Goal: Task Accomplishment & Management: Manage account settings

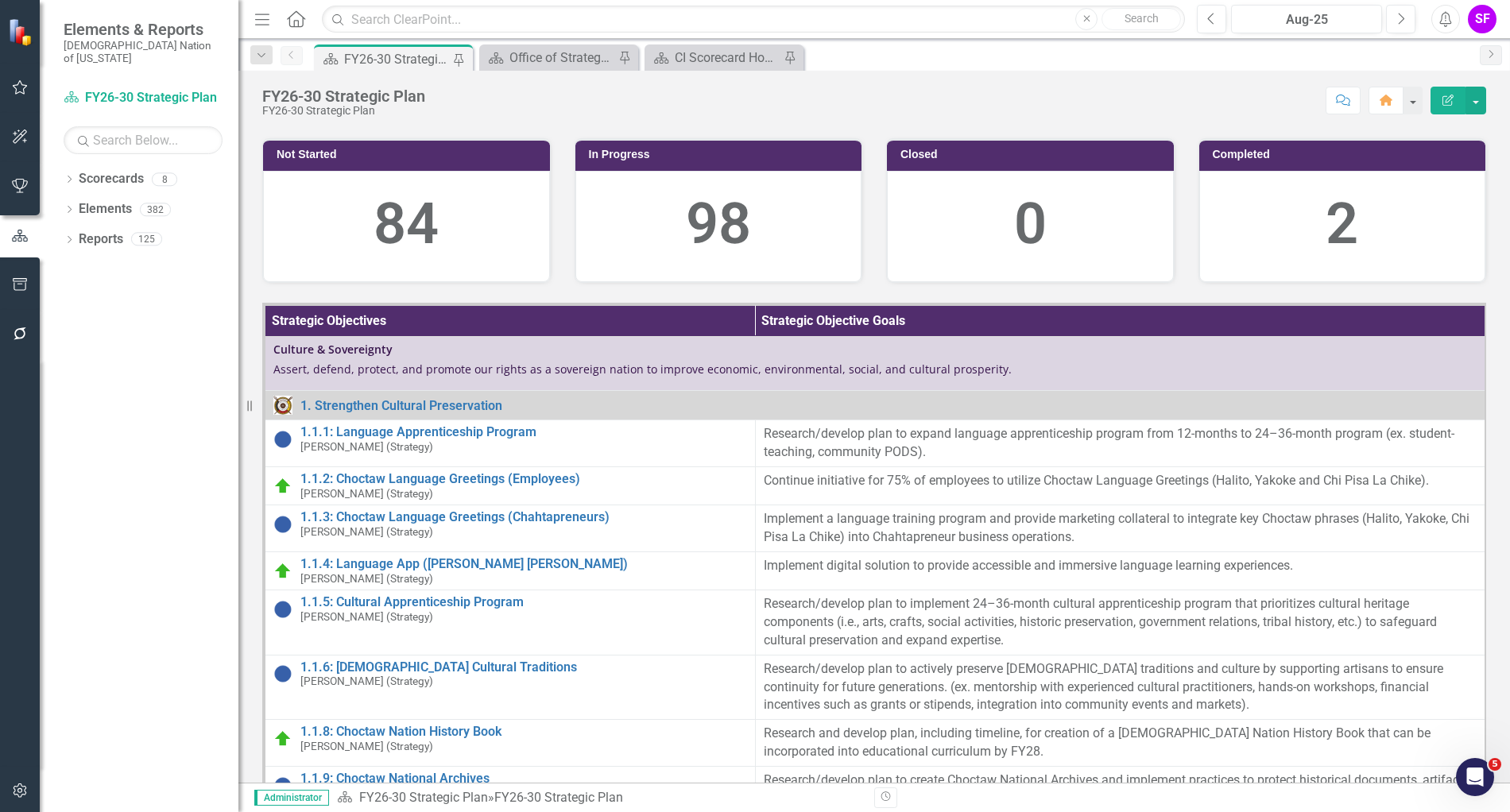
scroll to position [497, 0]
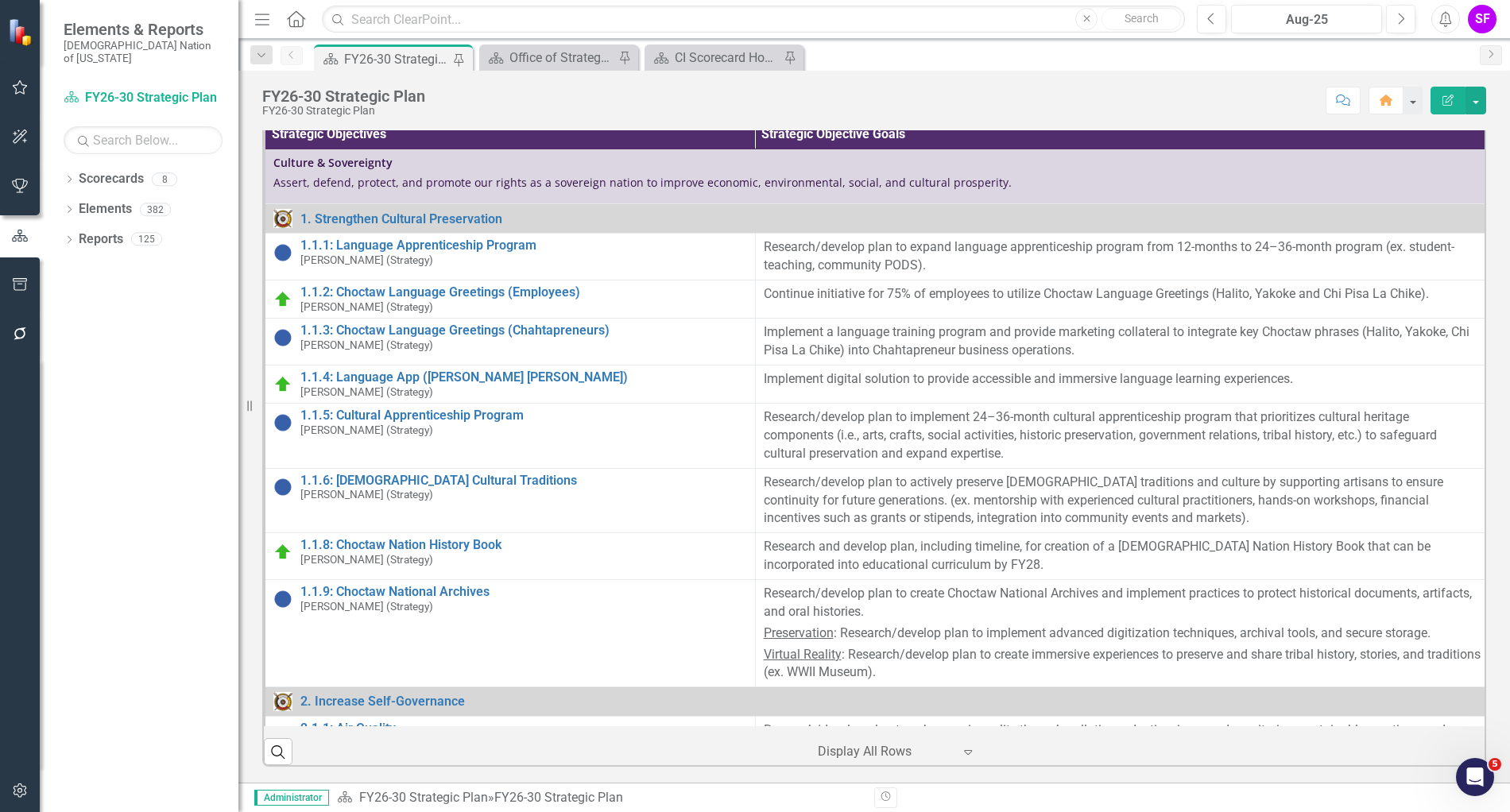
drag, startPoint x: 274, startPoint y: 27, endPoint x: 256, endPoint y: 18, distance: 20.1
click at [272, 27] on div "Menu Home Search Close Search" at bounding box center [715, 19] width 930 height 30
click at [256, 18] on icon "Menu" at bounding box center [262, 19] width 20 height 17
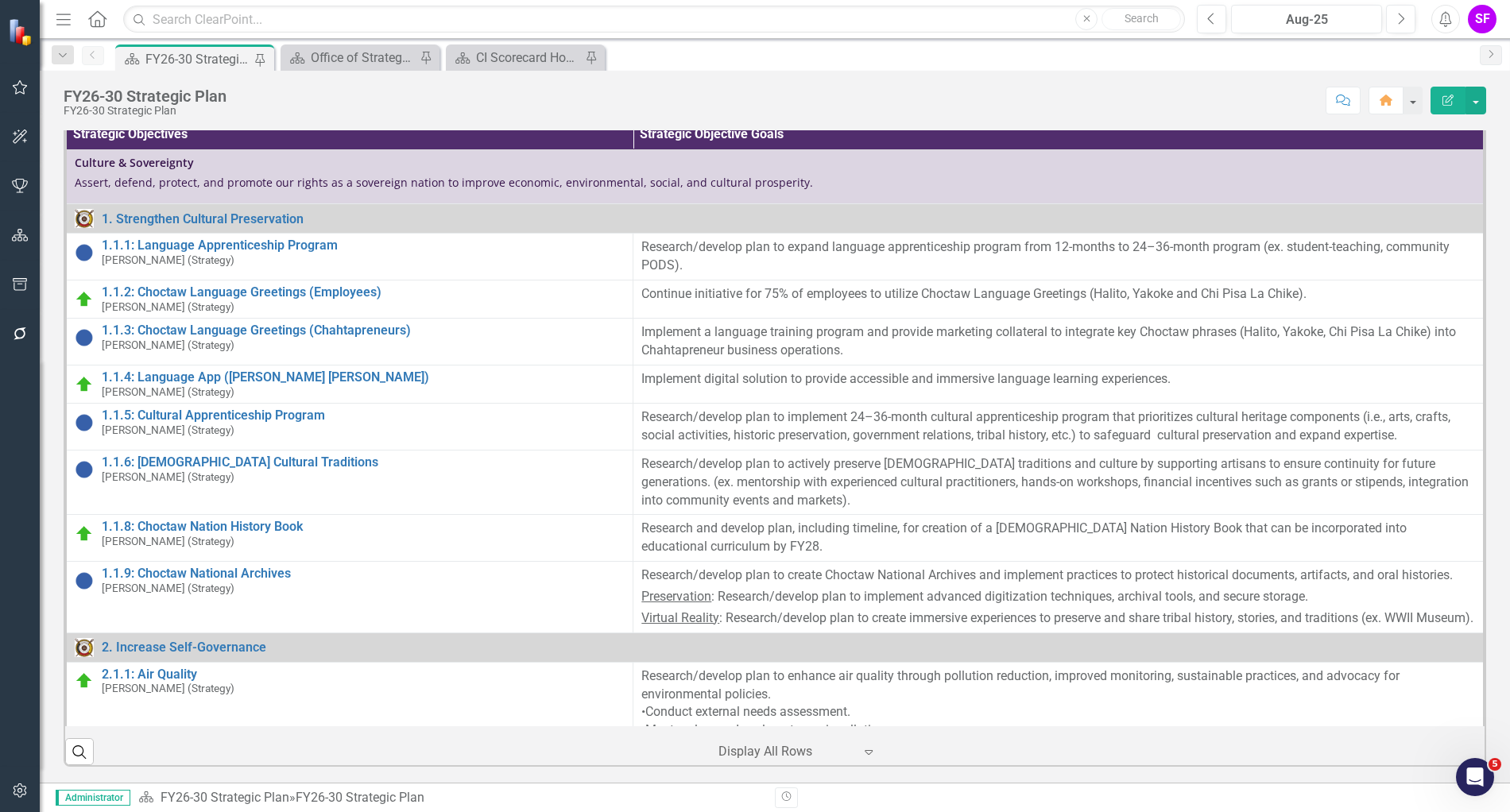
click at [58, 19] on icon "button" at bounding box center [64, 19] width 14 height 11
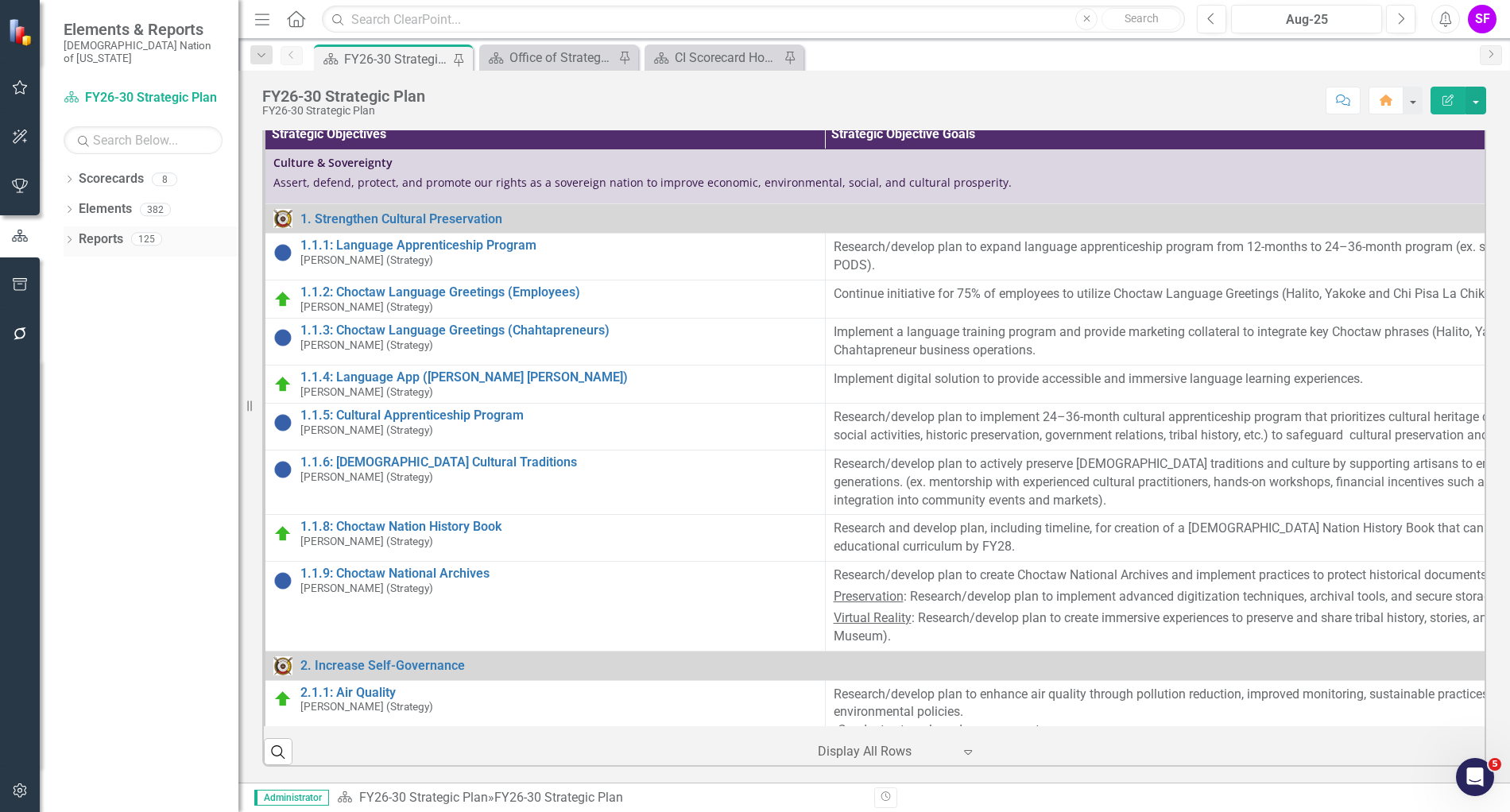
click at [107, 231] on link "Reports" at bounding box center [101, 239] width 44 height 19
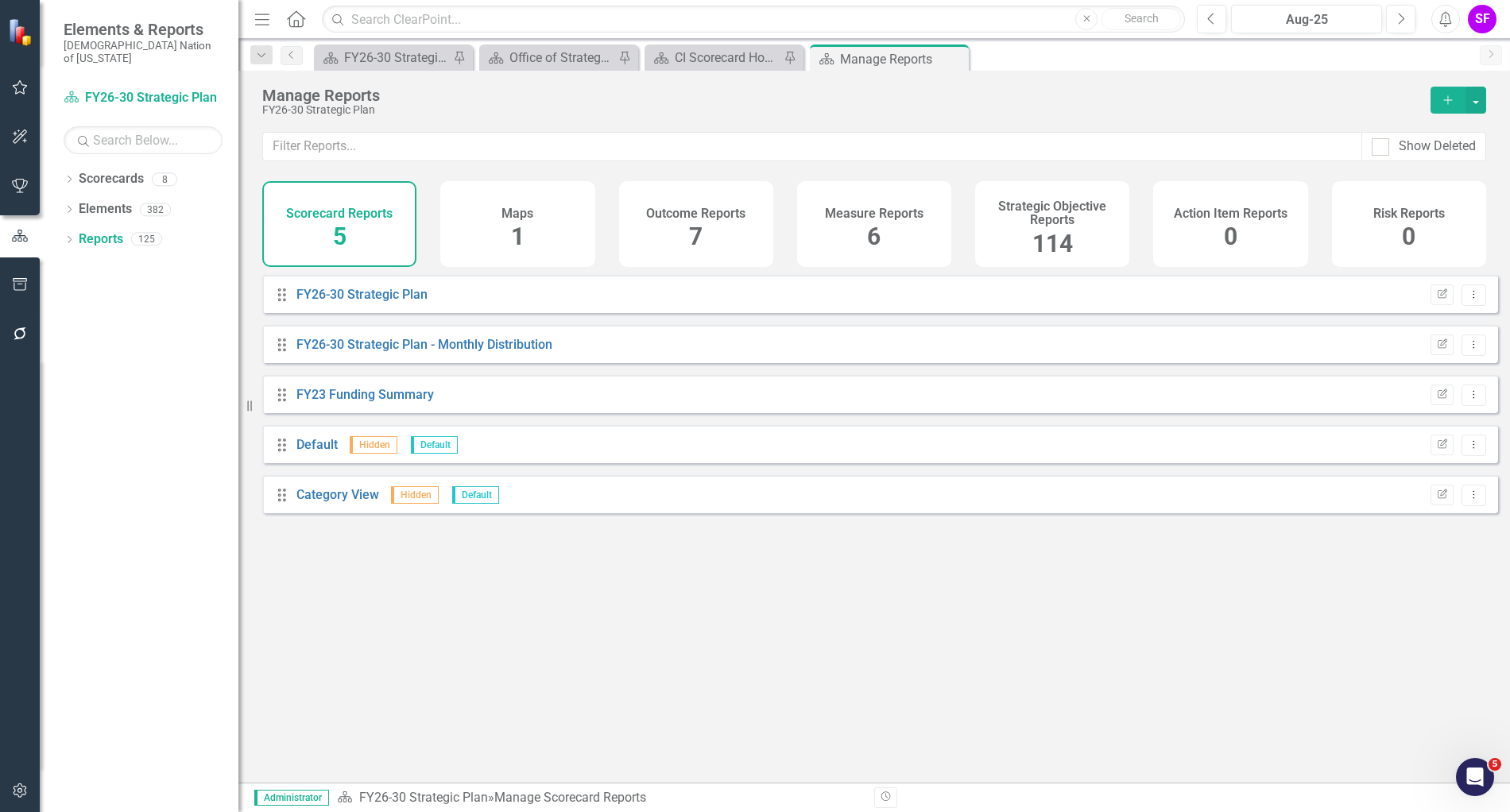
click at [1064, 204] on h4 "Strategic Objective Reports" at bounding box center [1052, 213] width 135 height 27
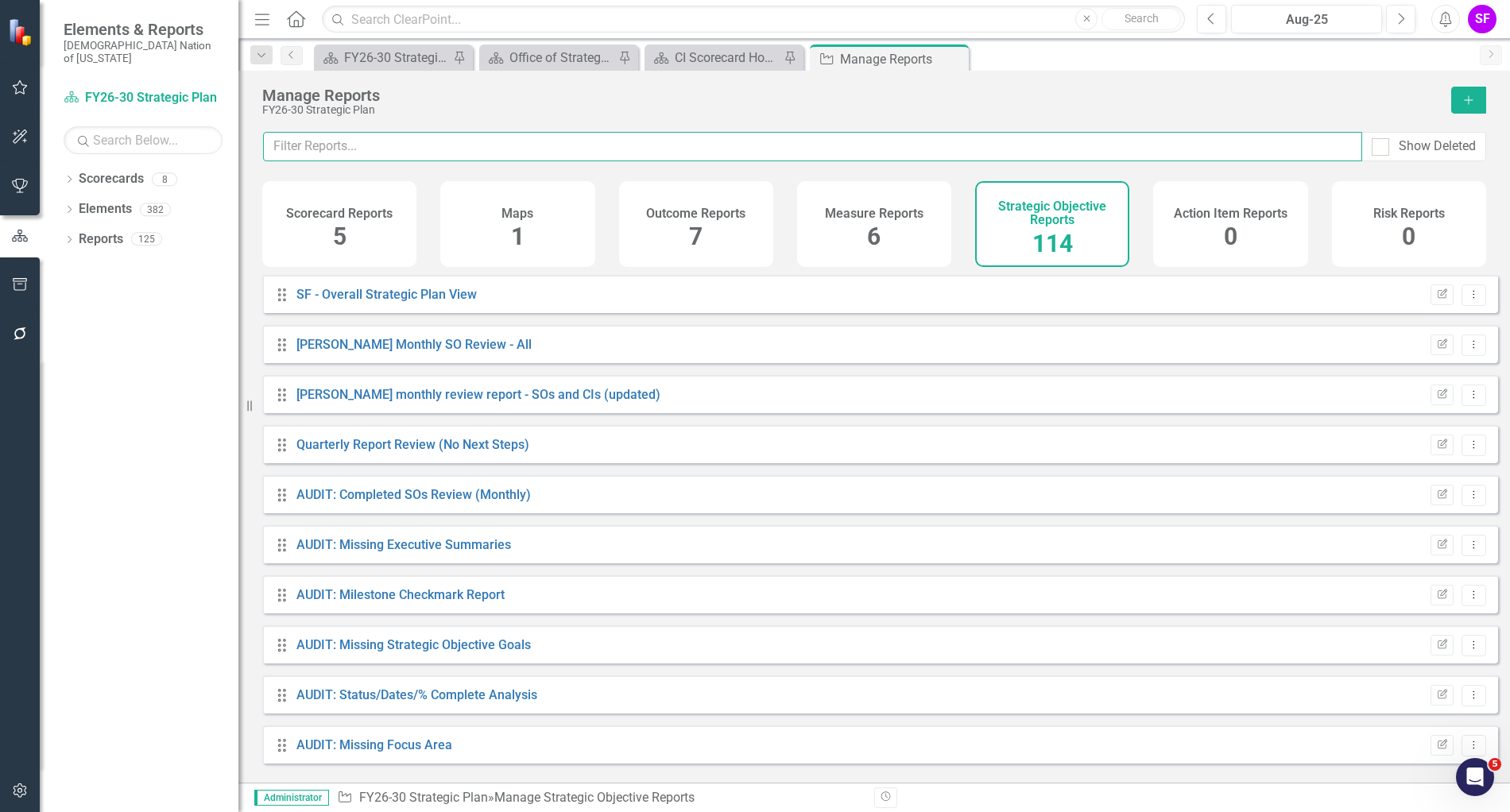
click at [905, 153] on input "text" at bounding box center [812, 146] width 1099 height 29
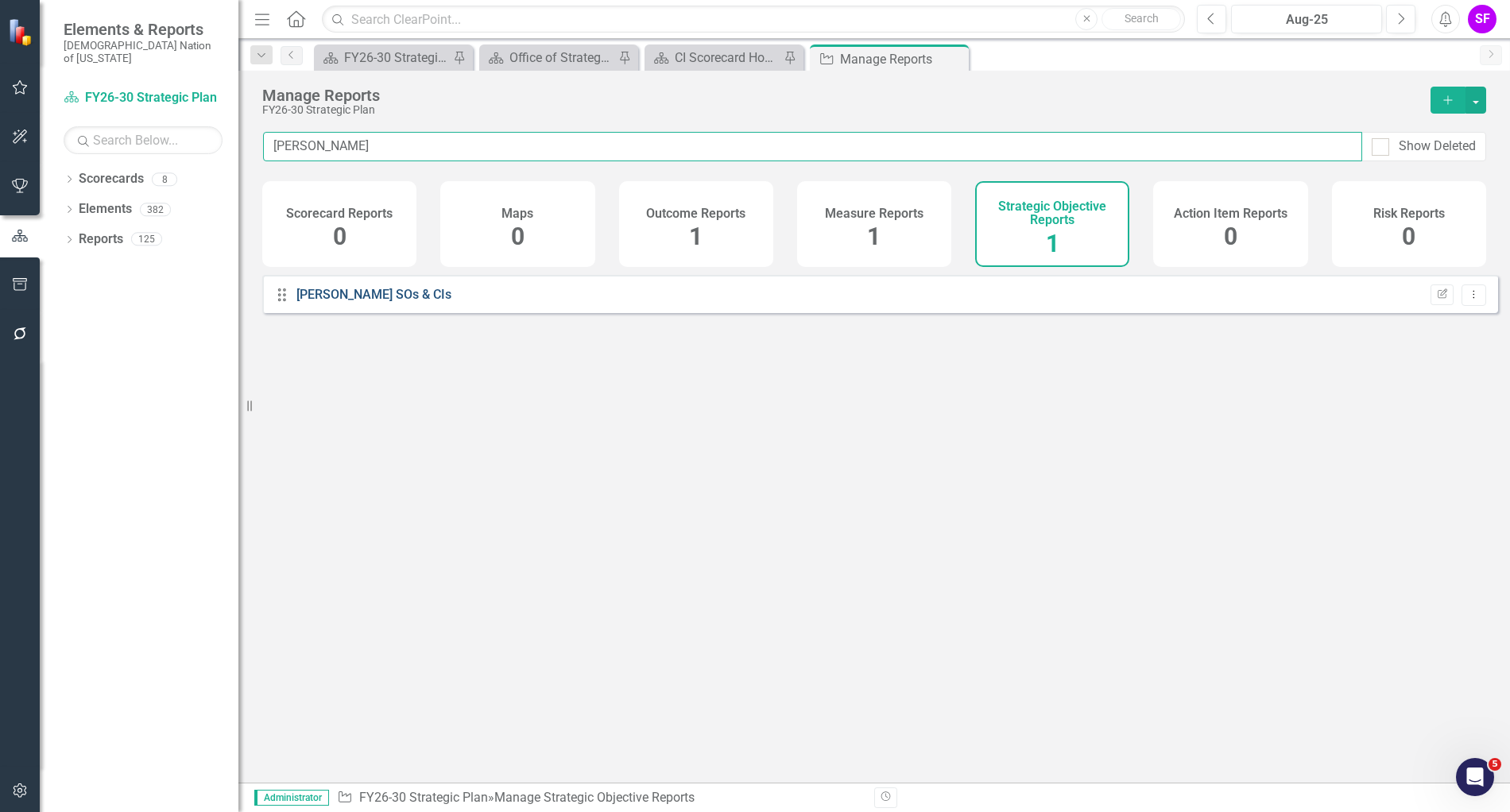
type input "laura"
click at [335, 302] on link "[PERSON_NAME] SOs & CIs" at bounding box center [373, 293] width 155 height 15
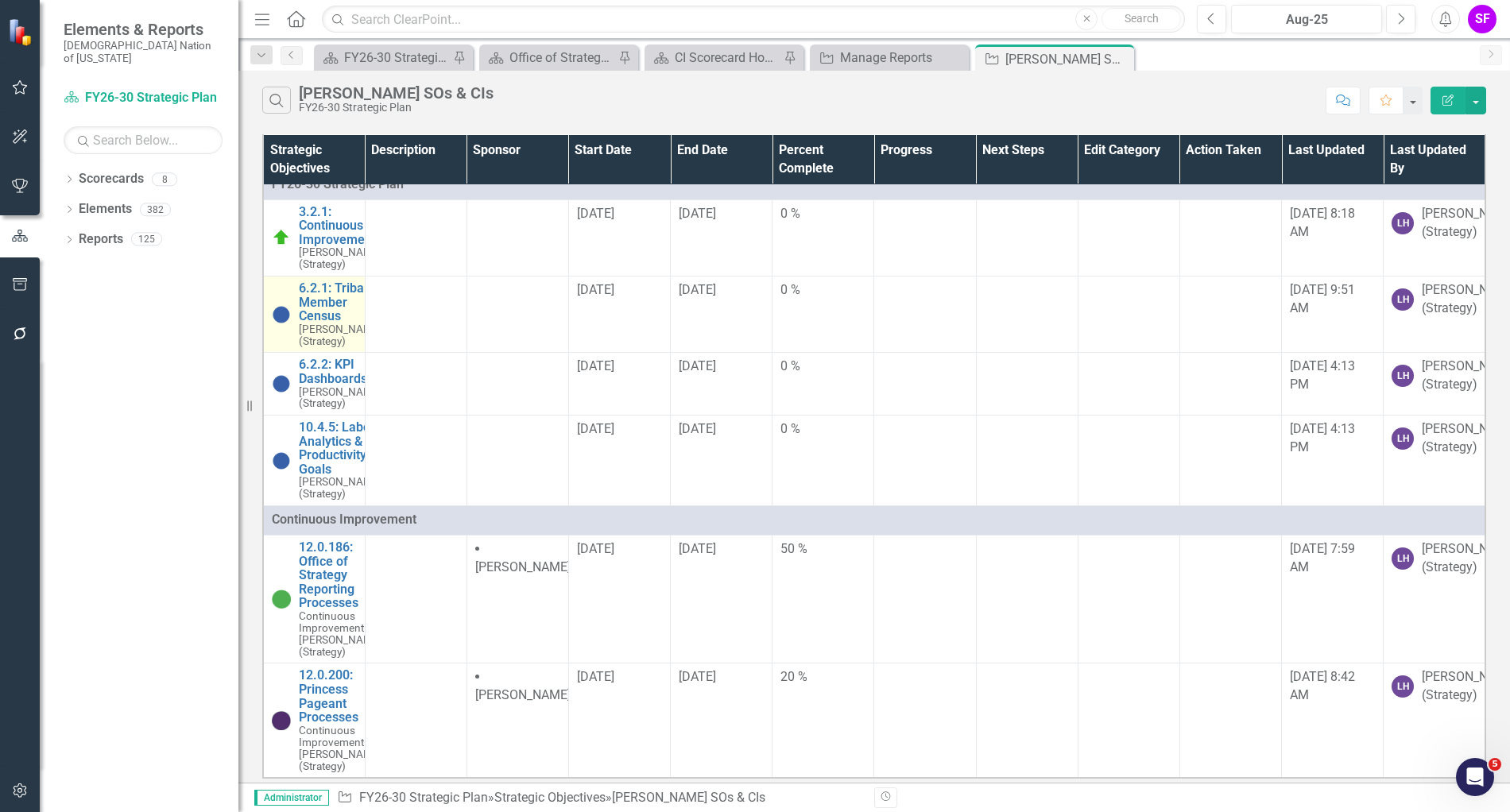
scroll to position [114, 0]
click at [316, 420] on link "10.4.5: Labor Analytics & Productivity Goals" at bounding box center [340, 447] width 83 height 56
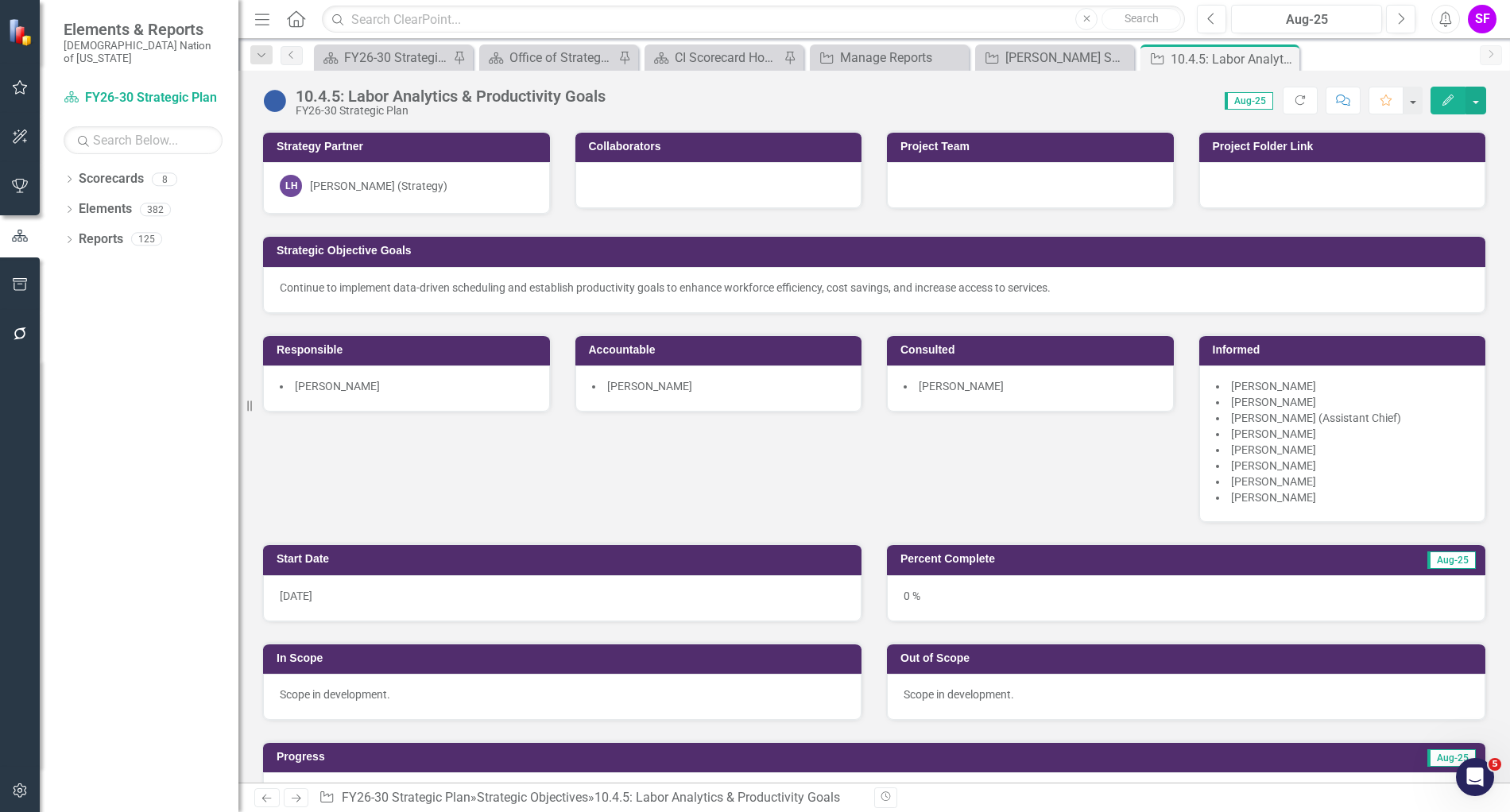
click at [308, 167] on div "LH Laura Hendrickson (Strategy)" at bounding box center [406, 187] width 286 height 51
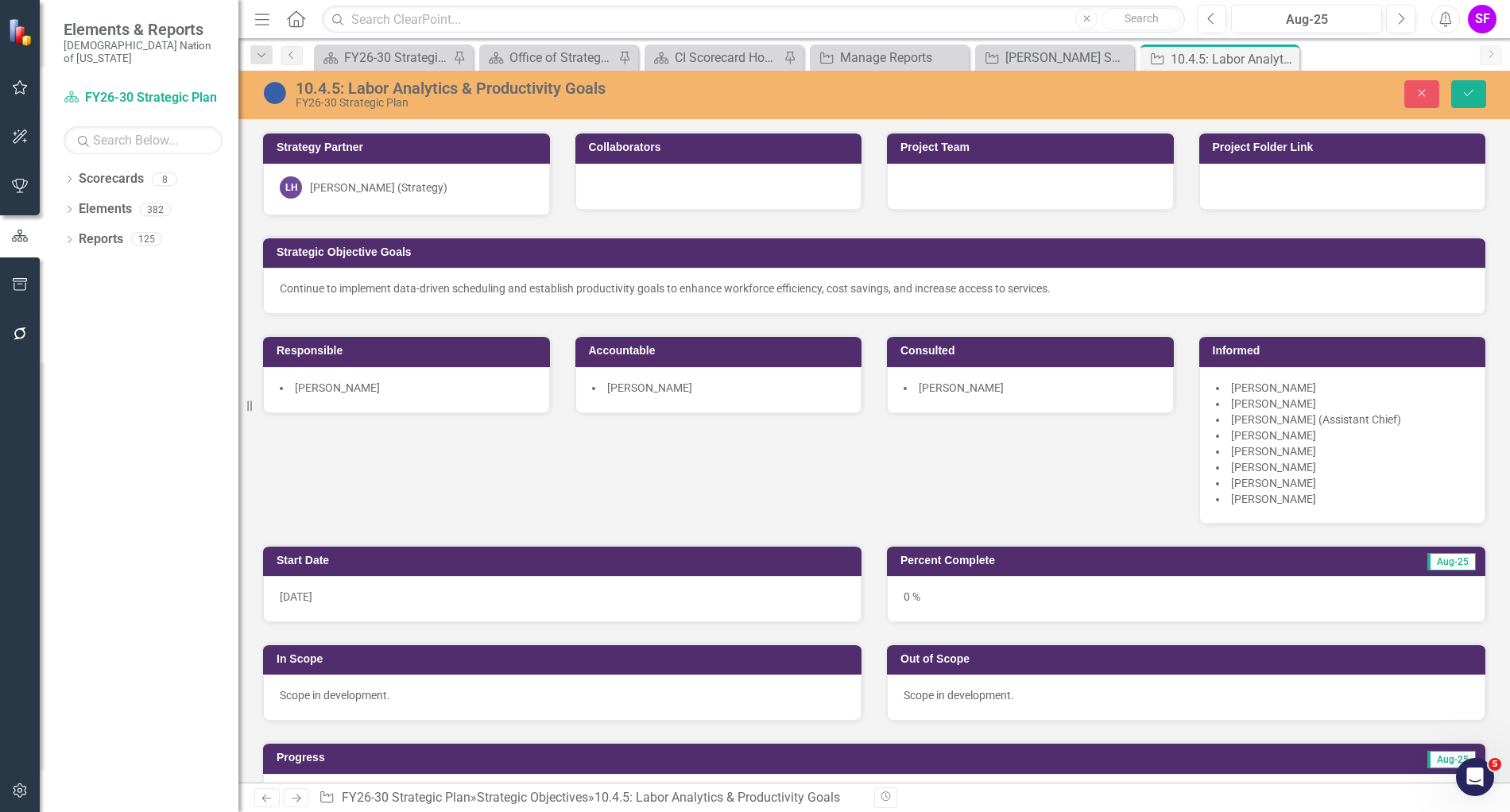
click at [486, 193] on div "LH Laura Hendrickson (Strategy)" at bounding box center [406, 187] width 254 height 22
click at [414, 181] on div "[PERSON_NAME] (Strategy)" at bounding box center [378, 187] width 137 height 16
click at [413, 181] on div "[PERSON_NAME] (Strategy)" at bounding box center [378, 187] width 137 height 16
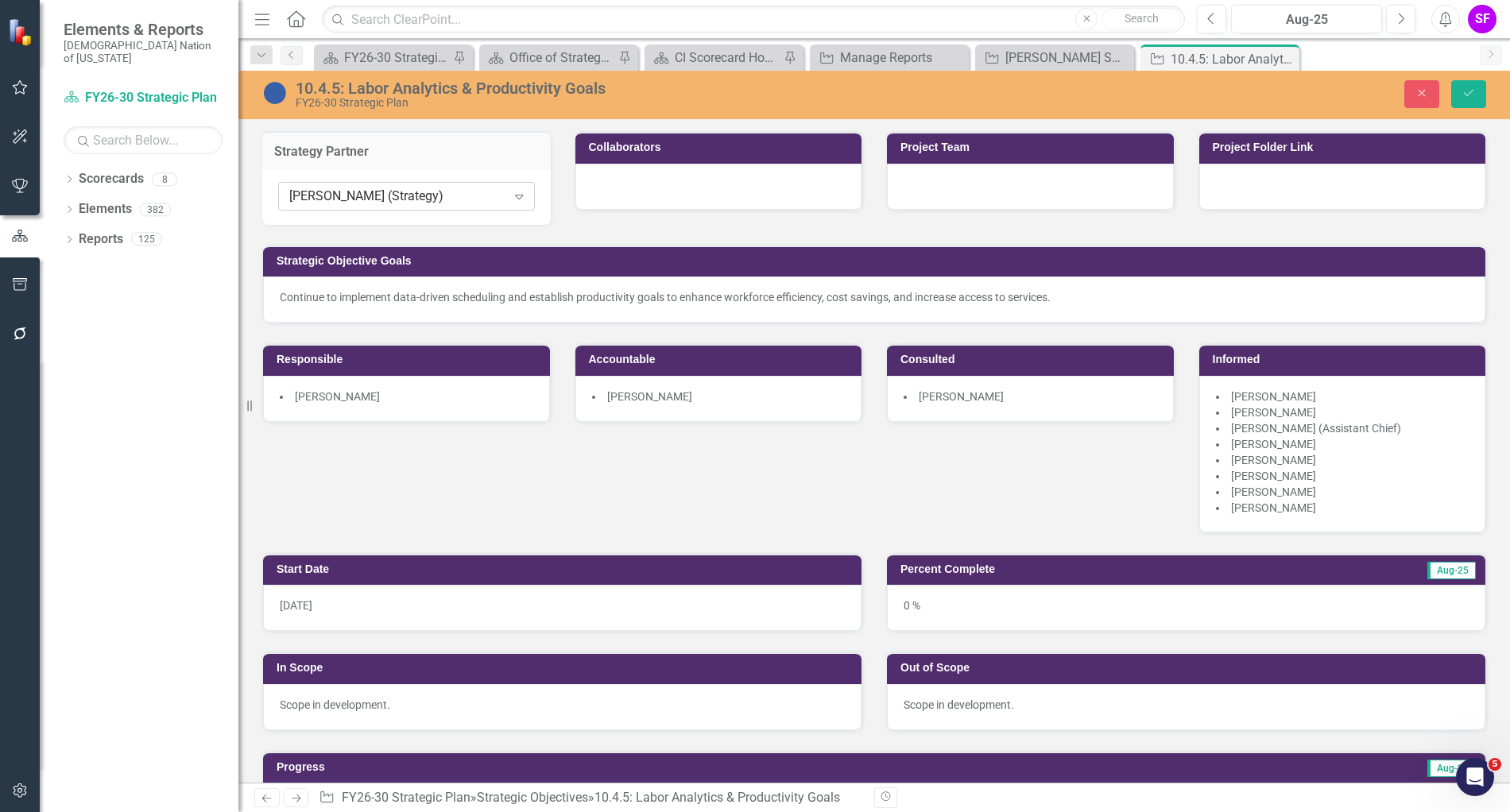
click at [506, 200] on div "Expand" at bounding box center [519, 196] width 28 height 26
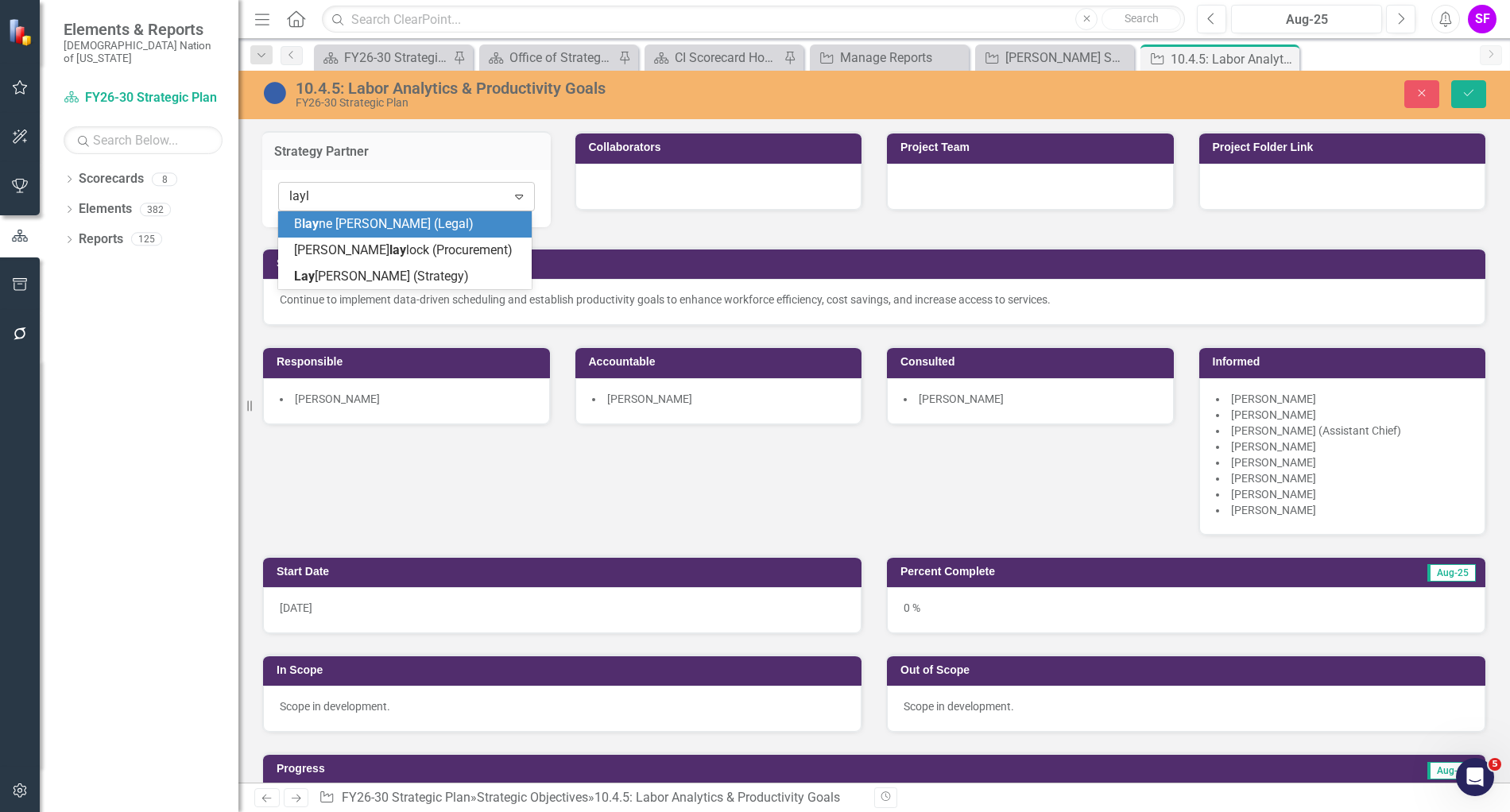
type input "layla"
click at [433, 221] on span "Layla Freeman (Strategy)" at bounding box center [386, 223] width 185 height 15
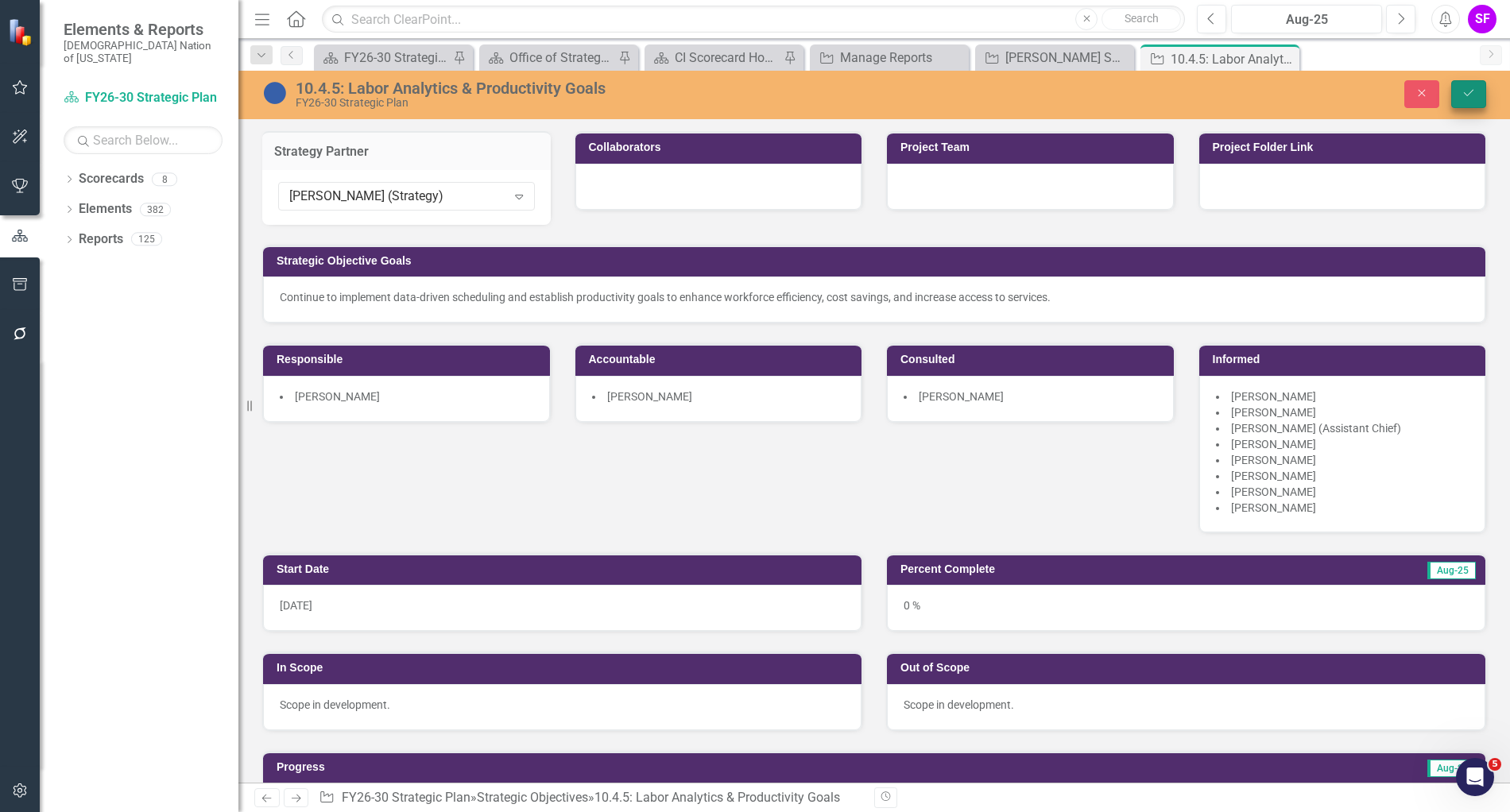
click at [1486, 97] on div "Close Save" at bounding box center [1245, 94] width 506 height 27
click at [1480, 95] on button "Save" at bounding box center [1468, 94] width 35 height 27
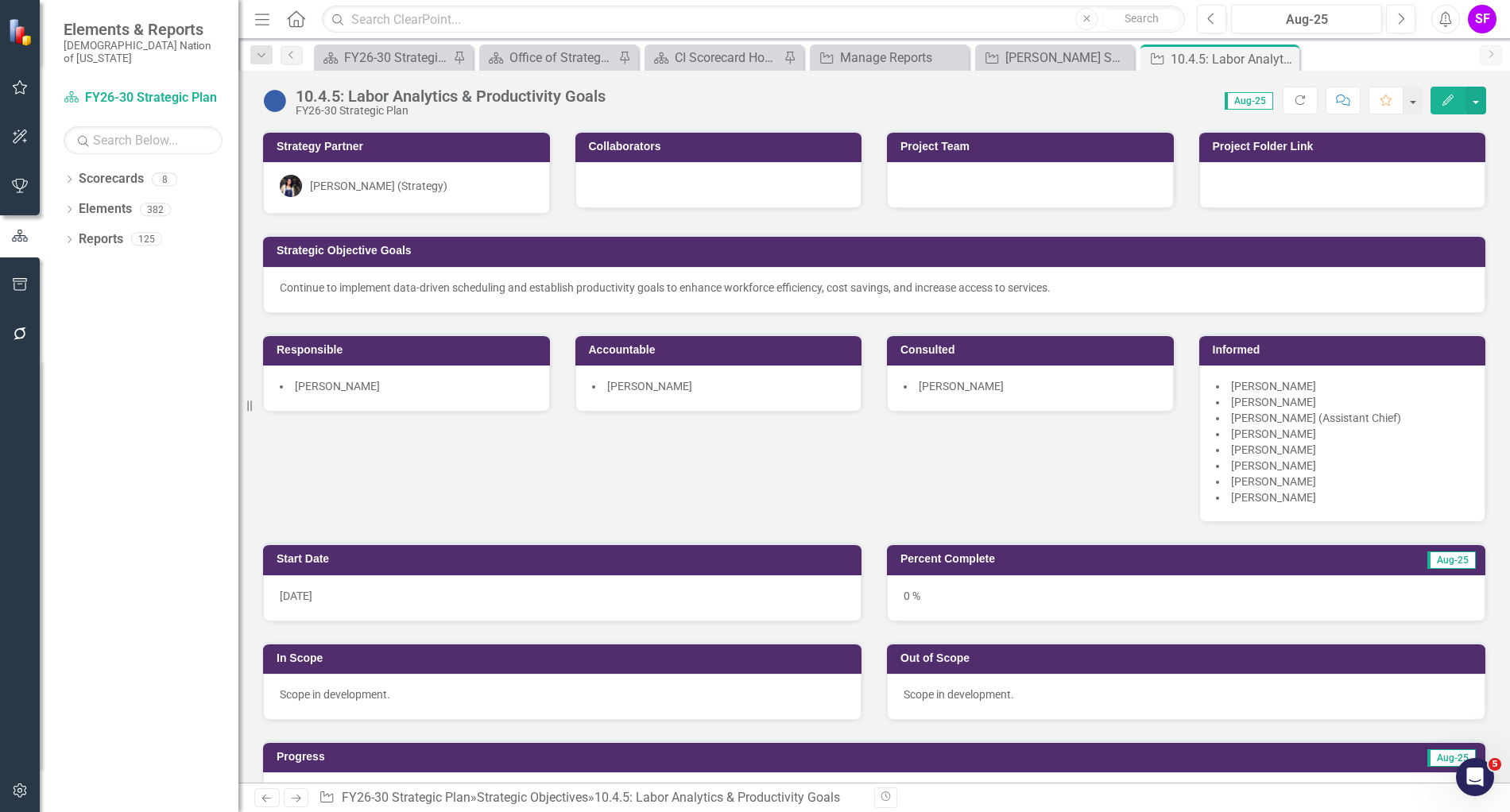
click at [0, 0] on icon "Close" at bounding box center [0, 0] width 0 height 0
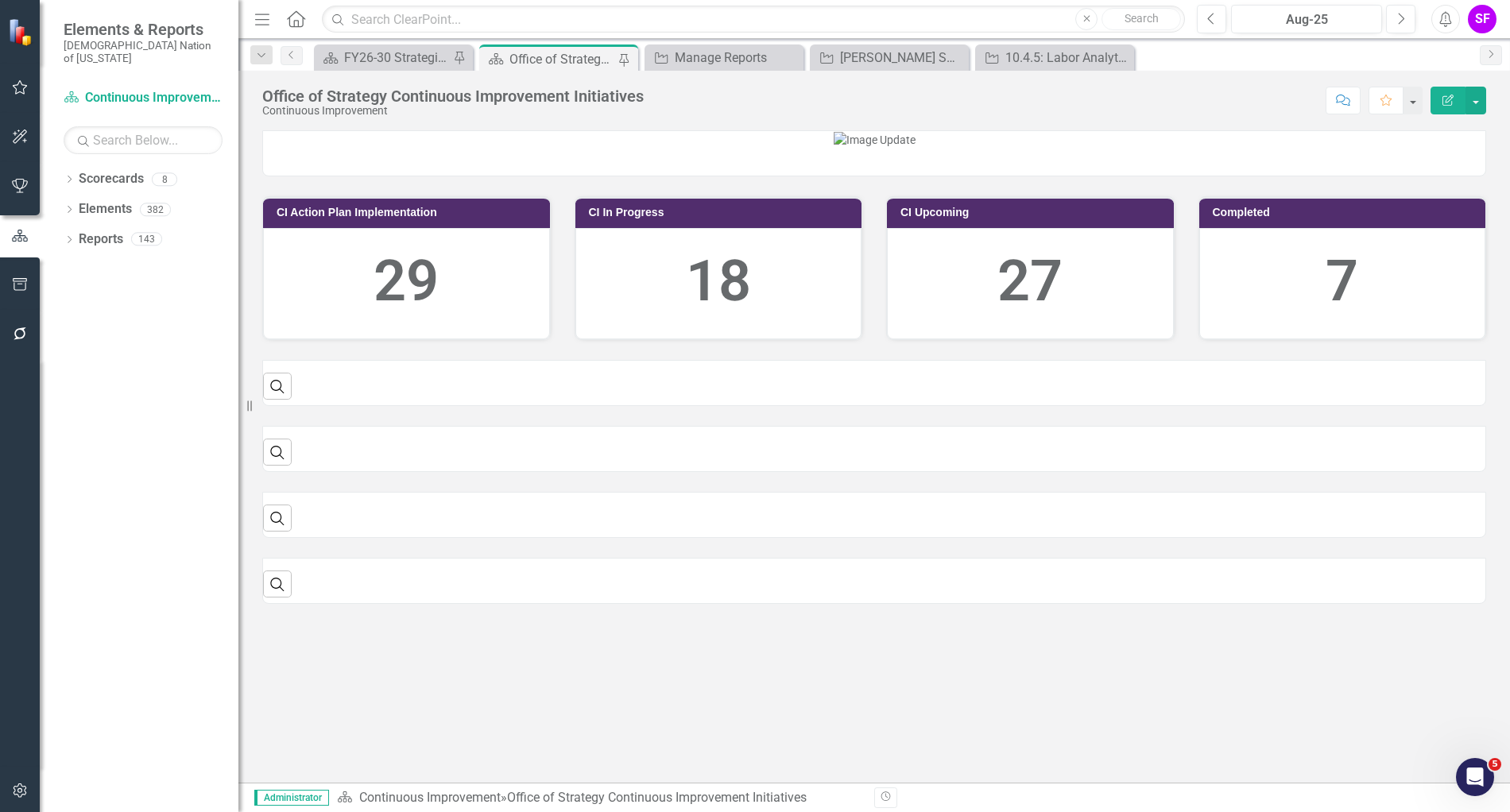
click at [1033, 42] on div "Dropdown Search Scorecard FY26-30 Strategic Plan Pin Scorecard Office of Strate…" at bounding box center [874, 55] width 1271 height 32
click at [1031, 48] on div "10.4.5: Labor Analytics & Productivity Goals" at bounding box center [1057, 57] width 105 height 19
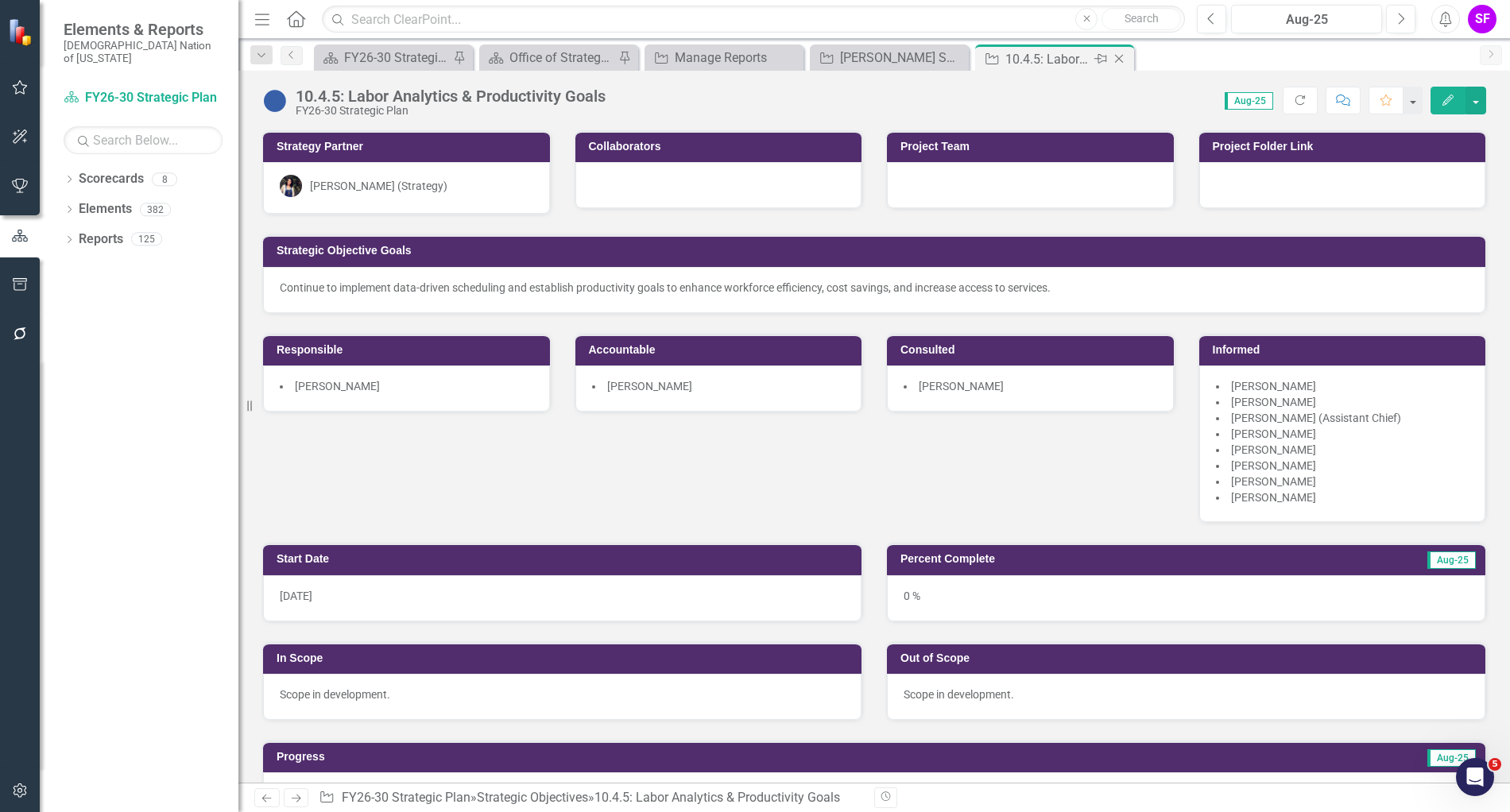
click at [1122, 58] on icon "Close" at bounding box center [1118, 58] width 16 height 12
click at [862, 52] on div "10.4.5: Labor Analytics & Productivity Goals" at bounding box center [882, 59] width 85 height 19
click at [956, 54] on icon "Close" at bounding box center [953, 58] width 16 height 12
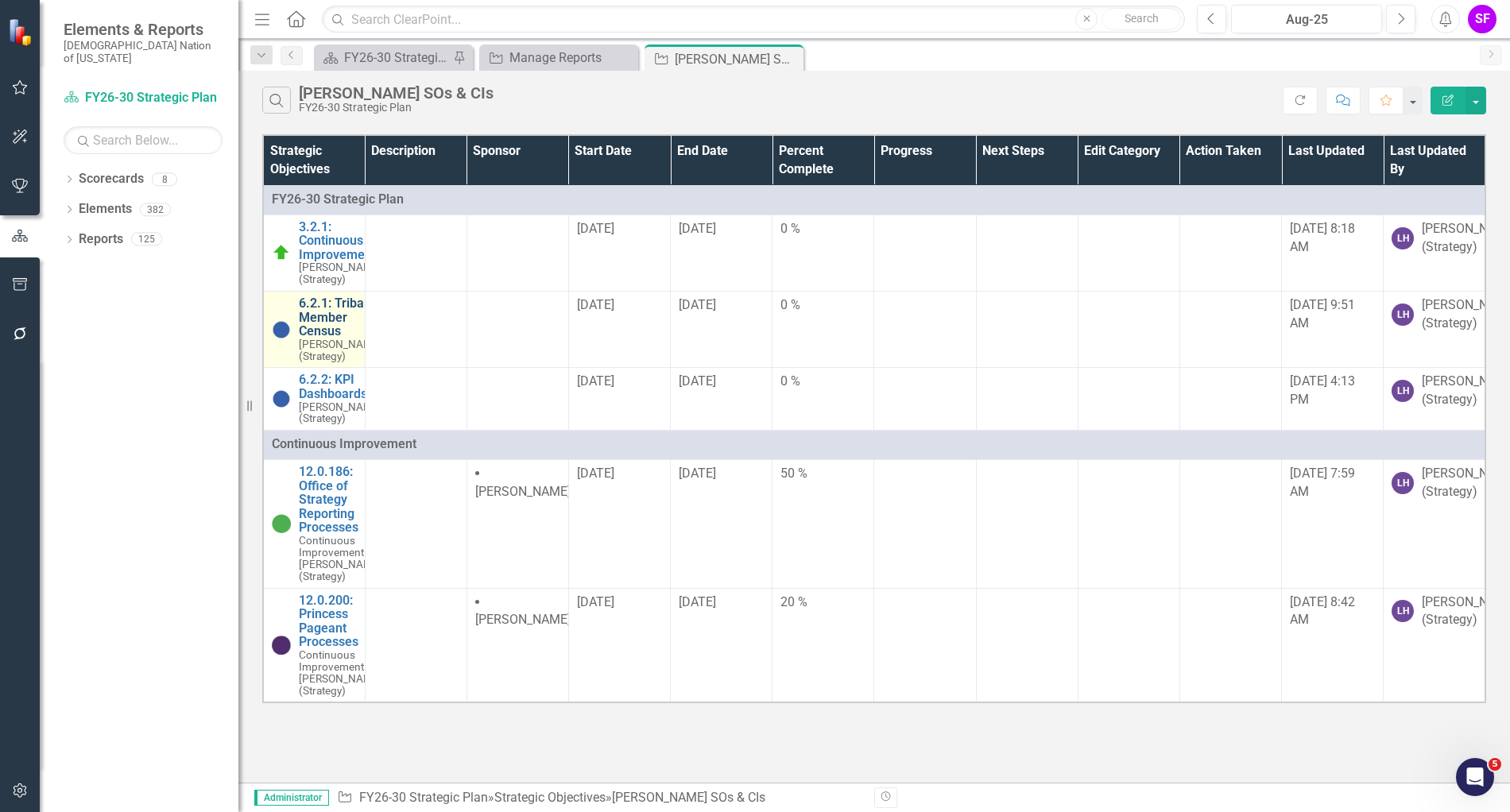
click at [330, 338] on link "6.2.1: Tribal Member Census" at bounding box center [340, 317] width 83 height 42
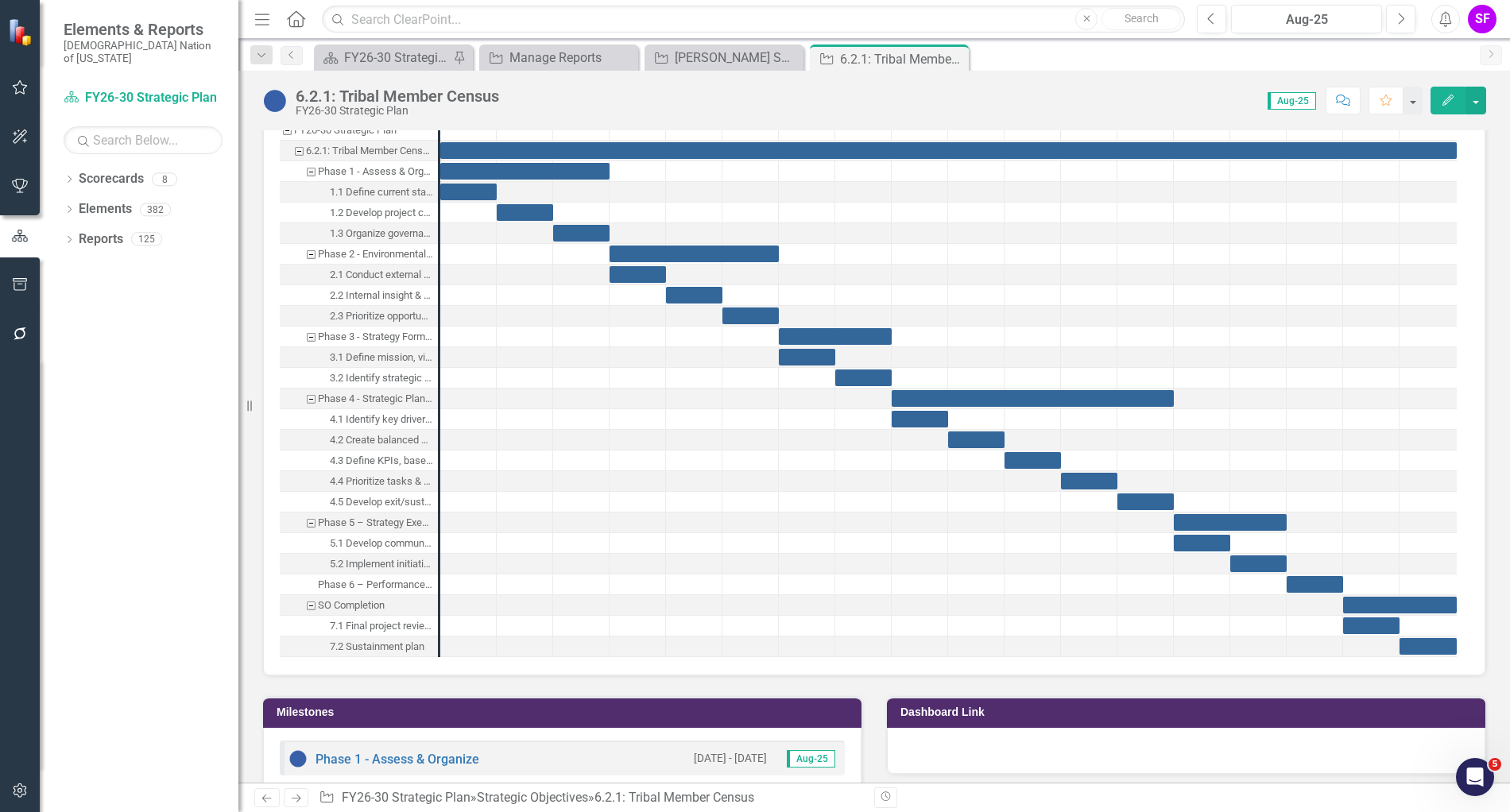
scroll to position [1390, 0]
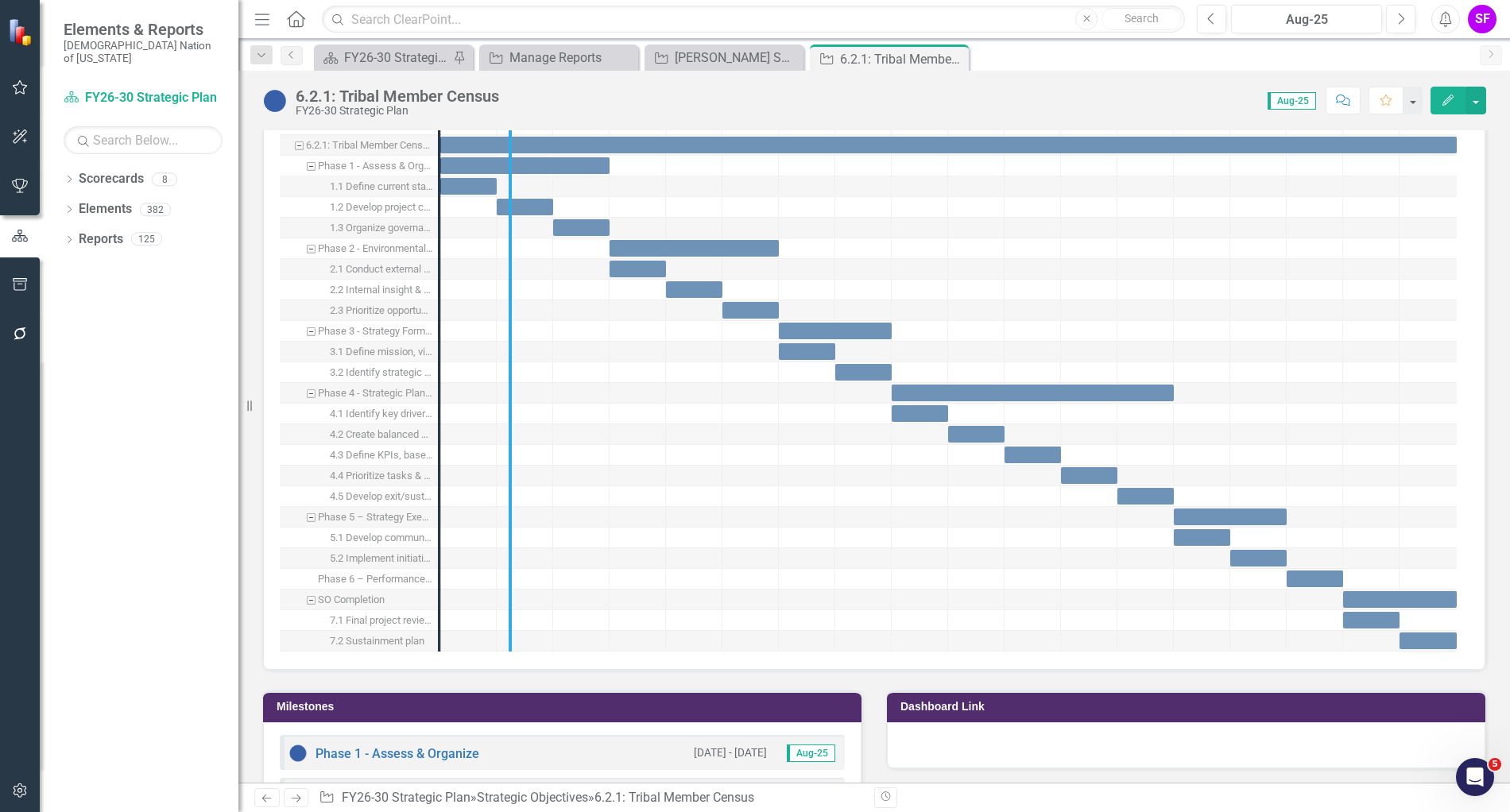
drag, startPoint x: 442, startPoint y: 305, endPoint x: 512, endPoint y: 309, distance: 70.1
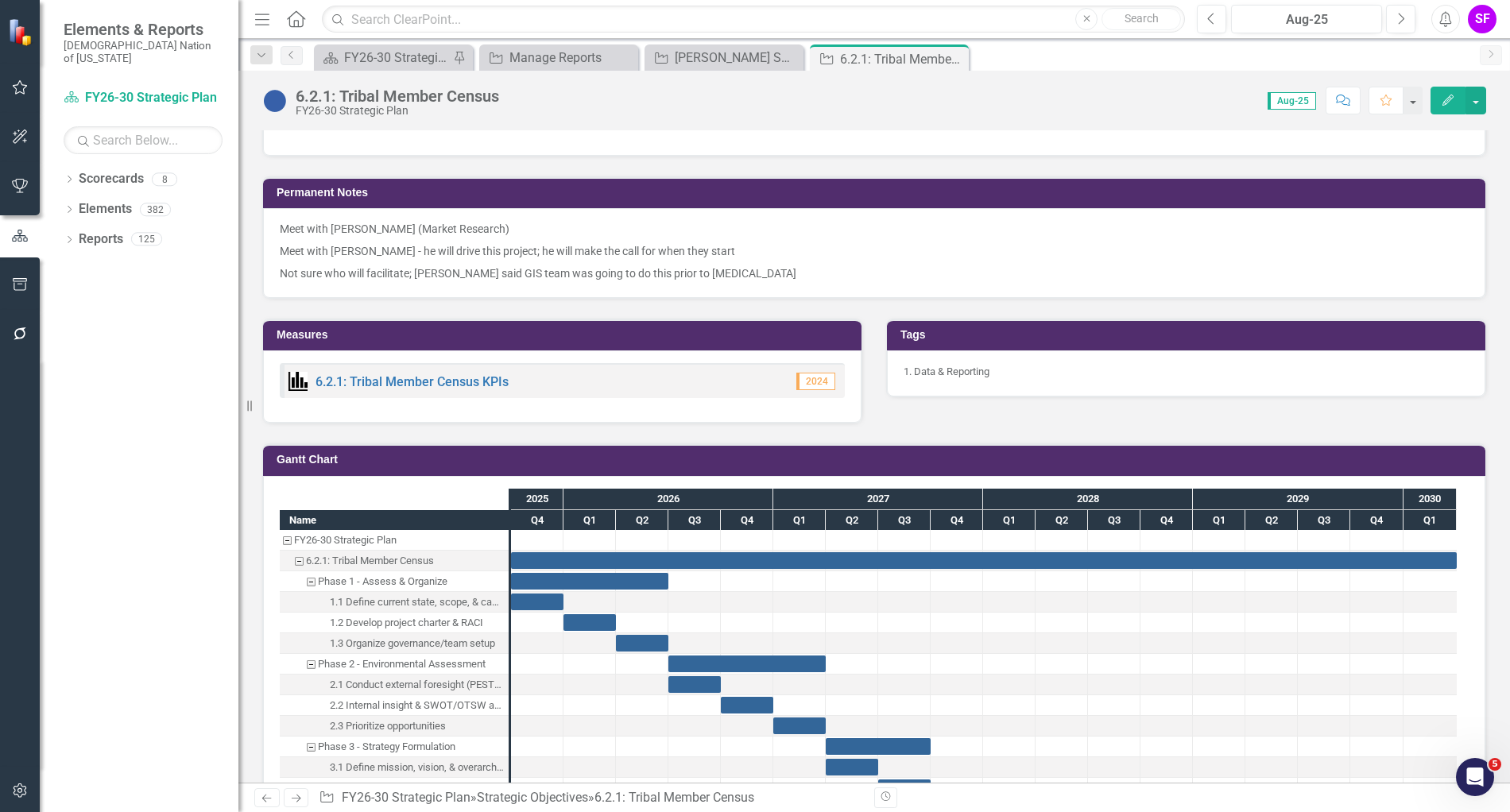
scroll to position [1191, 0]
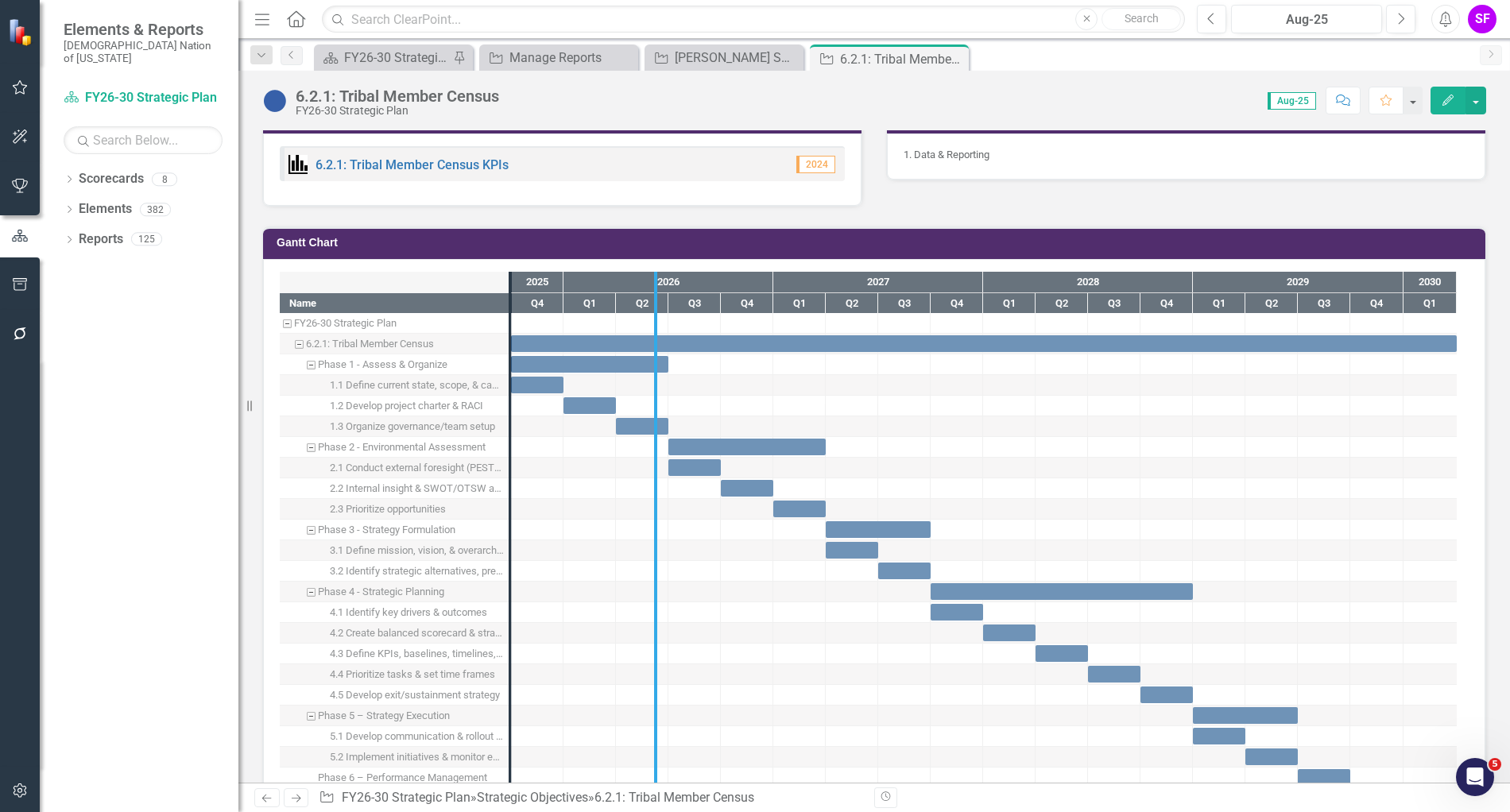
drag, startPoint x: 509, startPoint y: 425, endPoint x: 681, endPoint y: 441, distance: 172.7
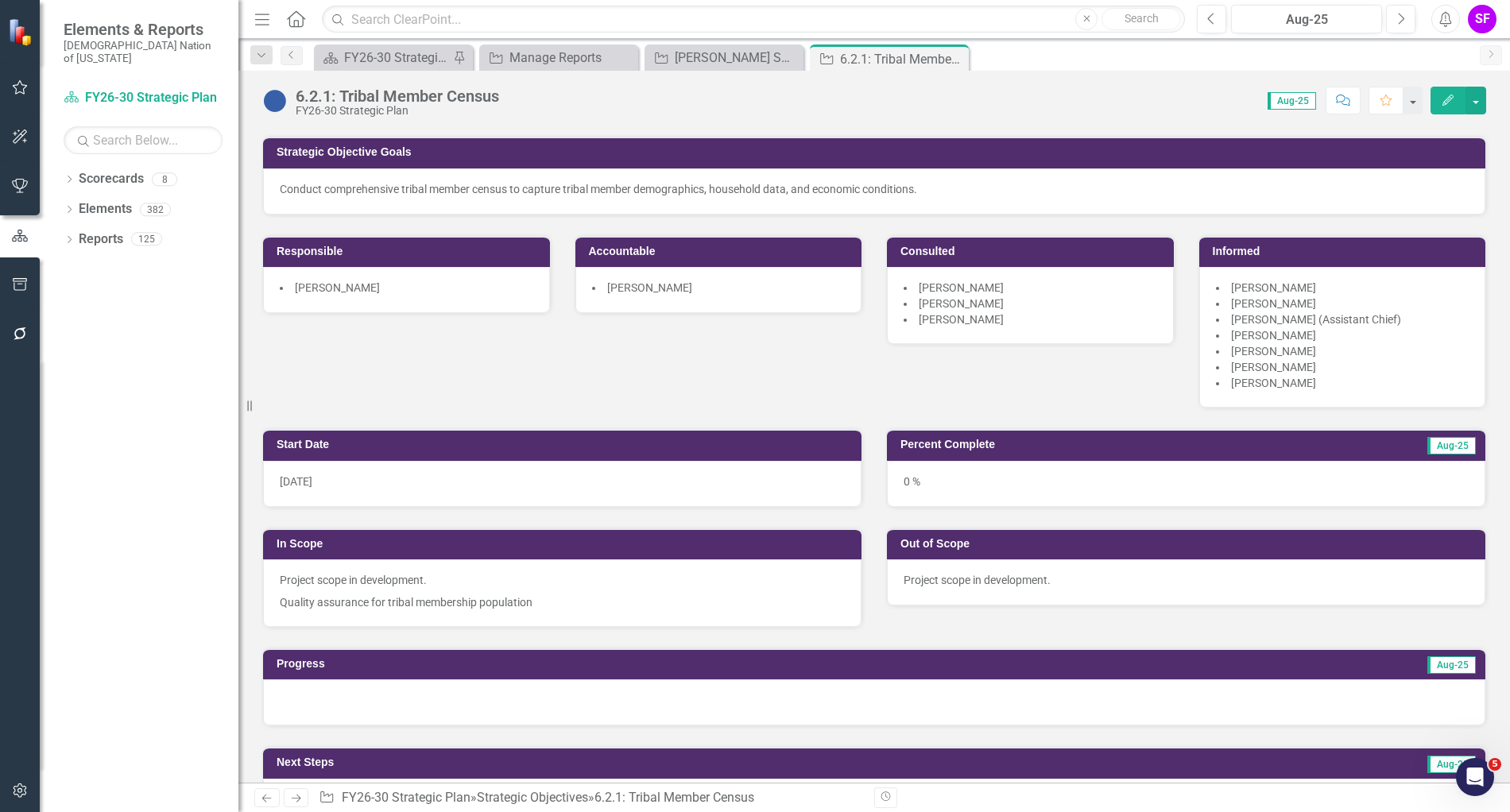
scroll to position [0, 0]
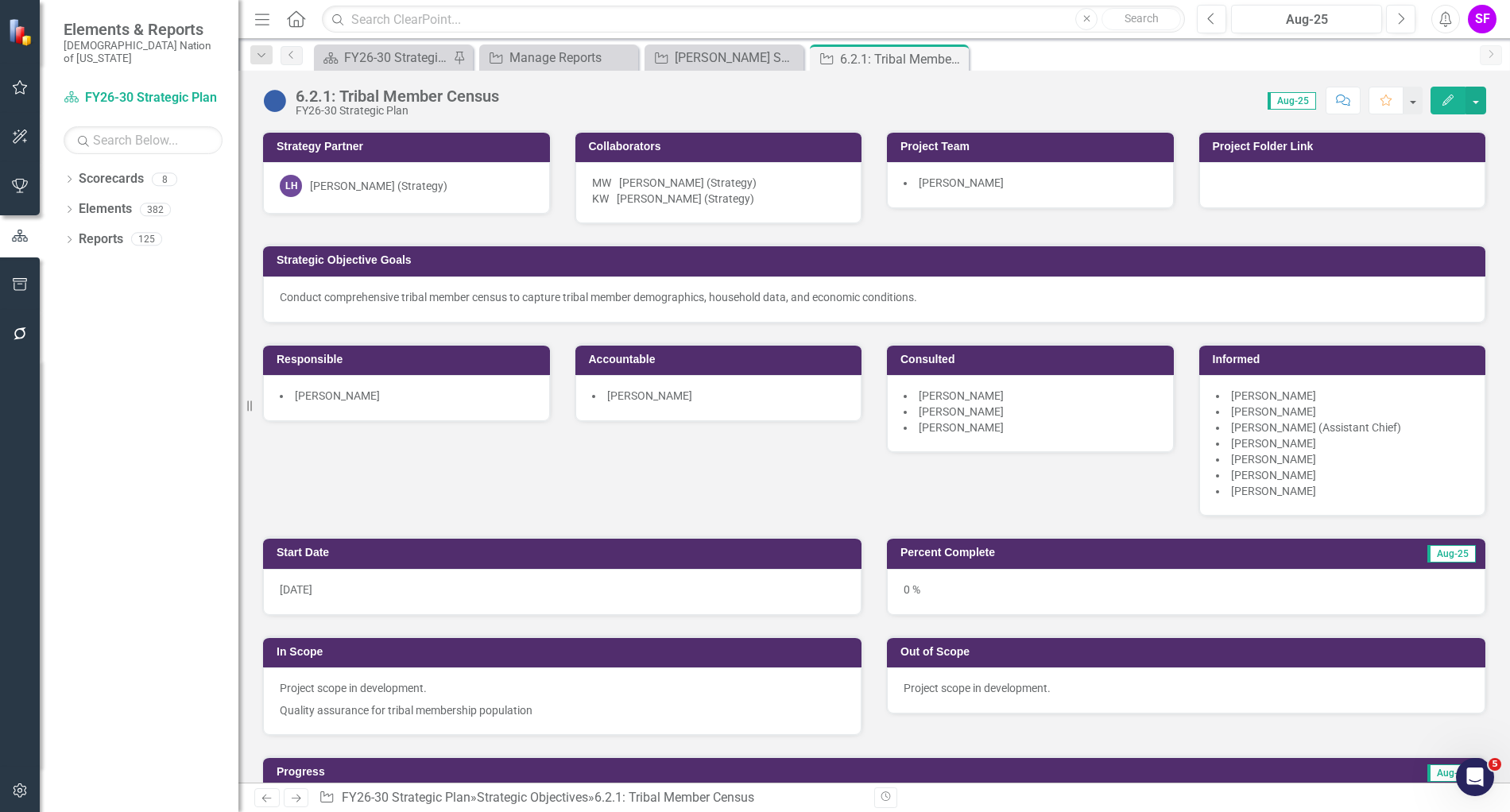
drag, startPoint x: 257, startPoint y: 19, endPoint x: 782, endPoint y: 186, distance: 550.9
click at [257, 19] on icon "button" at bounding box center [262, 19] width 14 height 11
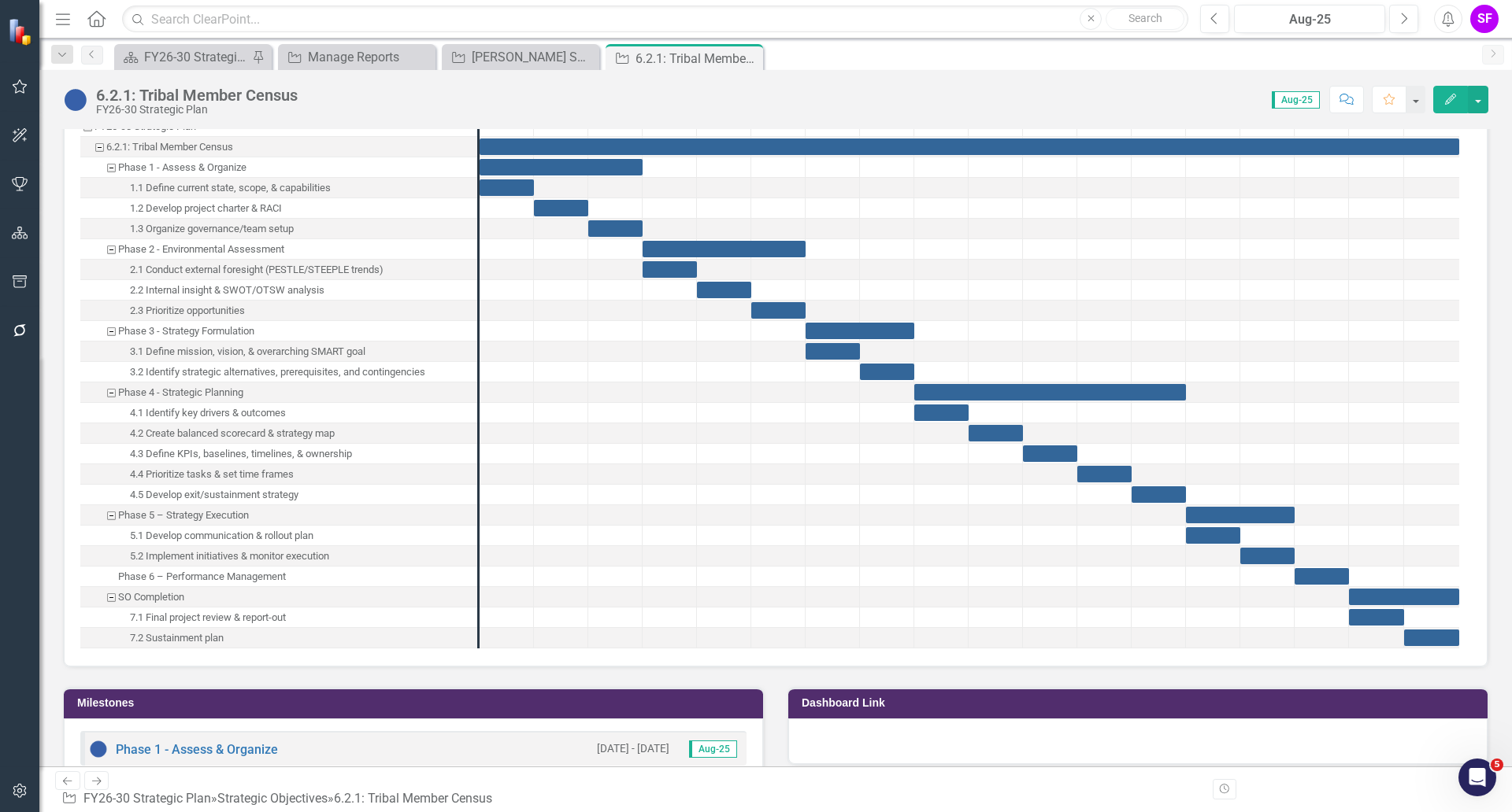
scroll to position [1378, 0]
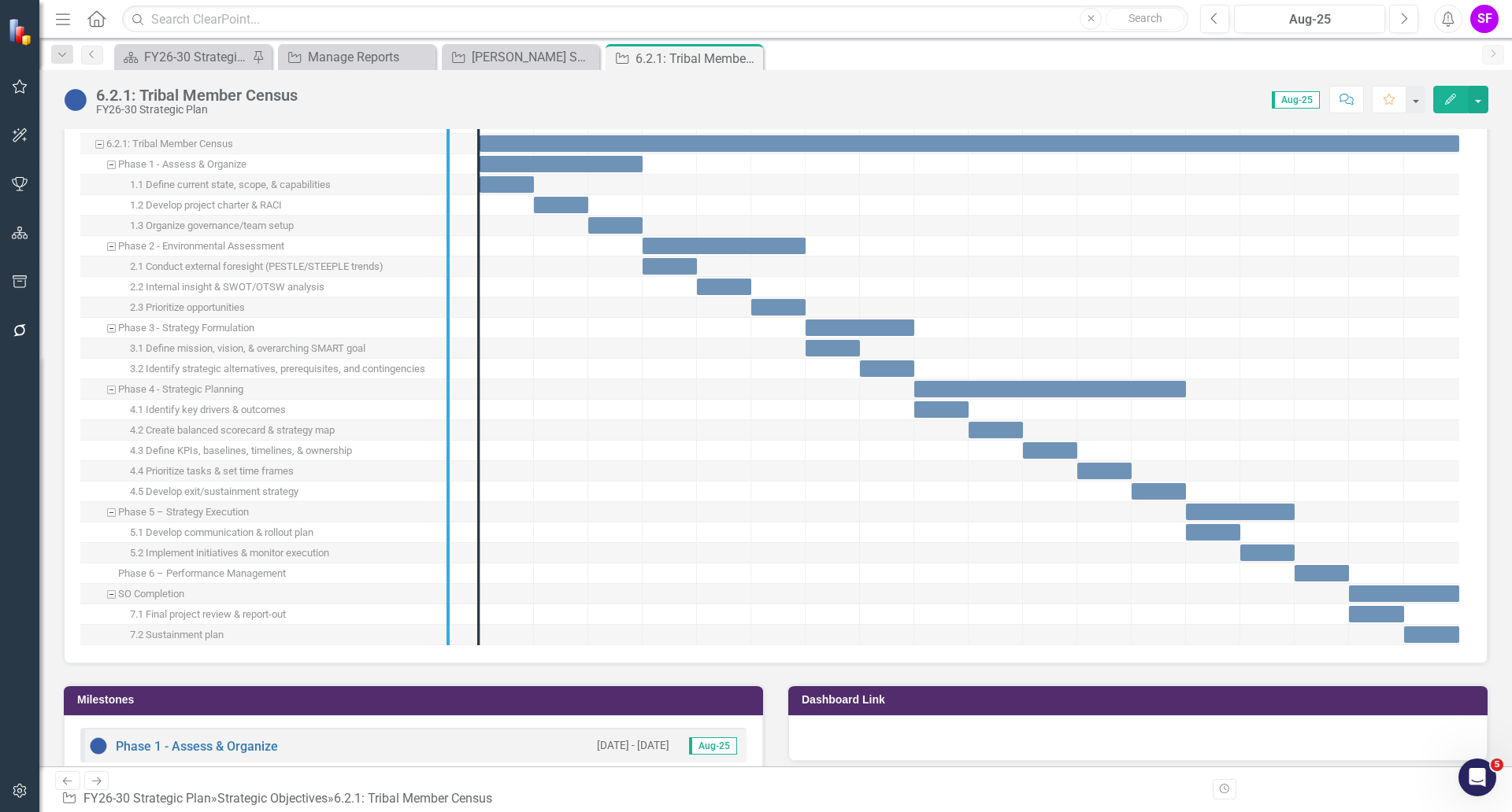
drag, startPoint x: 478, startPoint y: 310, endPoint x: 443, endPoint y: 314, distance: 35.2
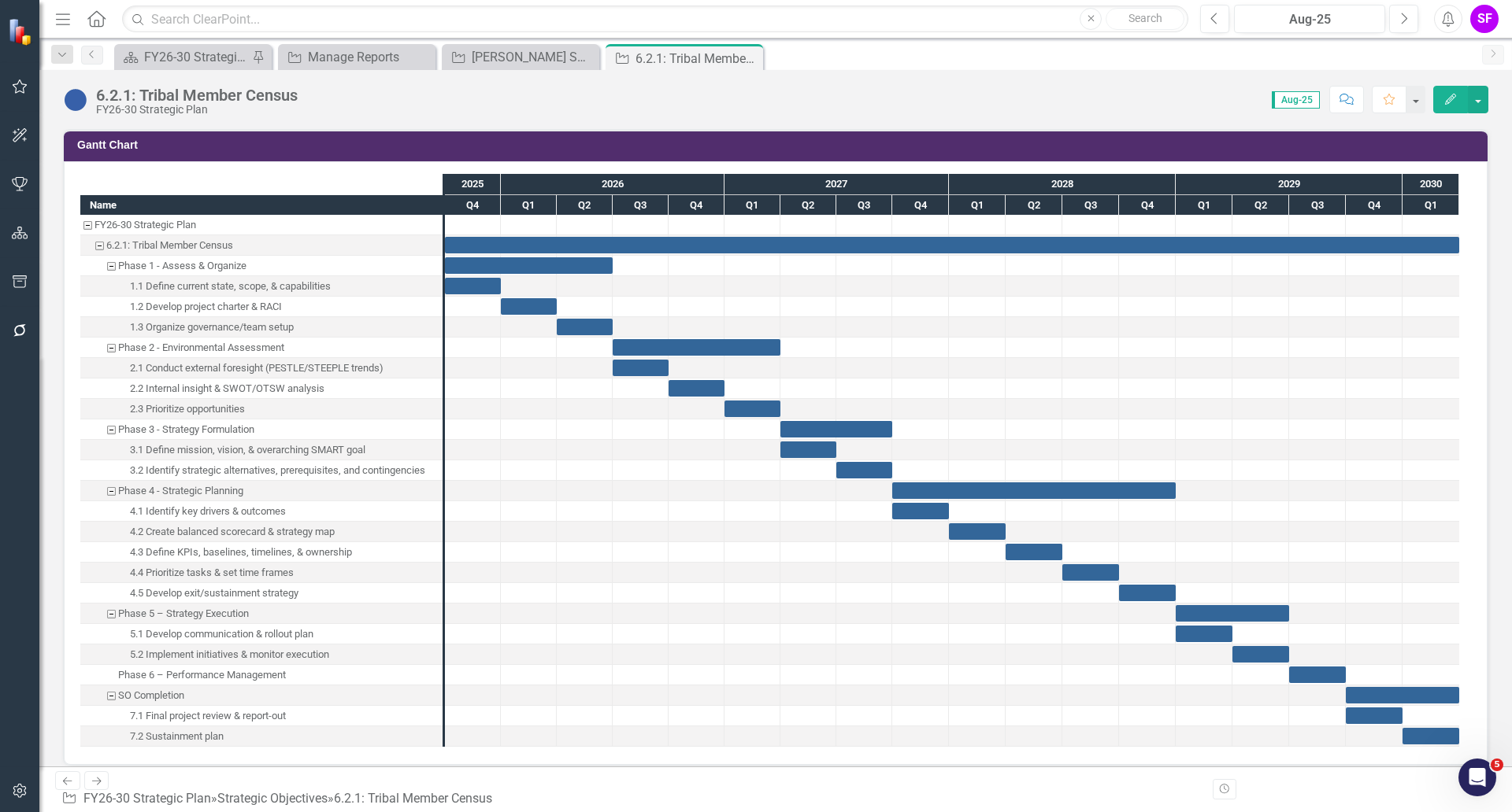
scroll to position [1083, 0]
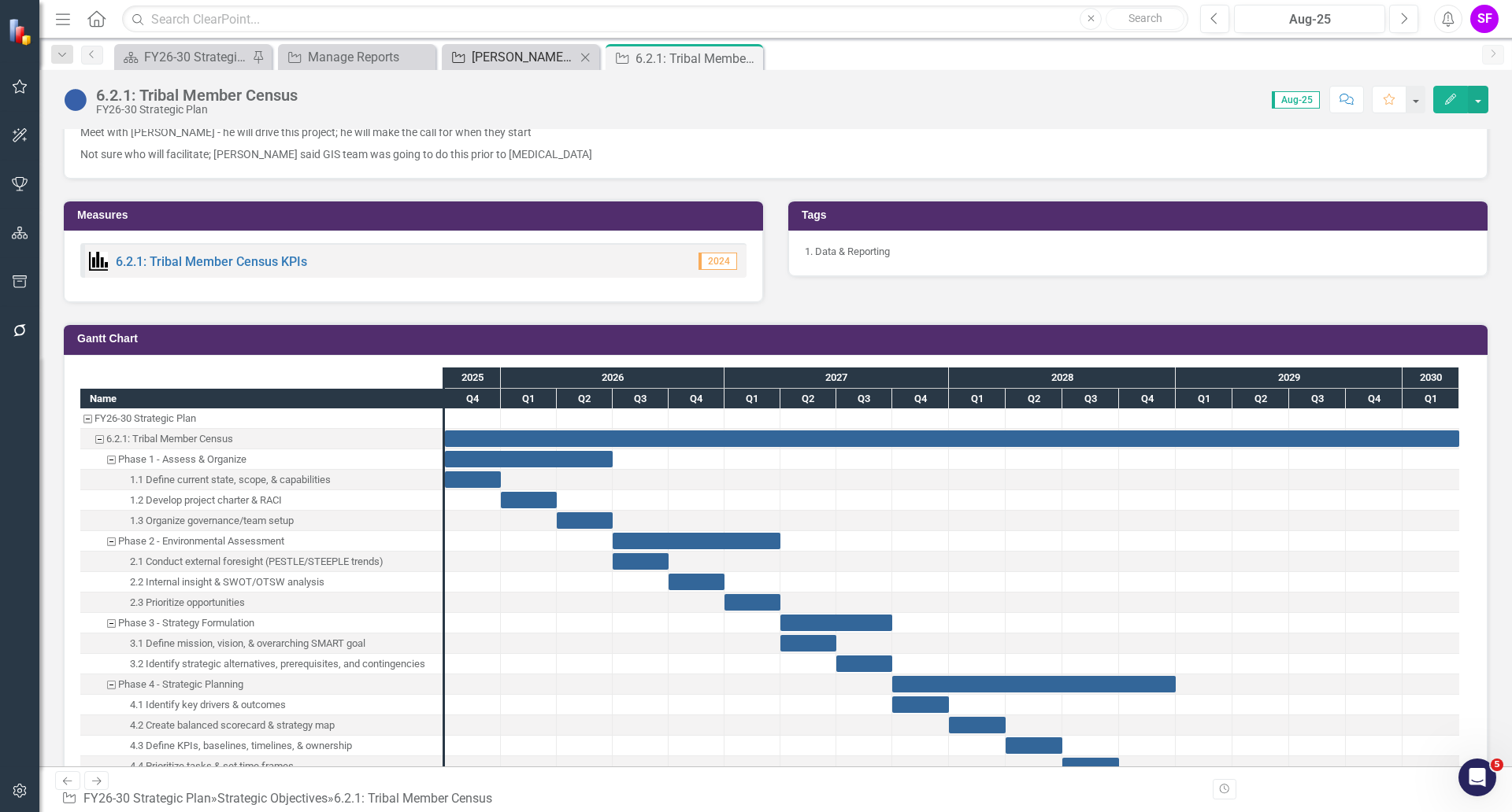
click at [546, 53] on div "[PERSON_NAME] SOs & CIs" at bounding box center [523, 57] width 104 height 19
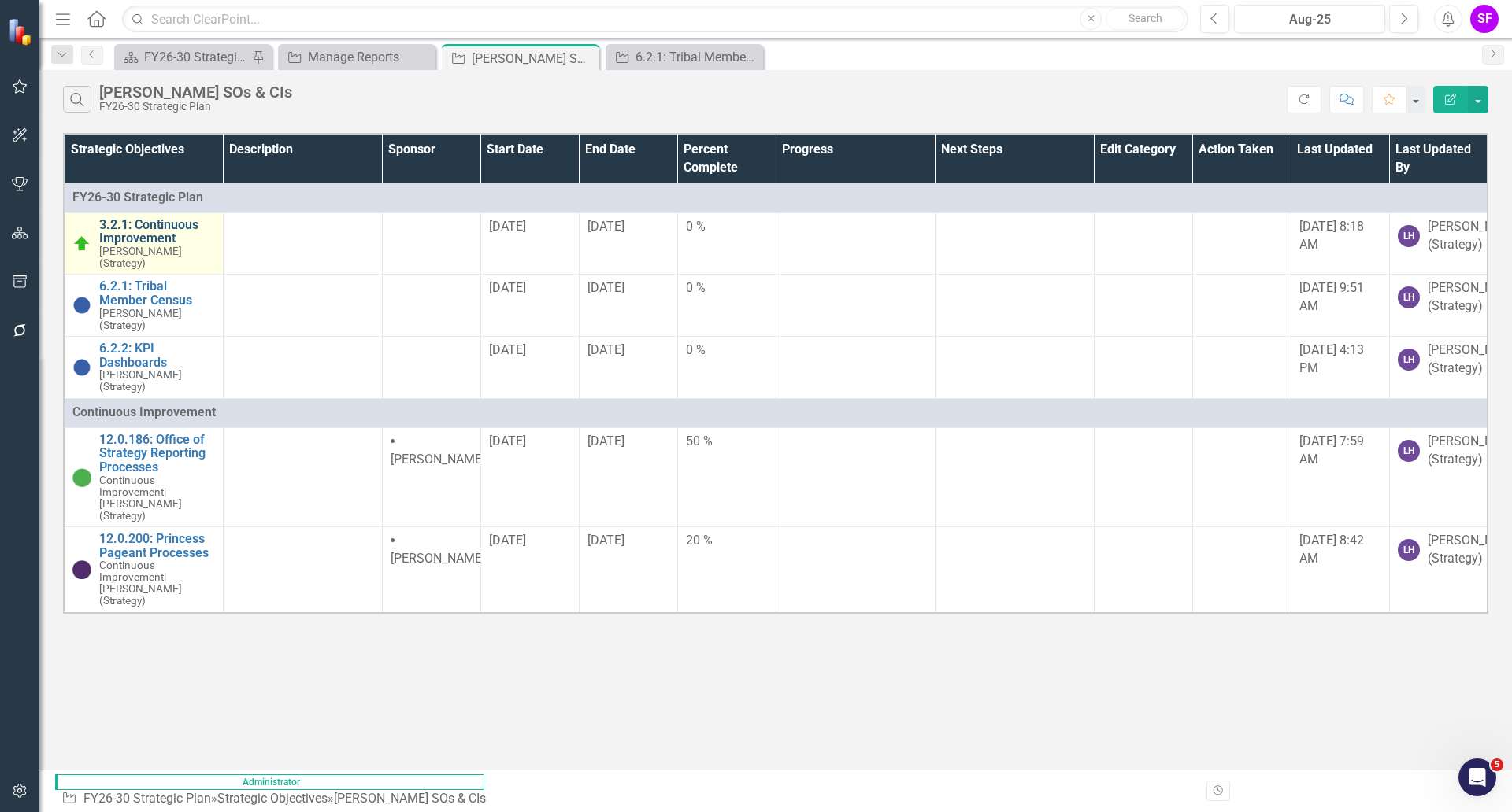
click at [140, 245] on link "3.2.1: Continuous Improvement" at bounding box center [157, 231] width 116 height 27
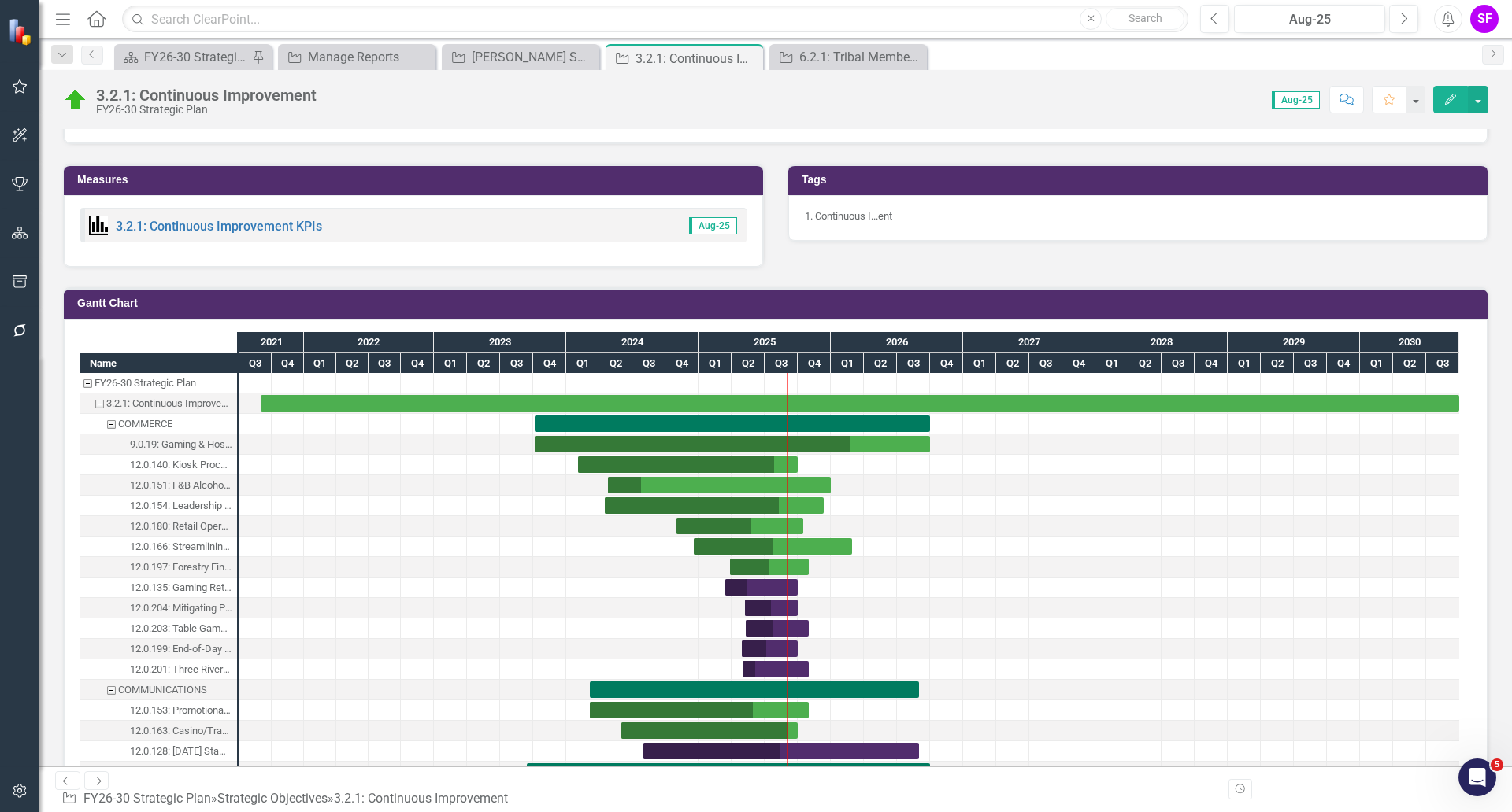
scroll to position [738, 0]
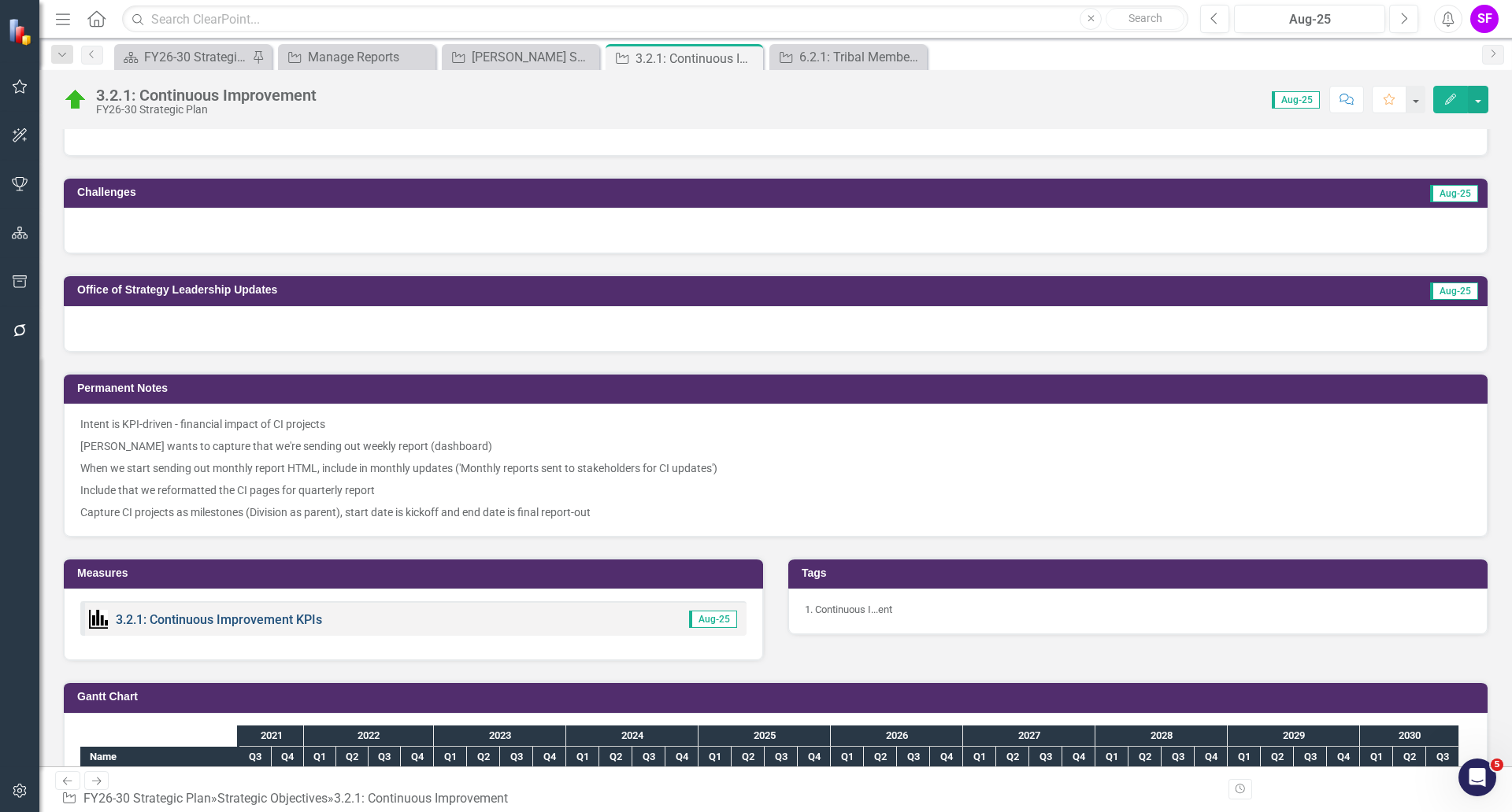
click at [196, 625] on link "3.2.1: Continuous Improvement KPIs" at bounding box center [218, 619] width 206 height 15
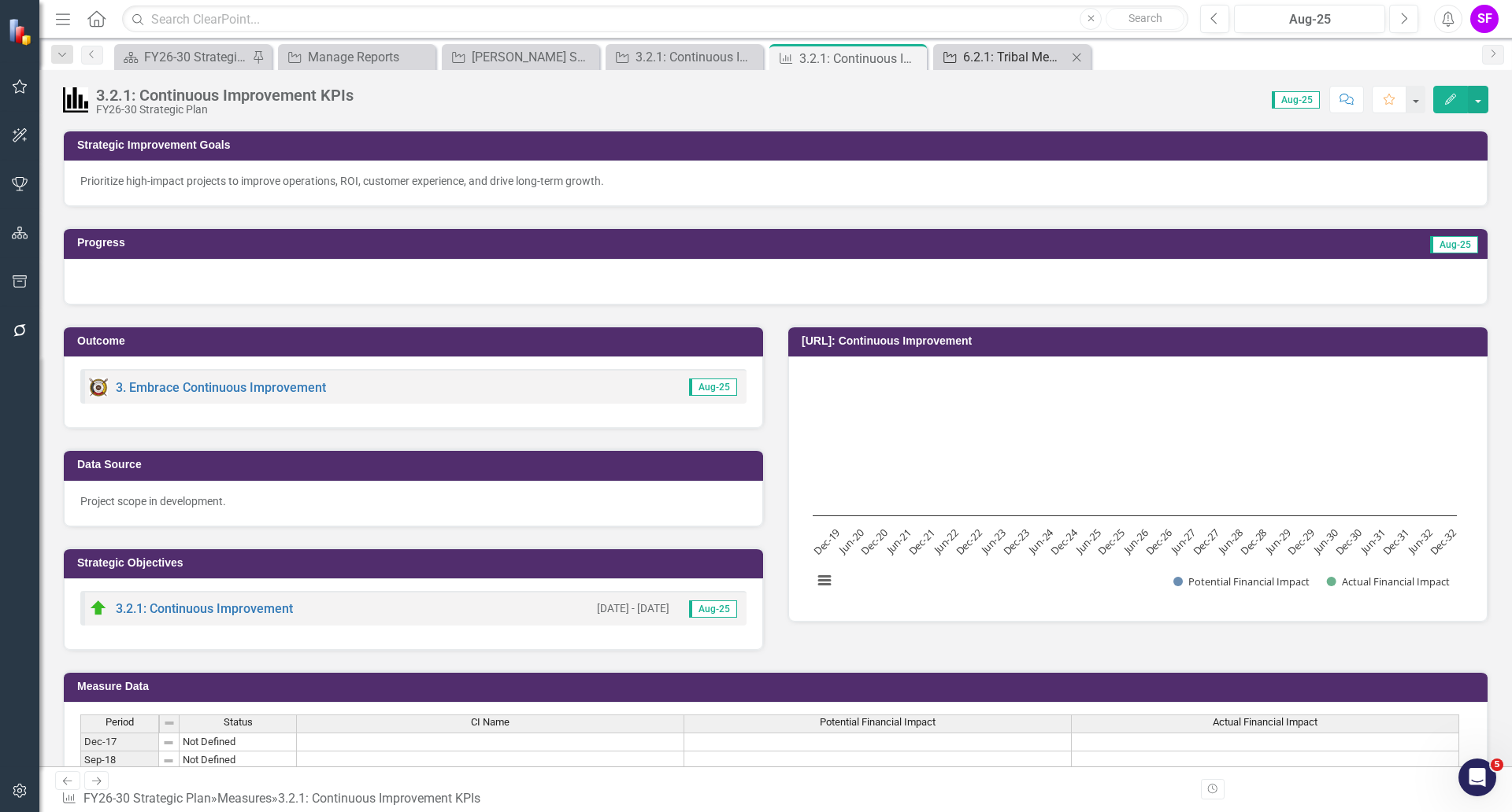
click at [968, 53] on div "6.2.1: Tribal Member Census" at bounding box center [1014, 57] width 104 height 19
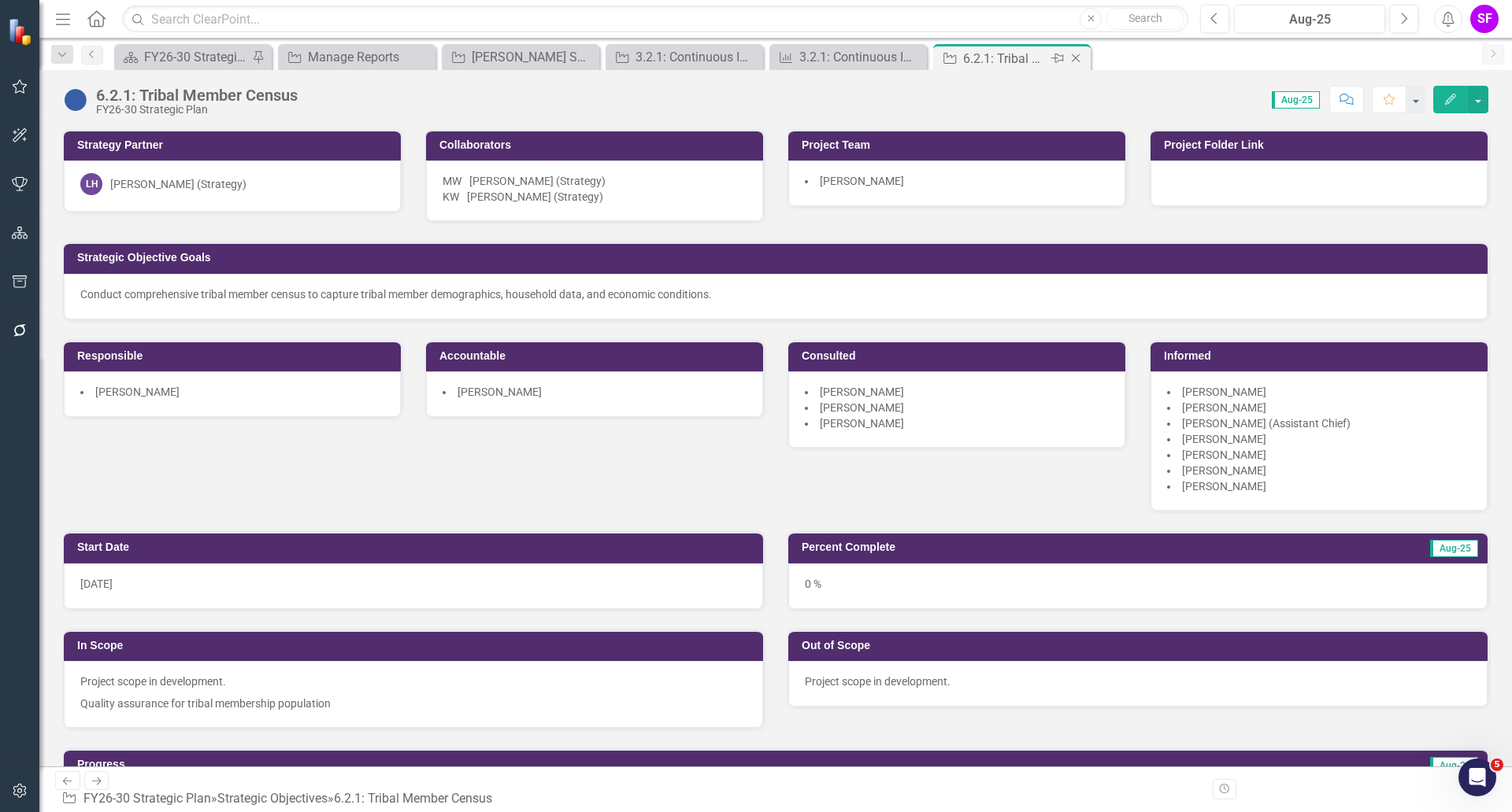
click at [1075, 59] on icon at bounding box center [1076, 59] width 9 height 9
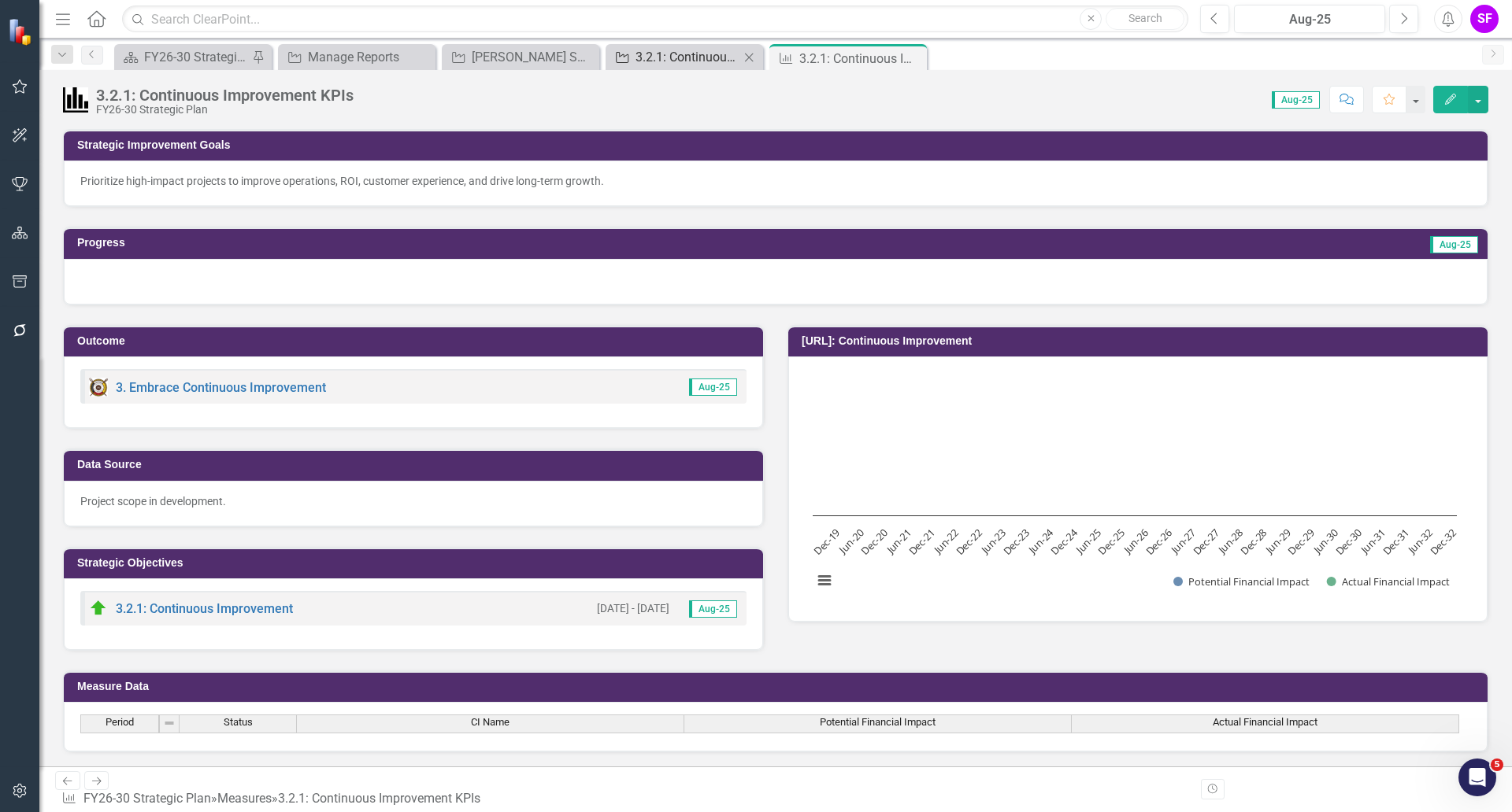
click at [680, 58] on div "3.2.1: Continuous Improvement" at bounding box center [687, 57] width 104 height 19
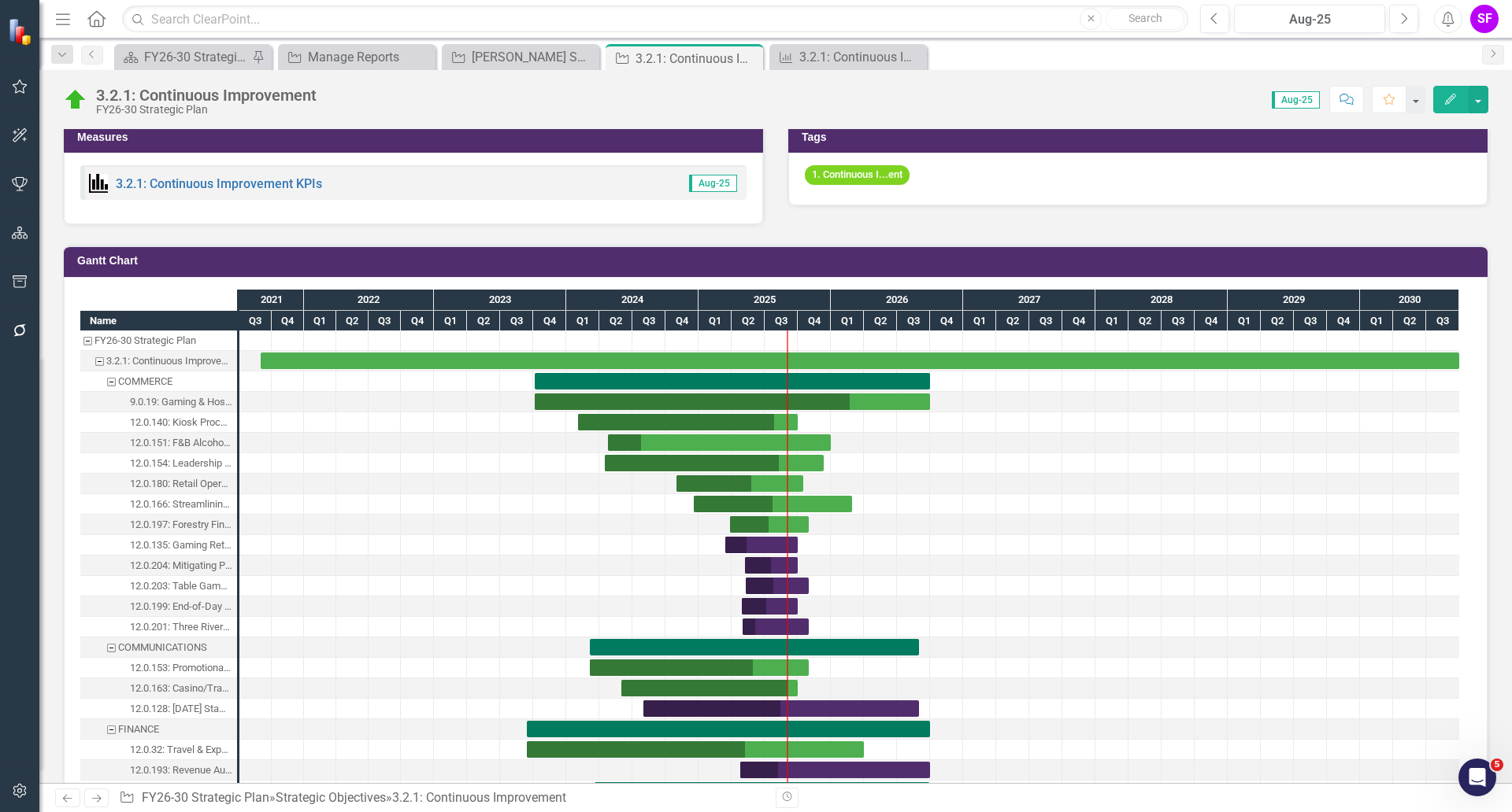
scroll to position [1279, 0]
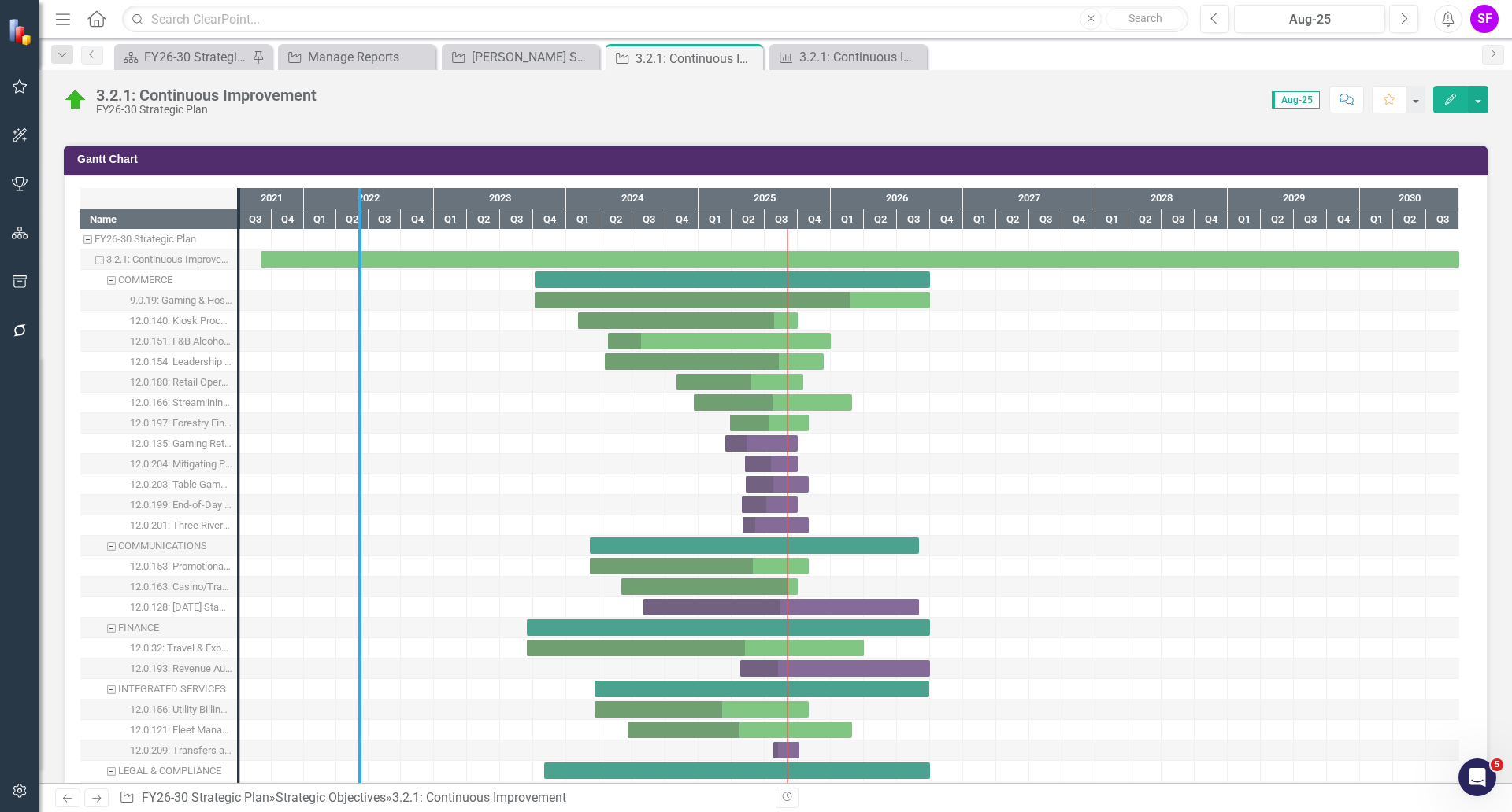
drag, startPoint x: 237, startPoint y: 368, endPoint x: 358, endPoint y: 367, distance: 121.0
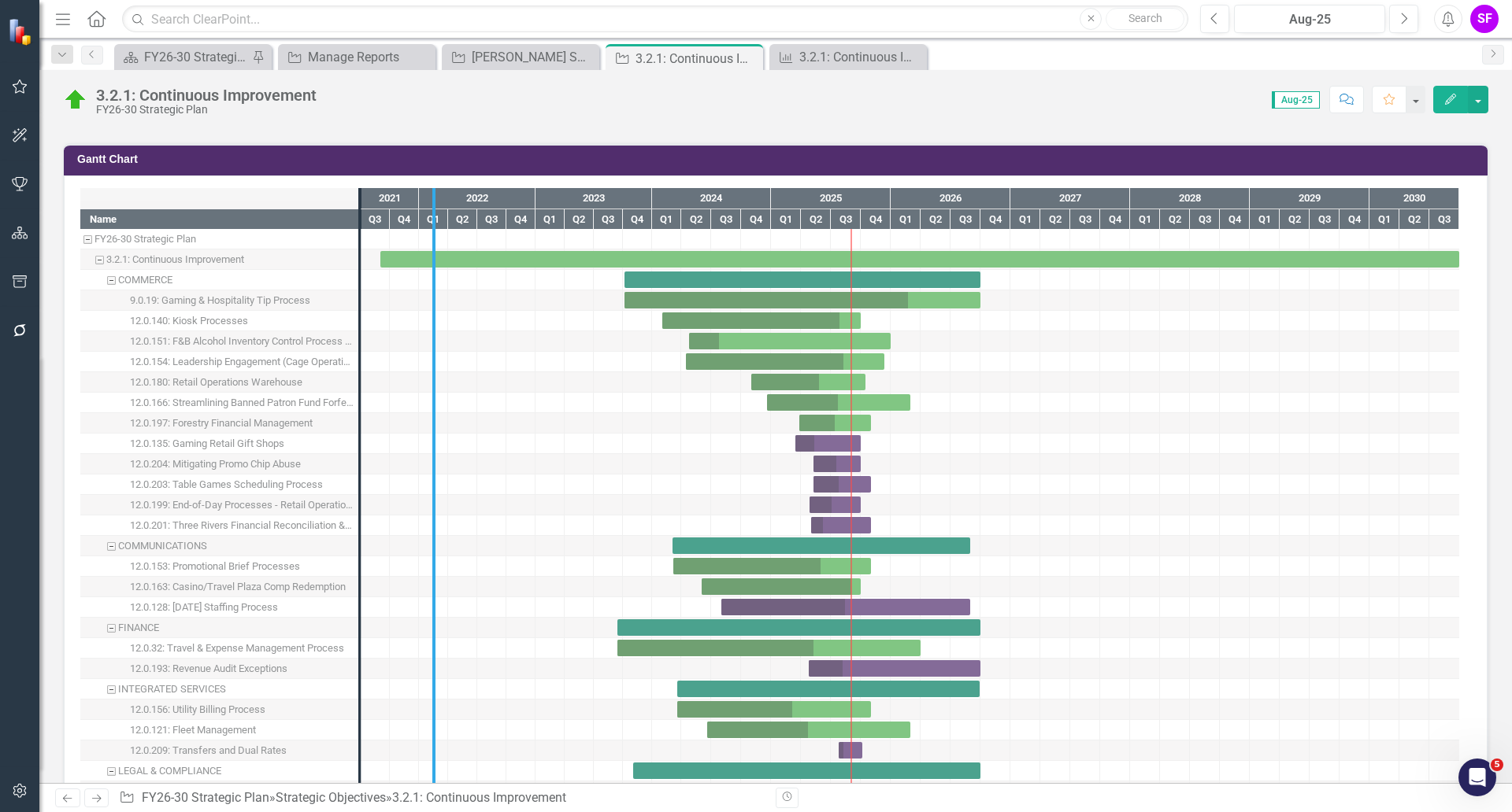
drag, startPoint x: 357, startPoint y: 363, endPoint x: 441, endPoint y: 363, distance: 84.0
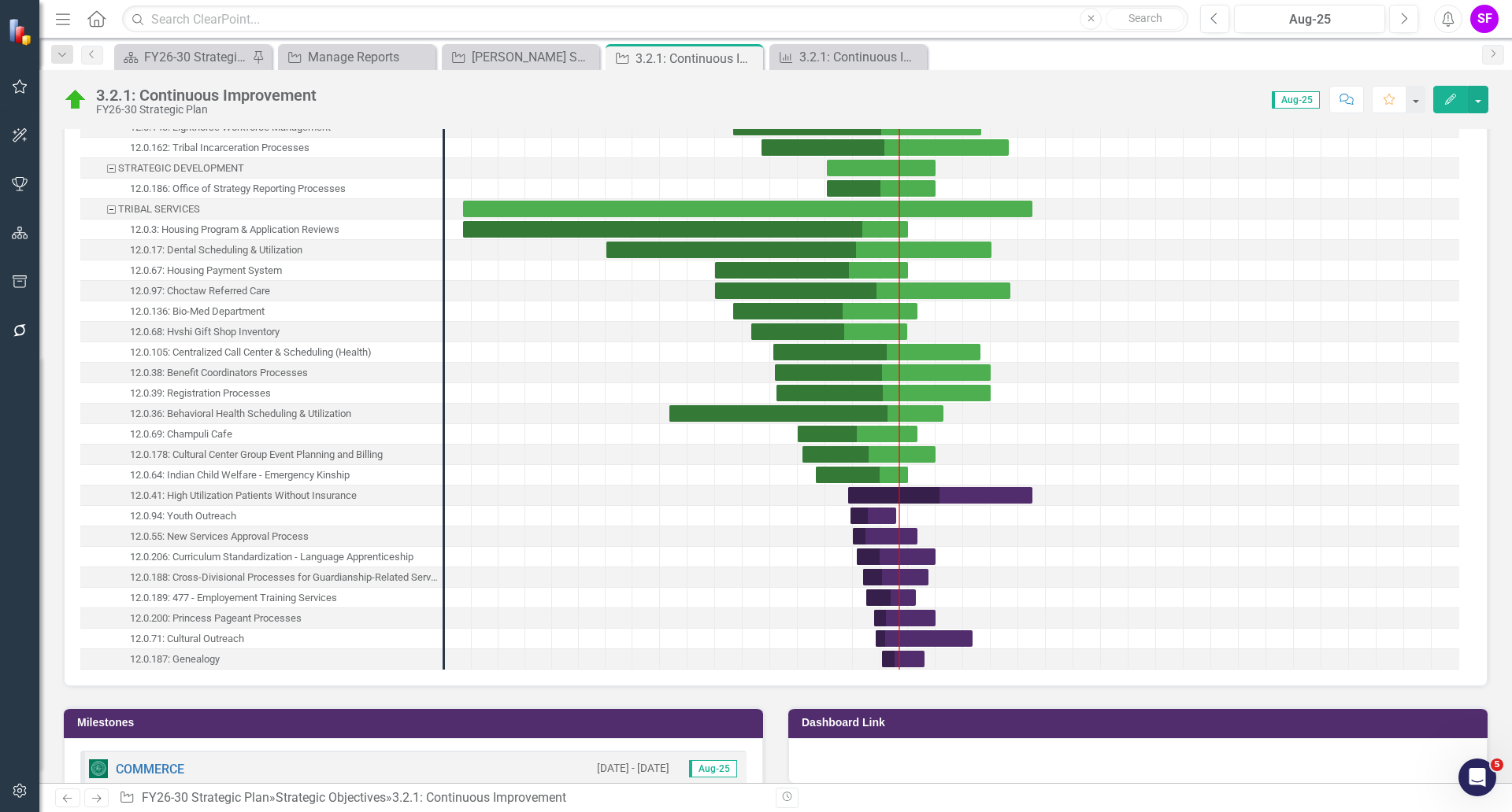
scroll to position [1968, 0]
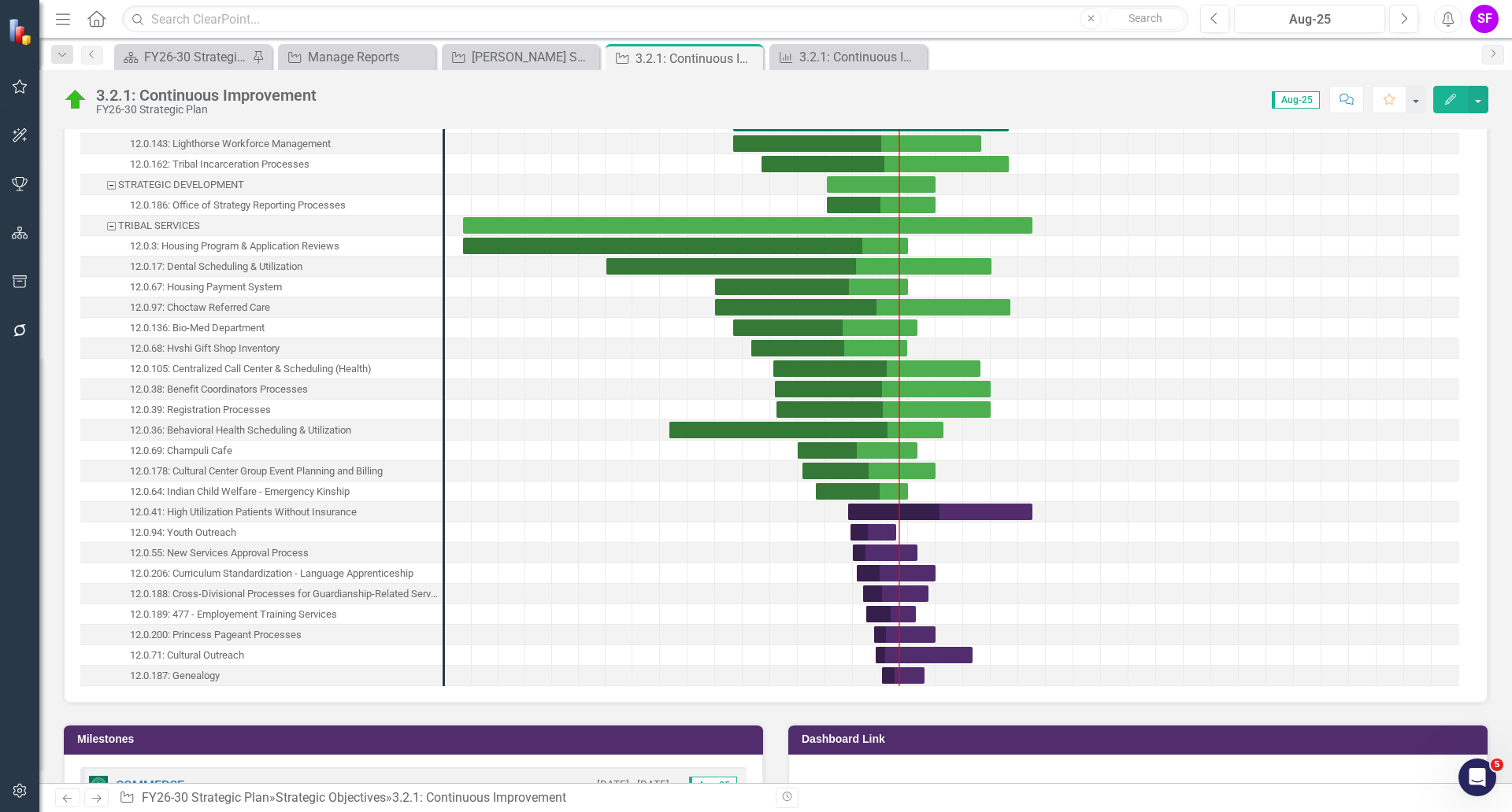
click at [110, 223] on div "TRIBAL SERVICES" at bounding box center [111, 225] width 14 height 20
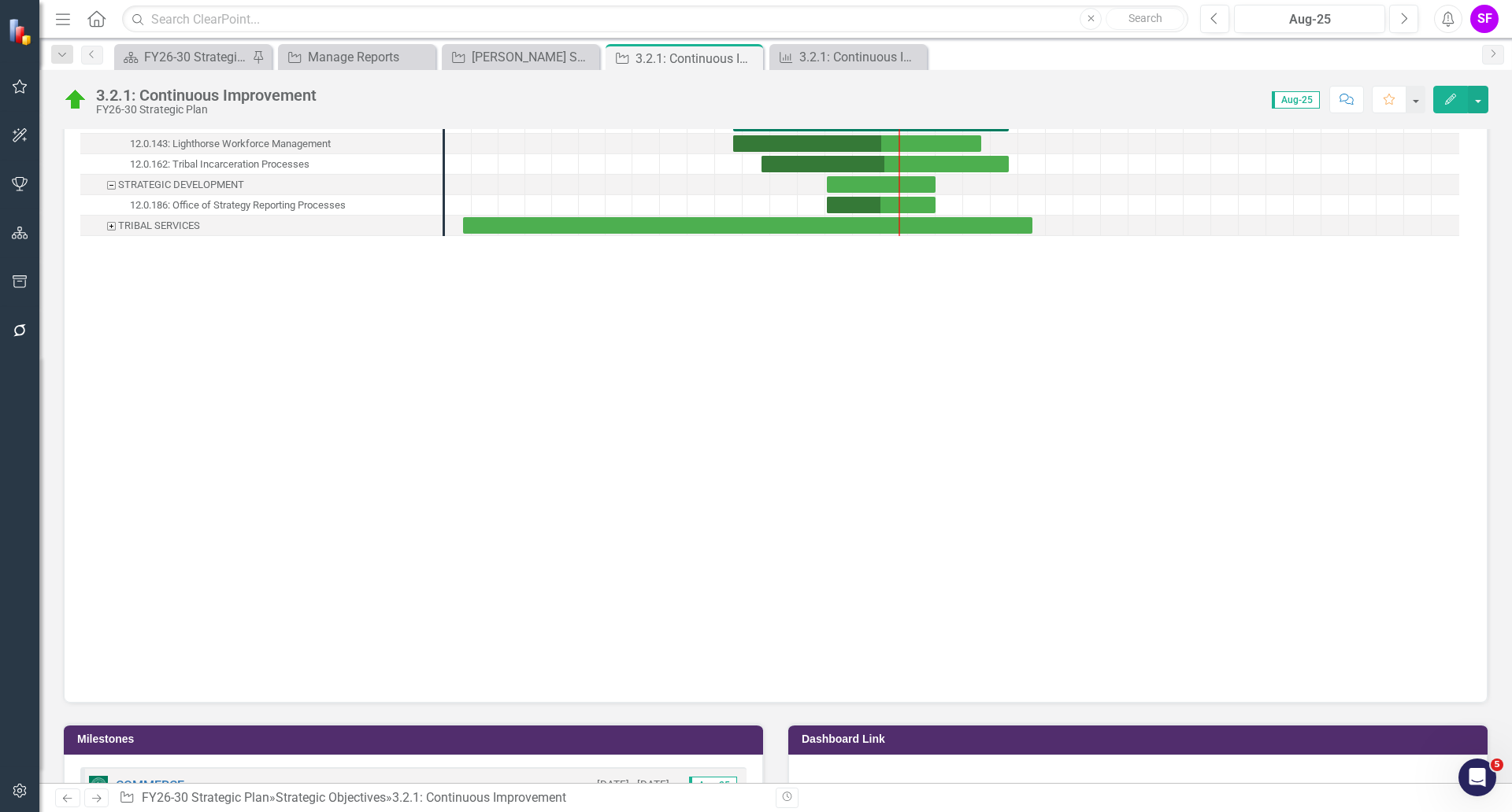
click at [110, 183] on div "STRATEGIC DEVELOPMENT" at bounding box center [111, 185] width 14 height 20
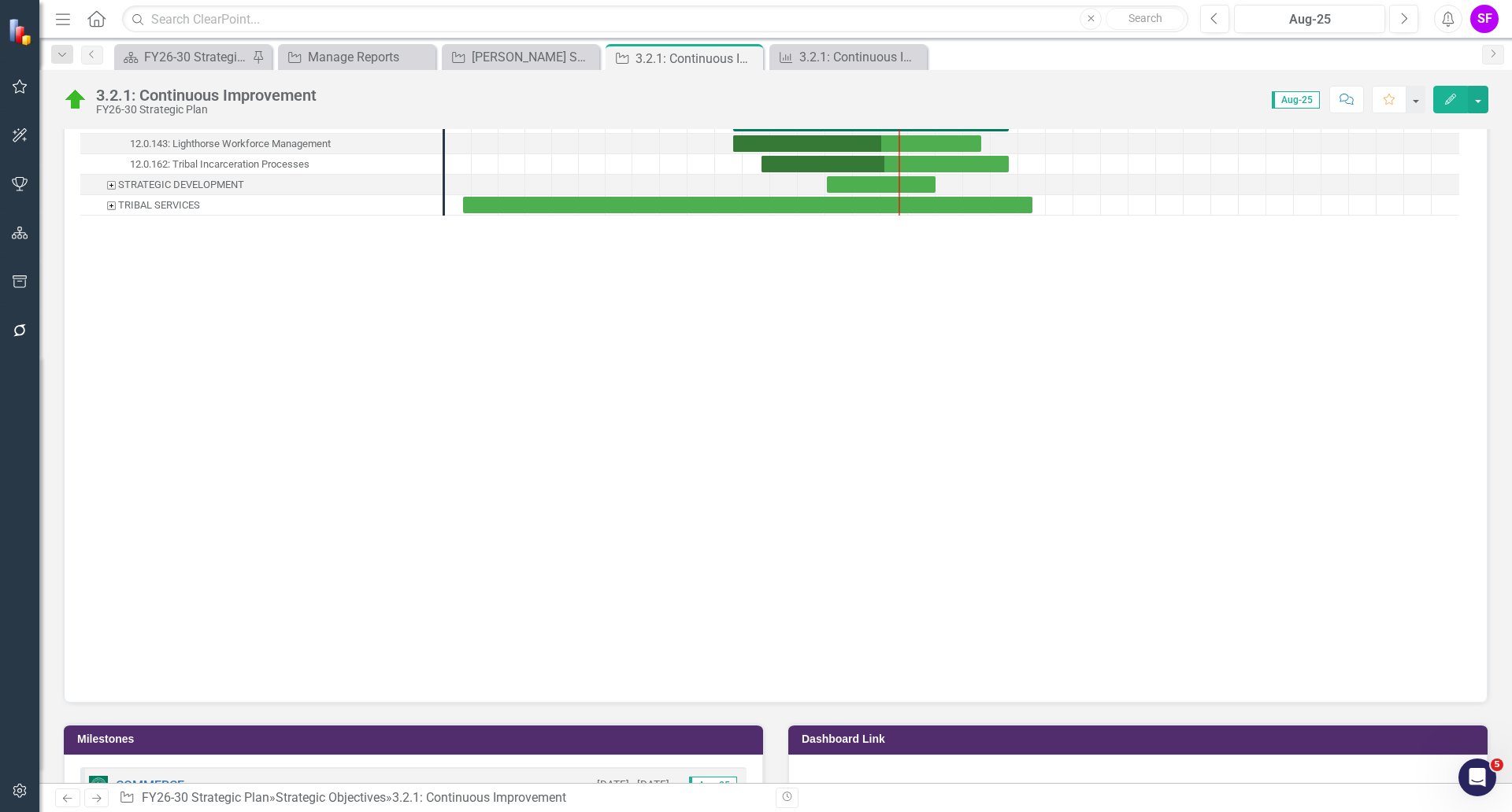
click at [115, 206] on div "TRIBAL SERVICES" at bounding box center [111, 205] width 14 height 20
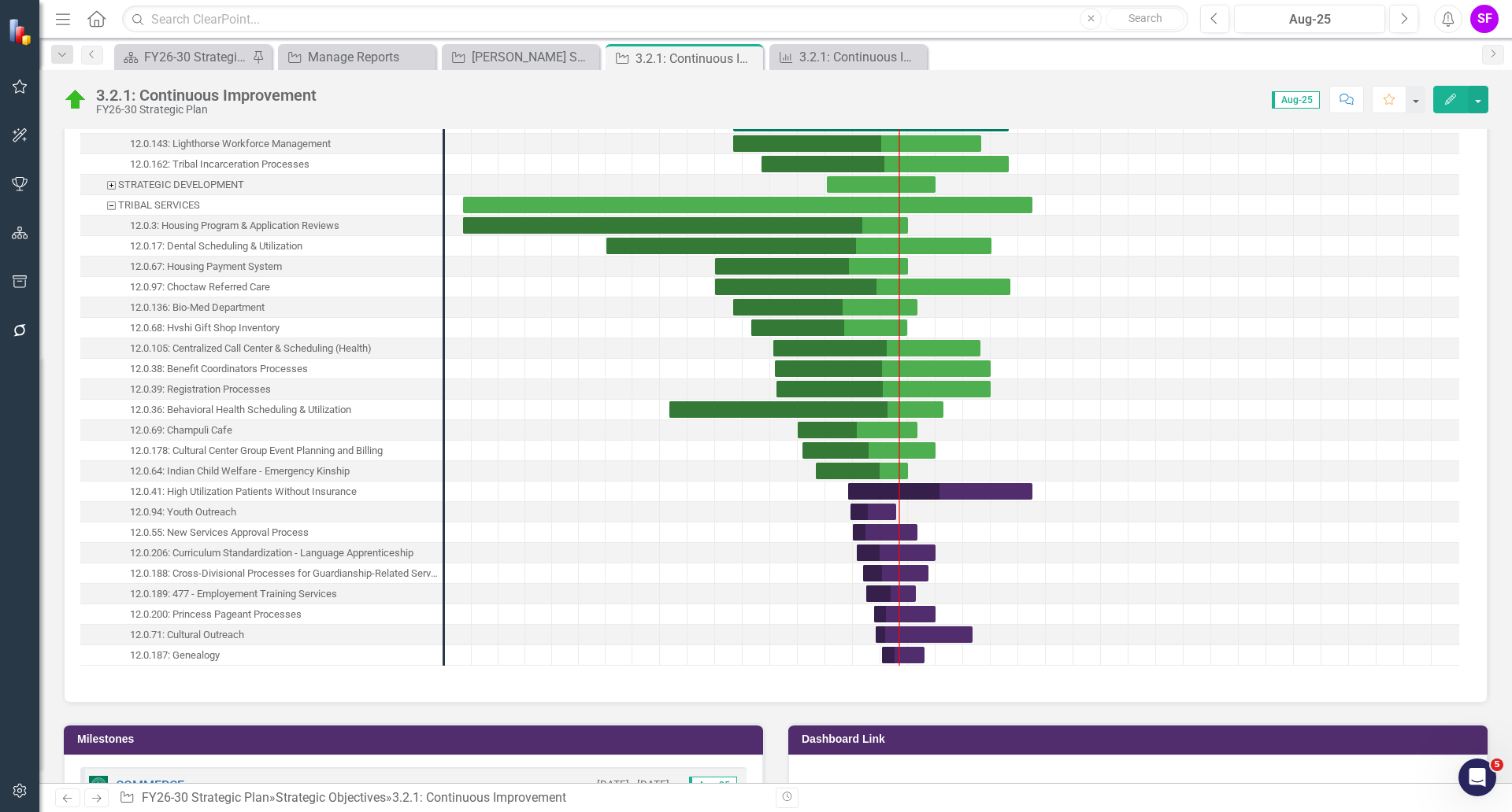
click at [113, 186] on div "STRATEGIC DEVELOPMENT" at bounding box center [111, 185] width 14 height 20
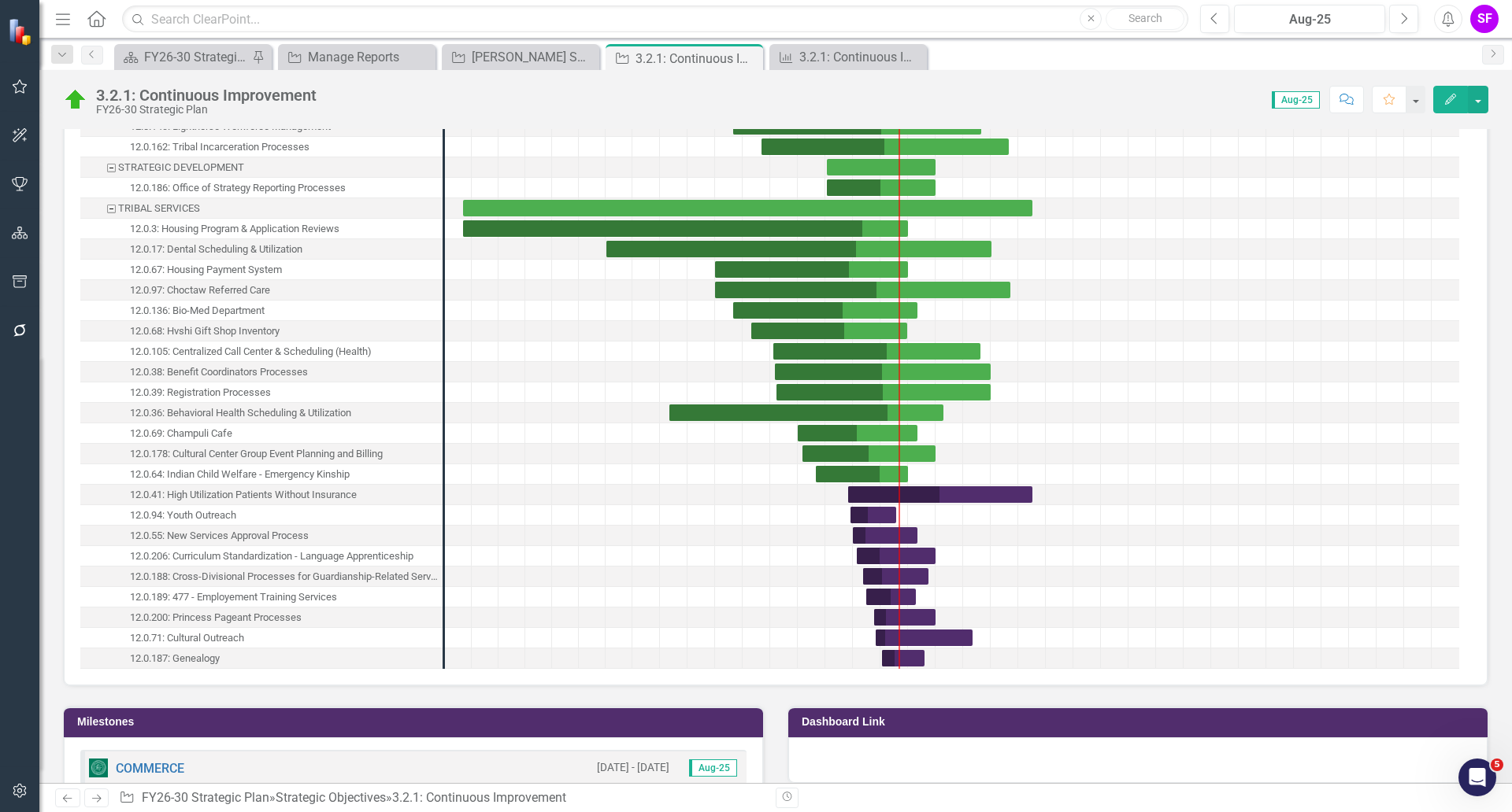
scroll to position [2115, 0]
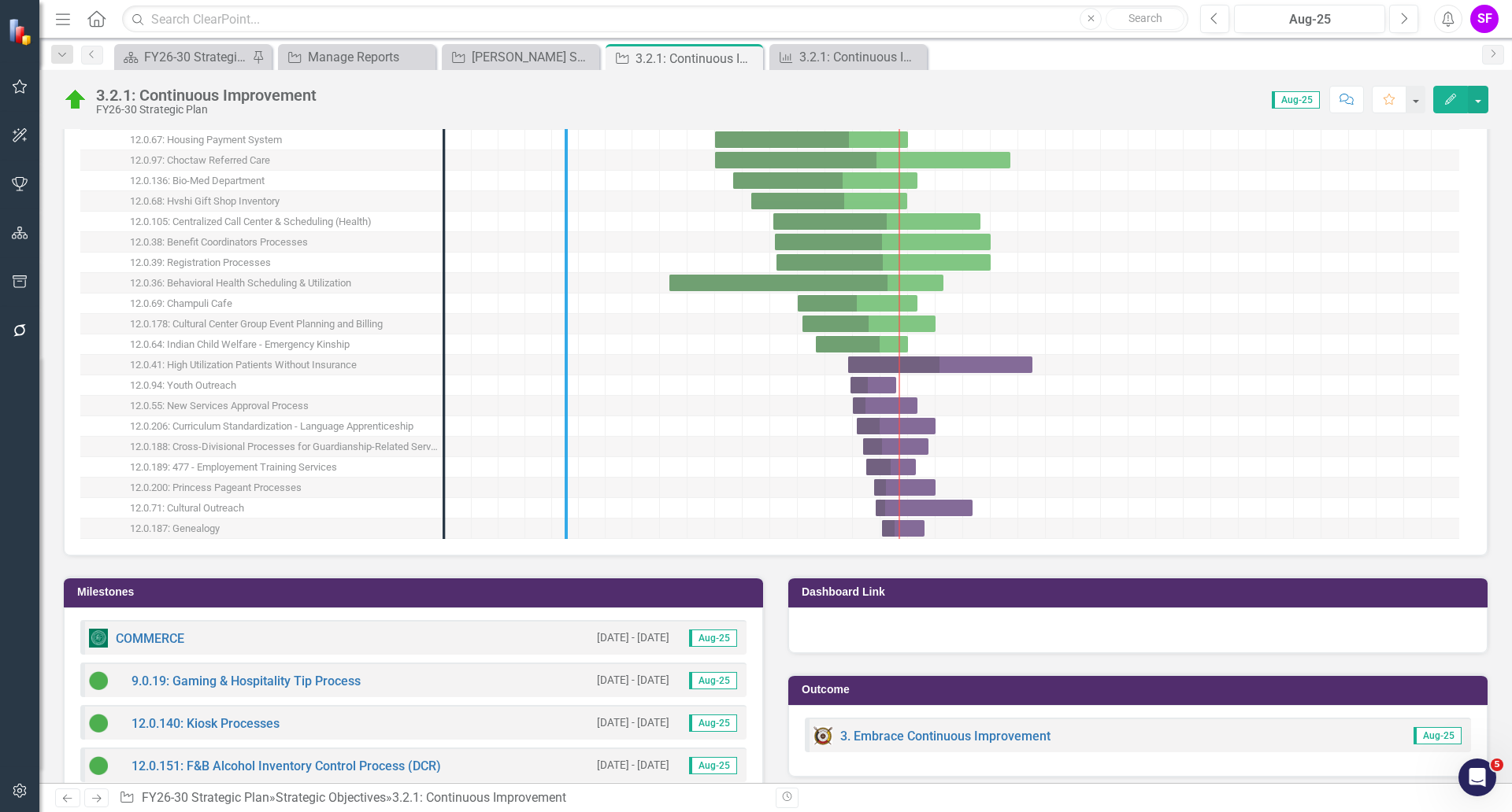
drag, startPoint x: 442, startPoint y: 300, endPoint x: 564, endPoint y: 302, distance: 122.0
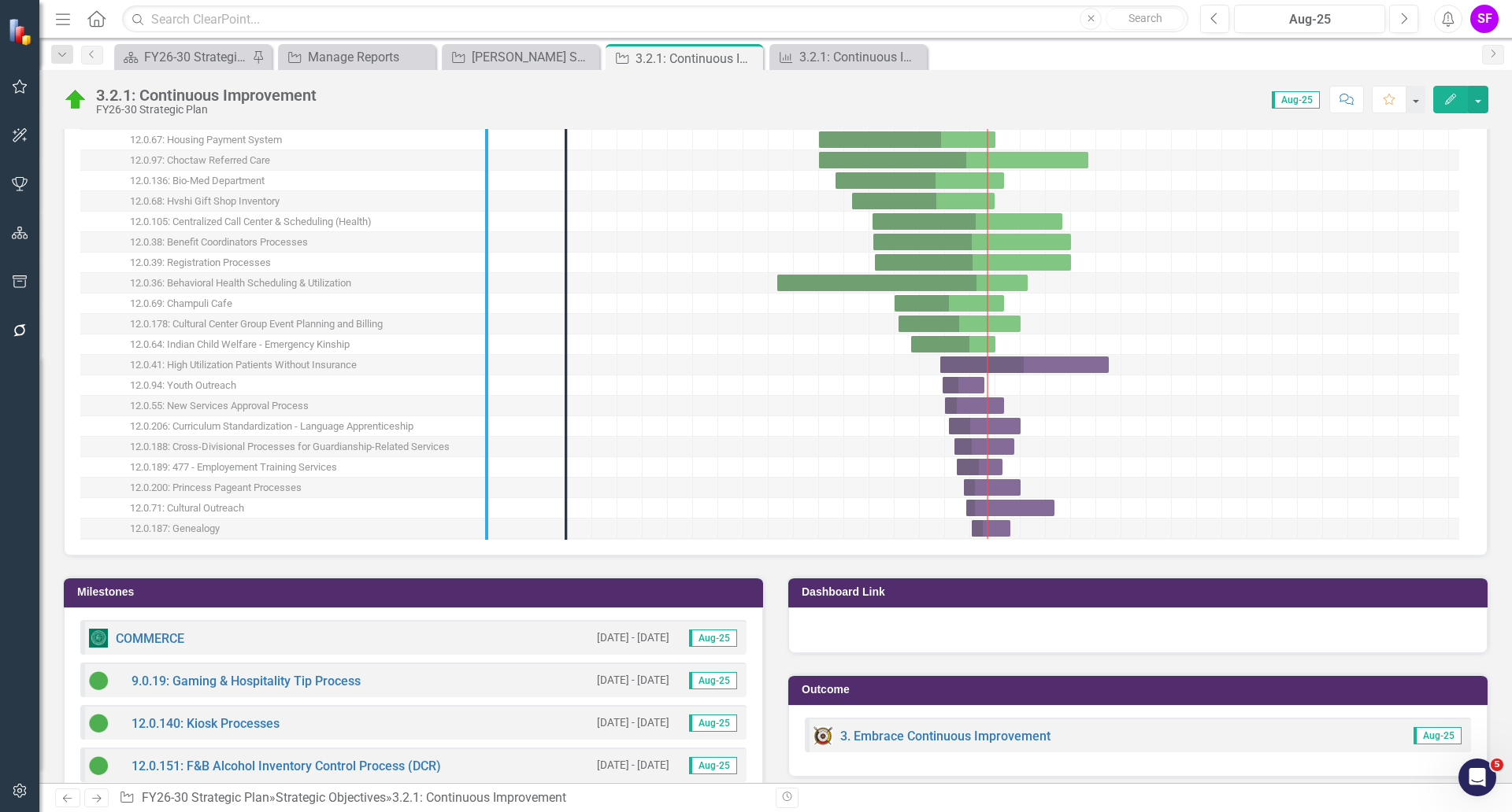
drag, startPoint x: 563, startPoint y: 300, endPoint x: 484, endPoint y: 305, distance: 79.2
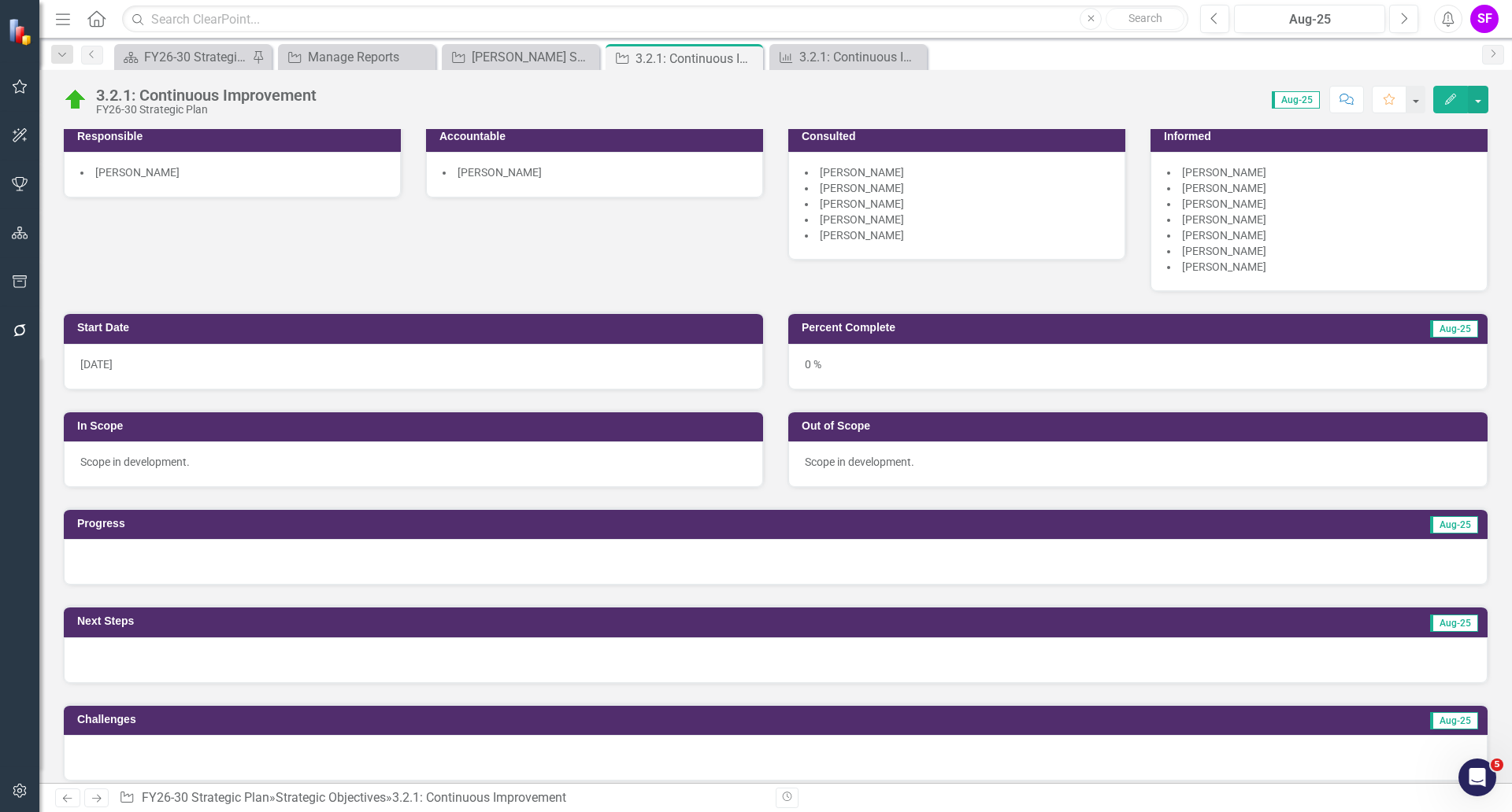
scroll to position [0, 0]
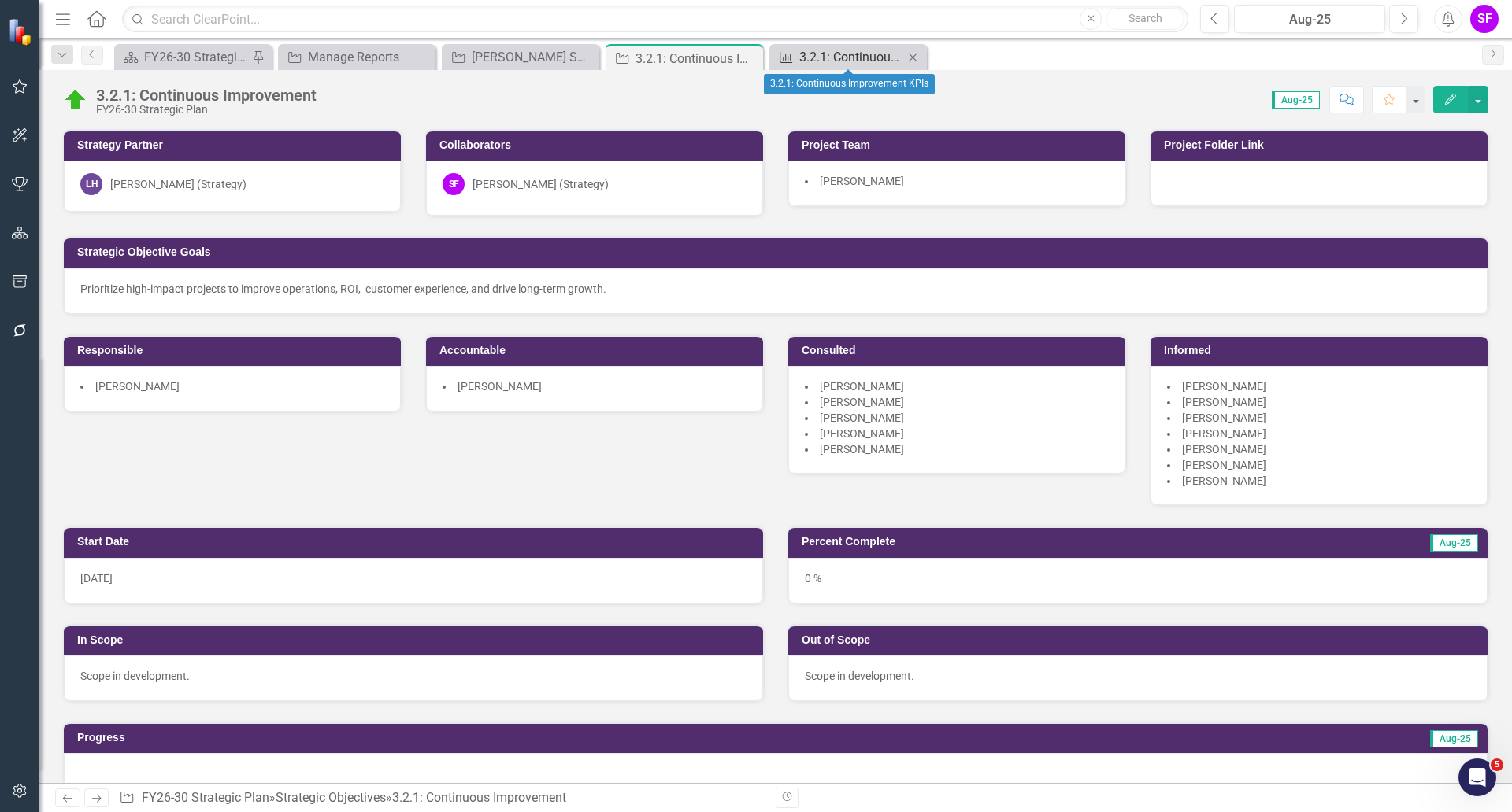
click at [874, 64] on div "3.2.1: Continuous Improvement KPIs" at bounding box center [851, 57] width 104 height 19
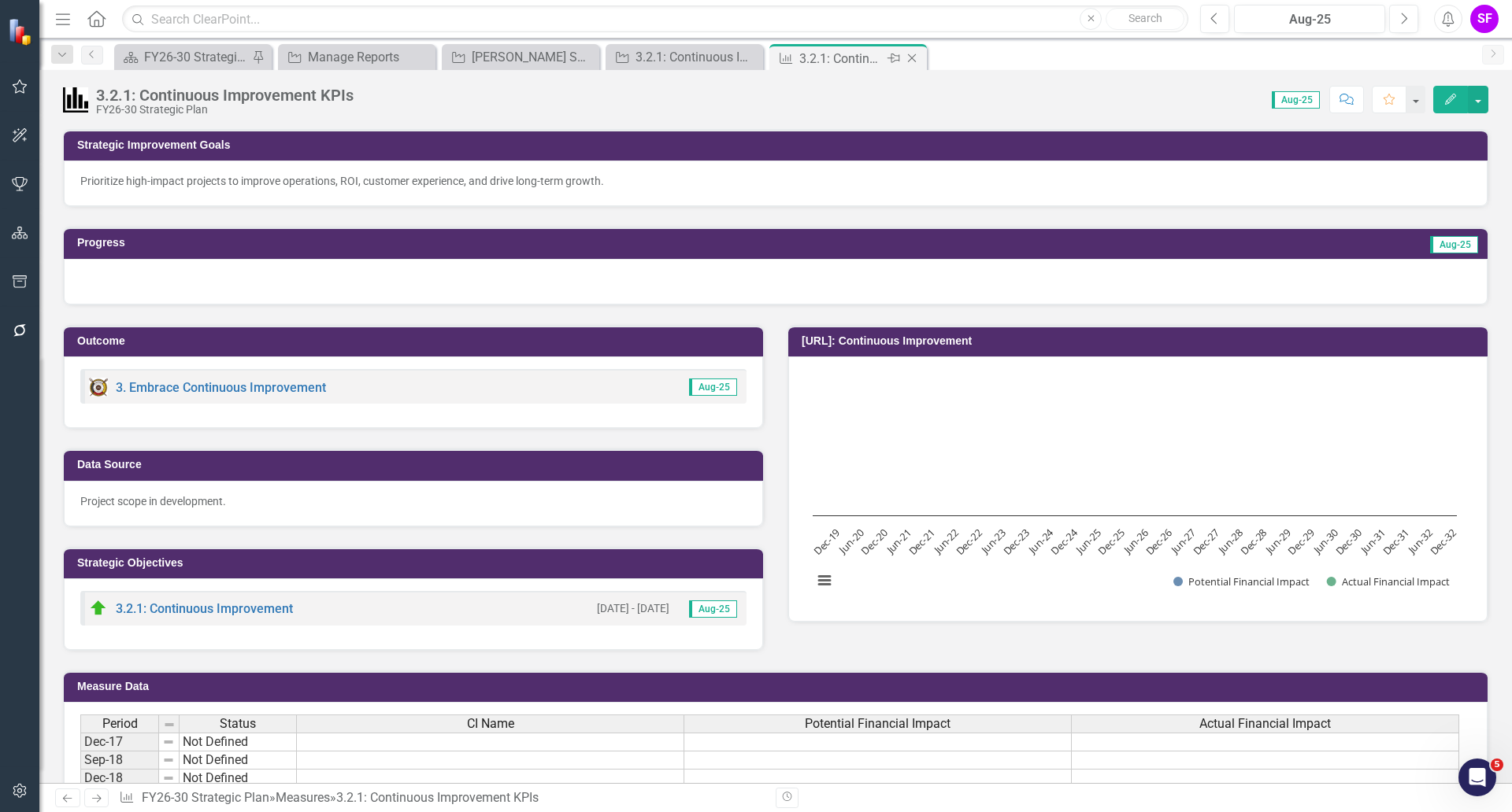
click at [911, 59] on icon at bounding box center [912, 59] width 9 height 9
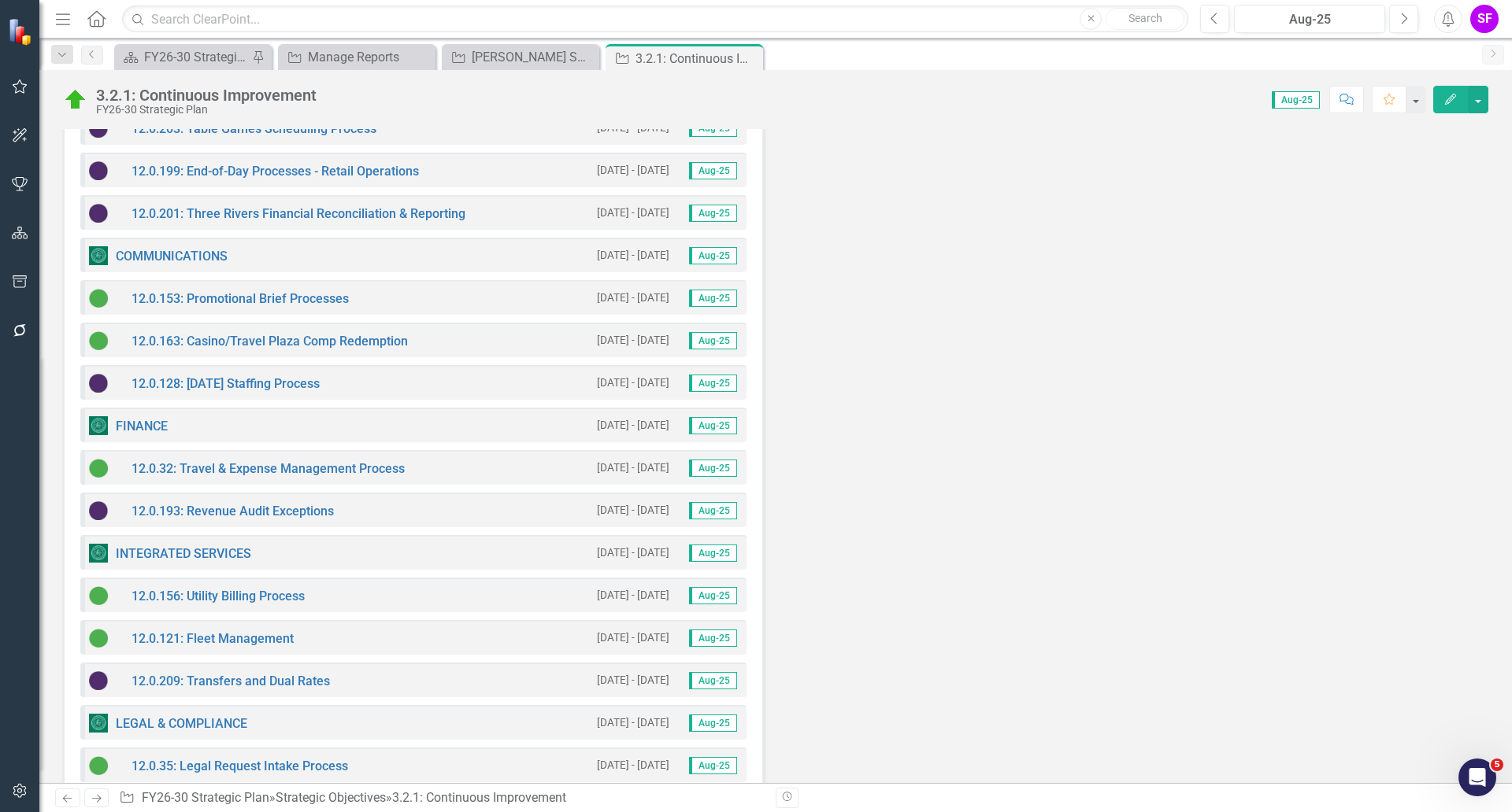
scroll to position [3641, 0]
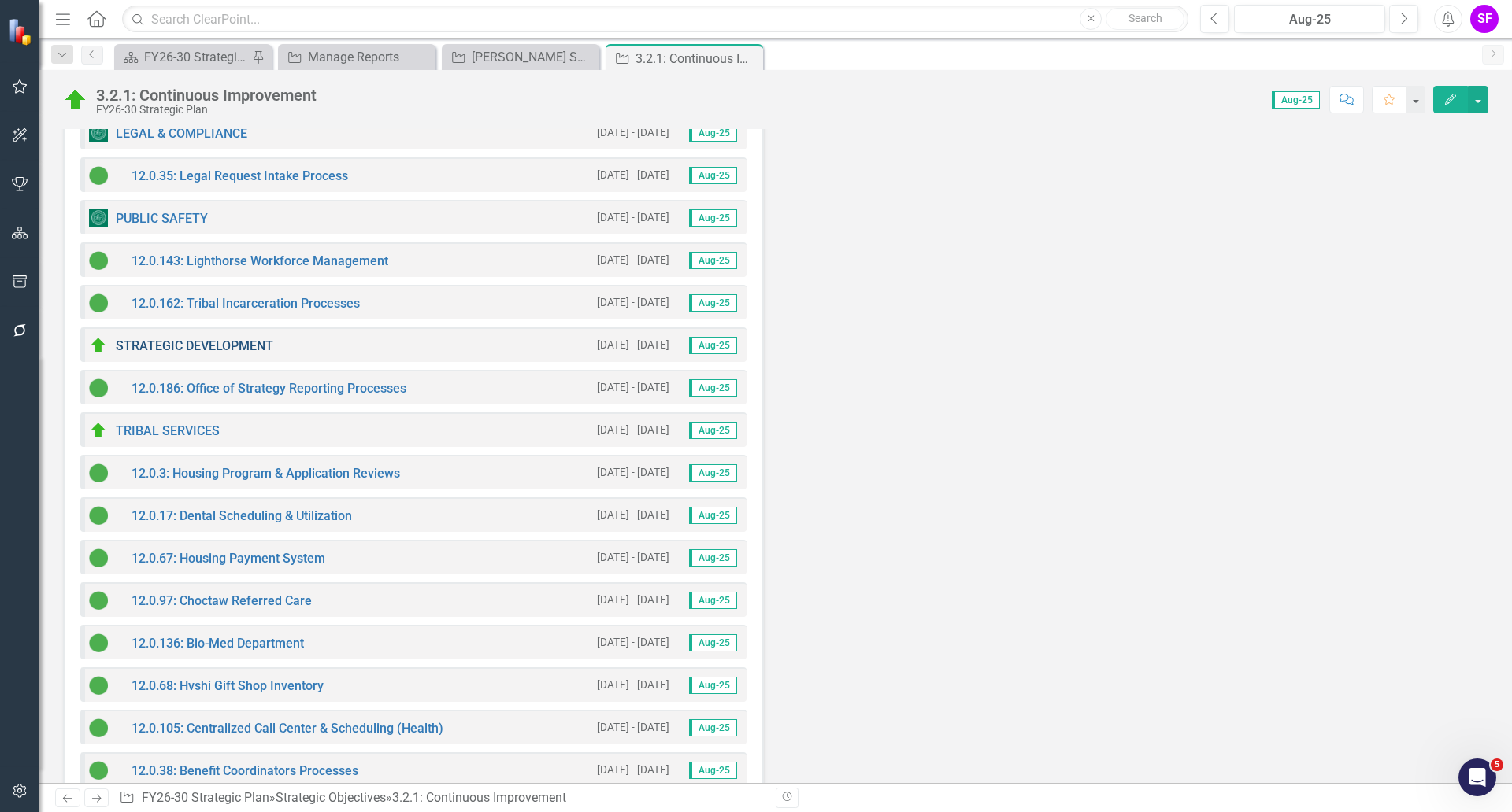
click at [198, 350] on link "STRATEGIC DEVELOPMENT" at bounding box center [194, 345] width 158 height 15
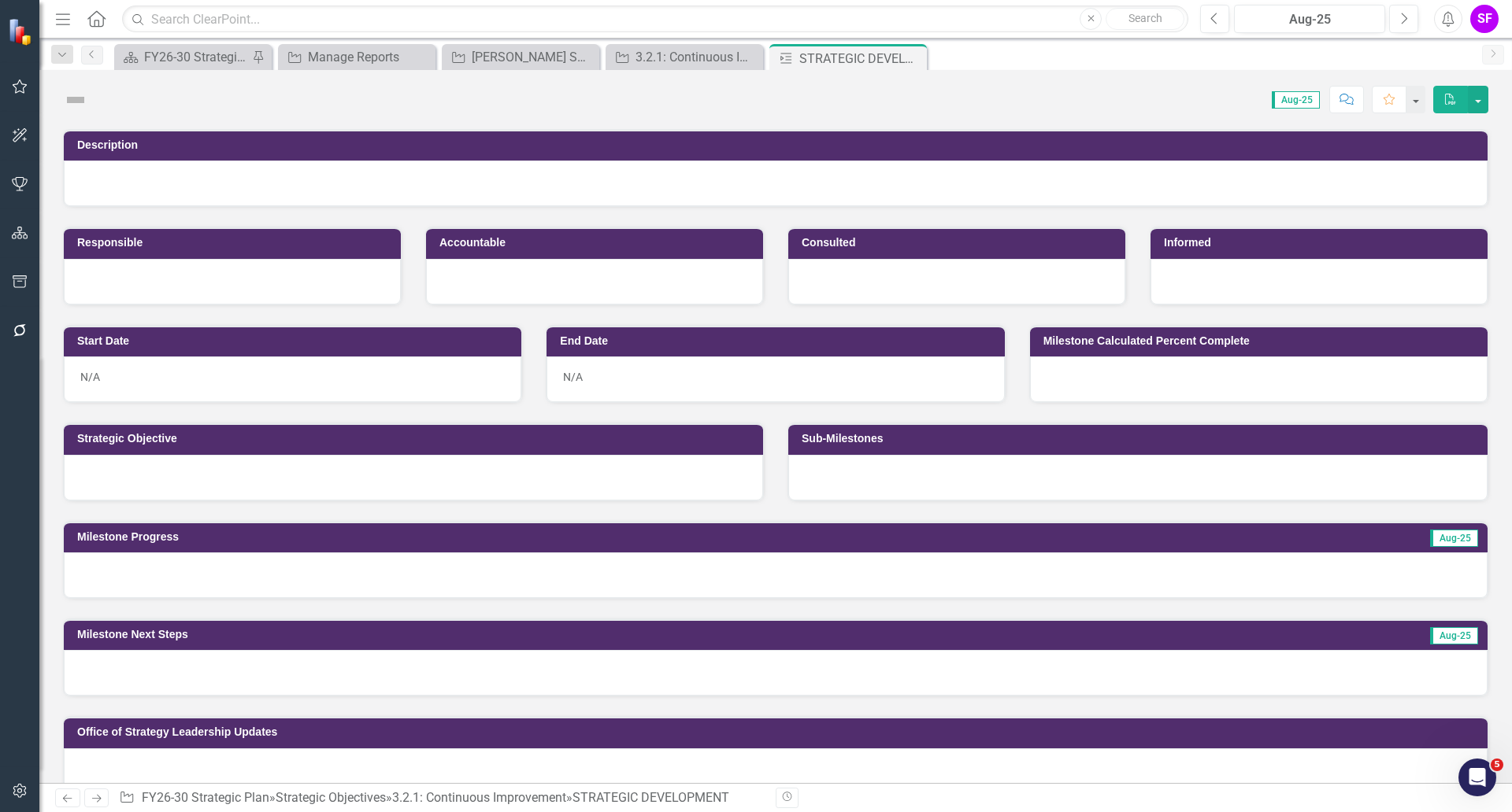
click at [73, 101] on img at bounding box center [75, 100] width 25 height 25
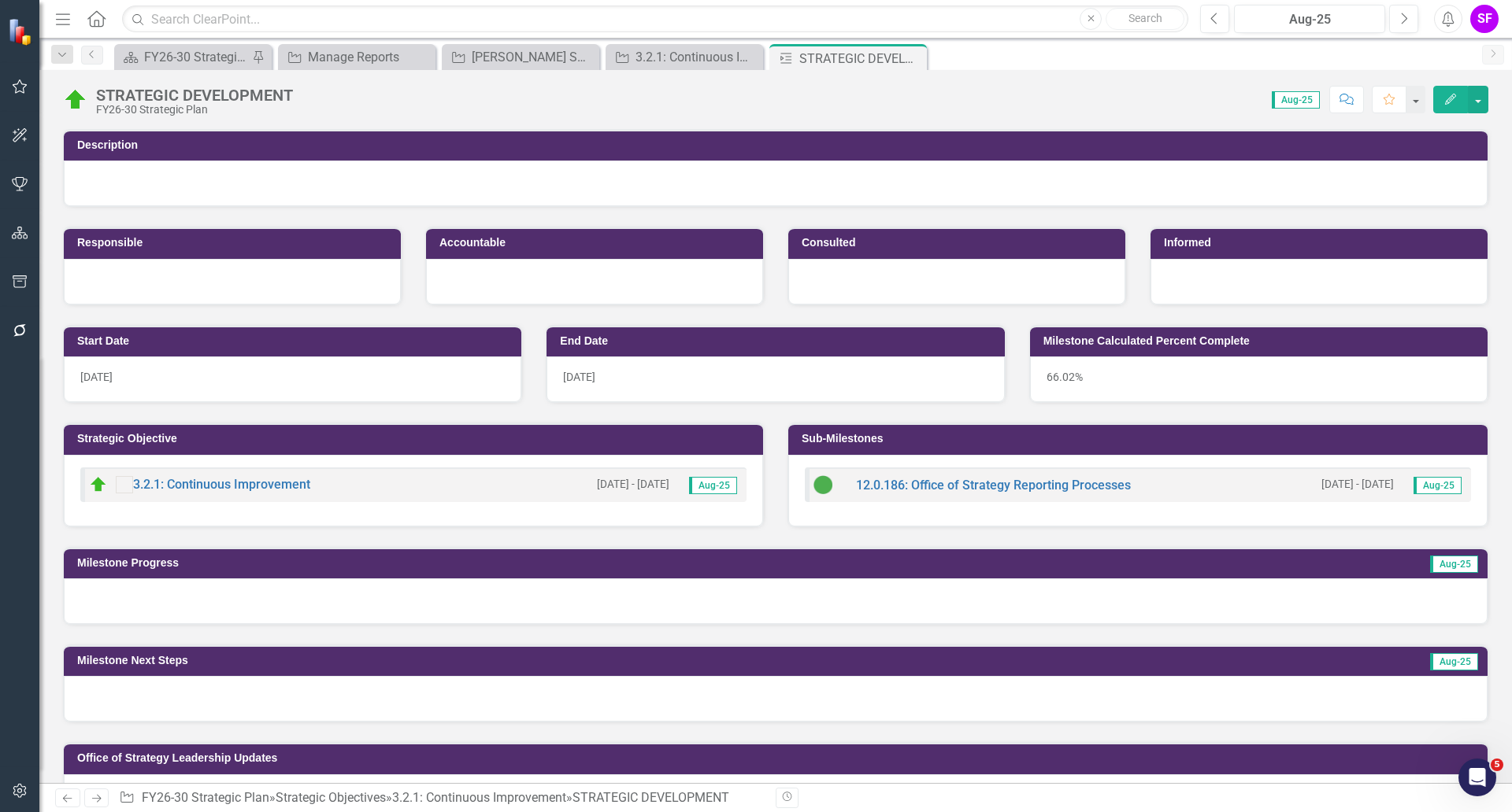
click at [73, 100] on img at bounding box center [75, 100] width 25 height 25
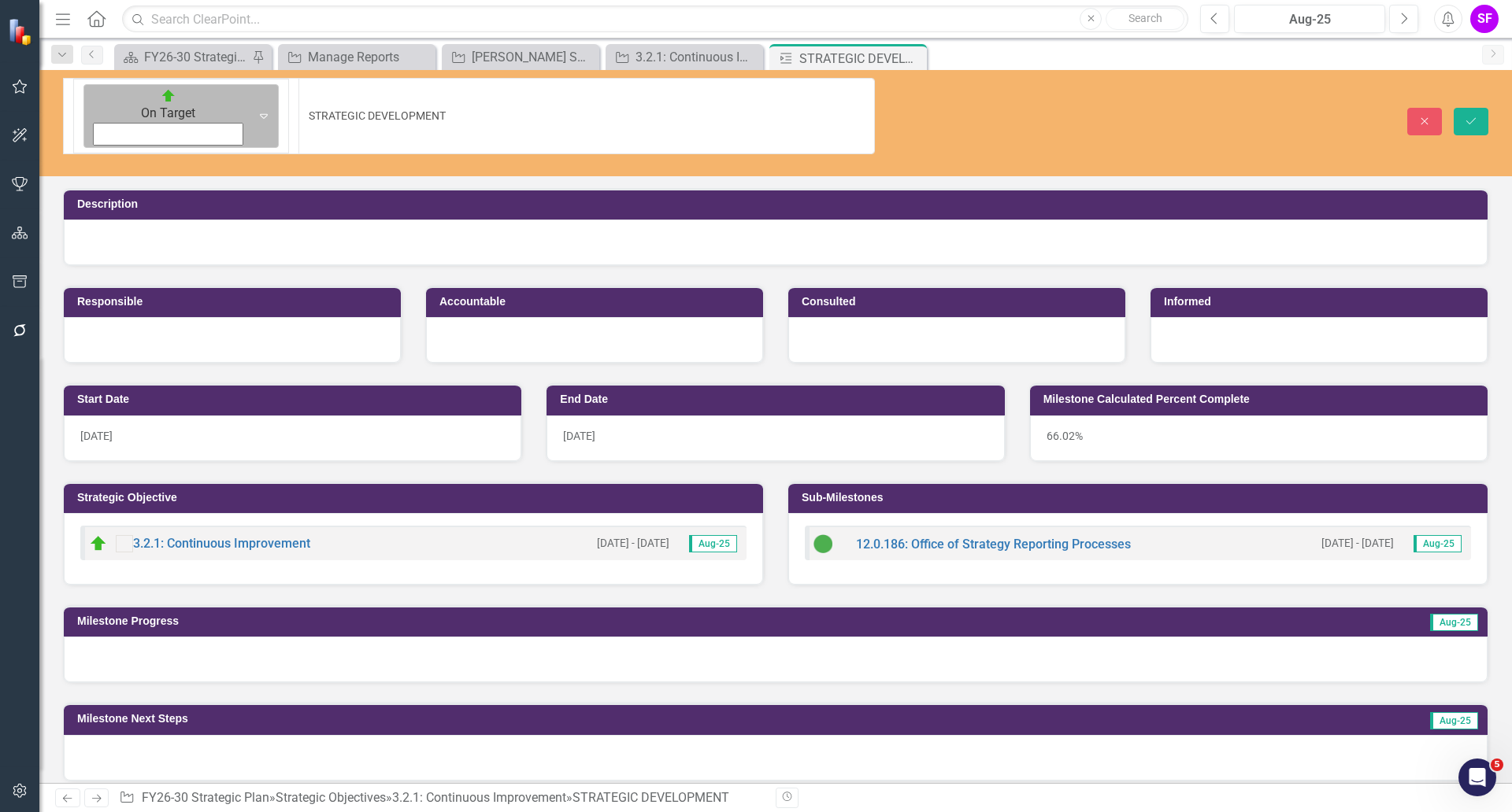
click at [160, 95] on img at bounding box center [168, 96] width 16 height 16
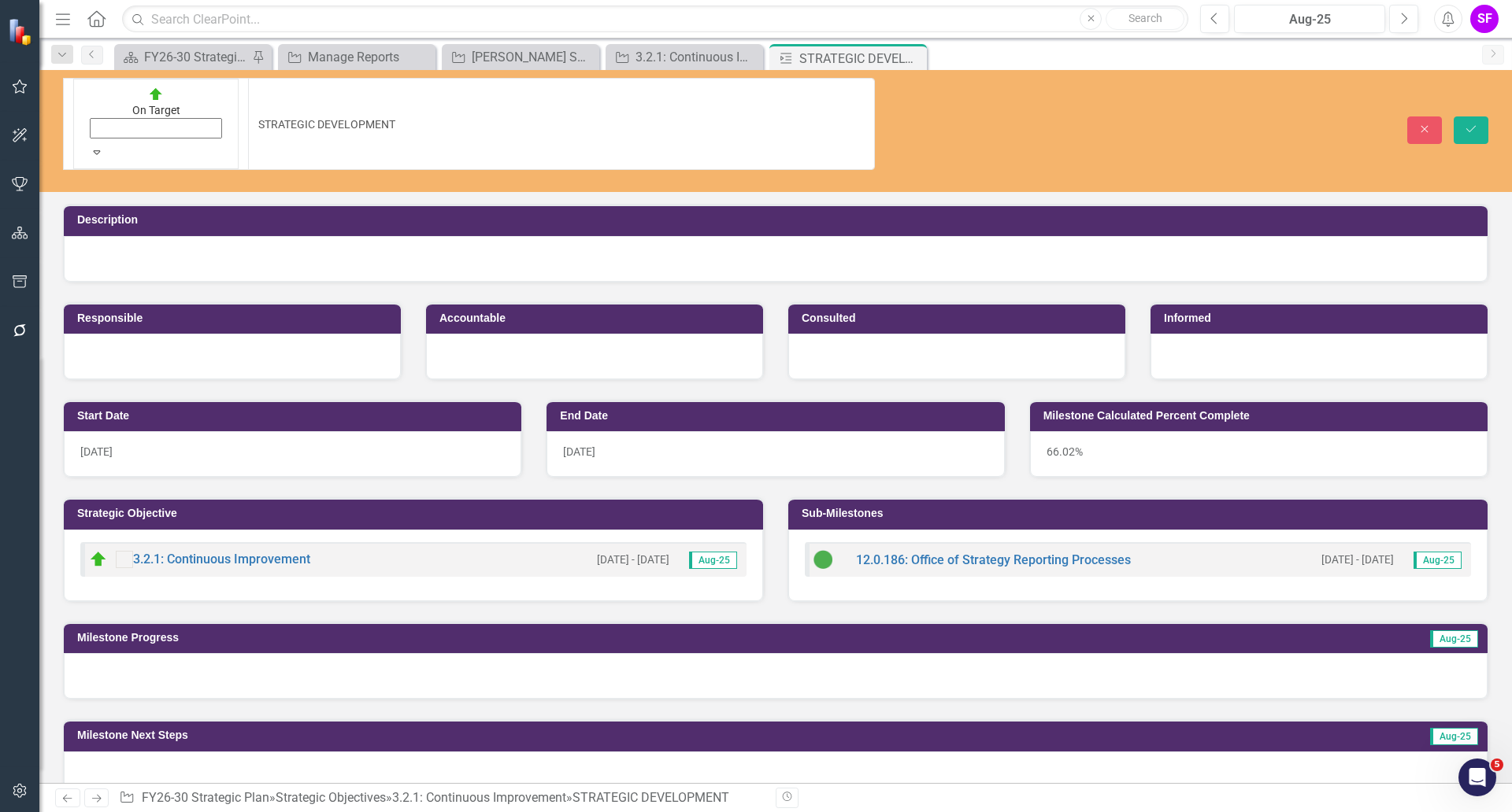
scroll to position [4, 0]
click at [1472, 124] on icon "Save" at bounding box center [1471, 129] width 14 height 11
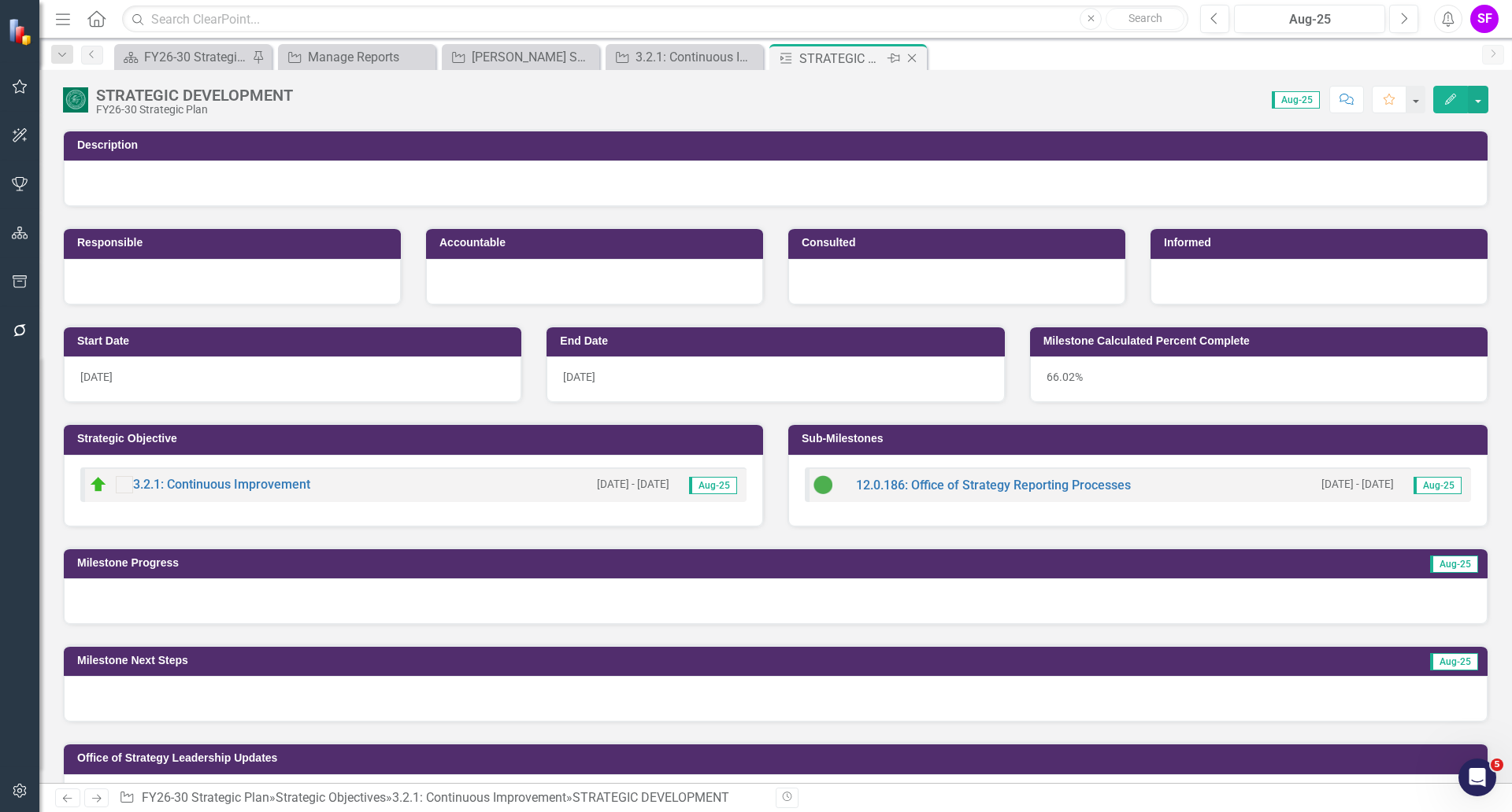
click at [917, 59] on icon "Close" at bounding box center [912, 58] width 16 height 12
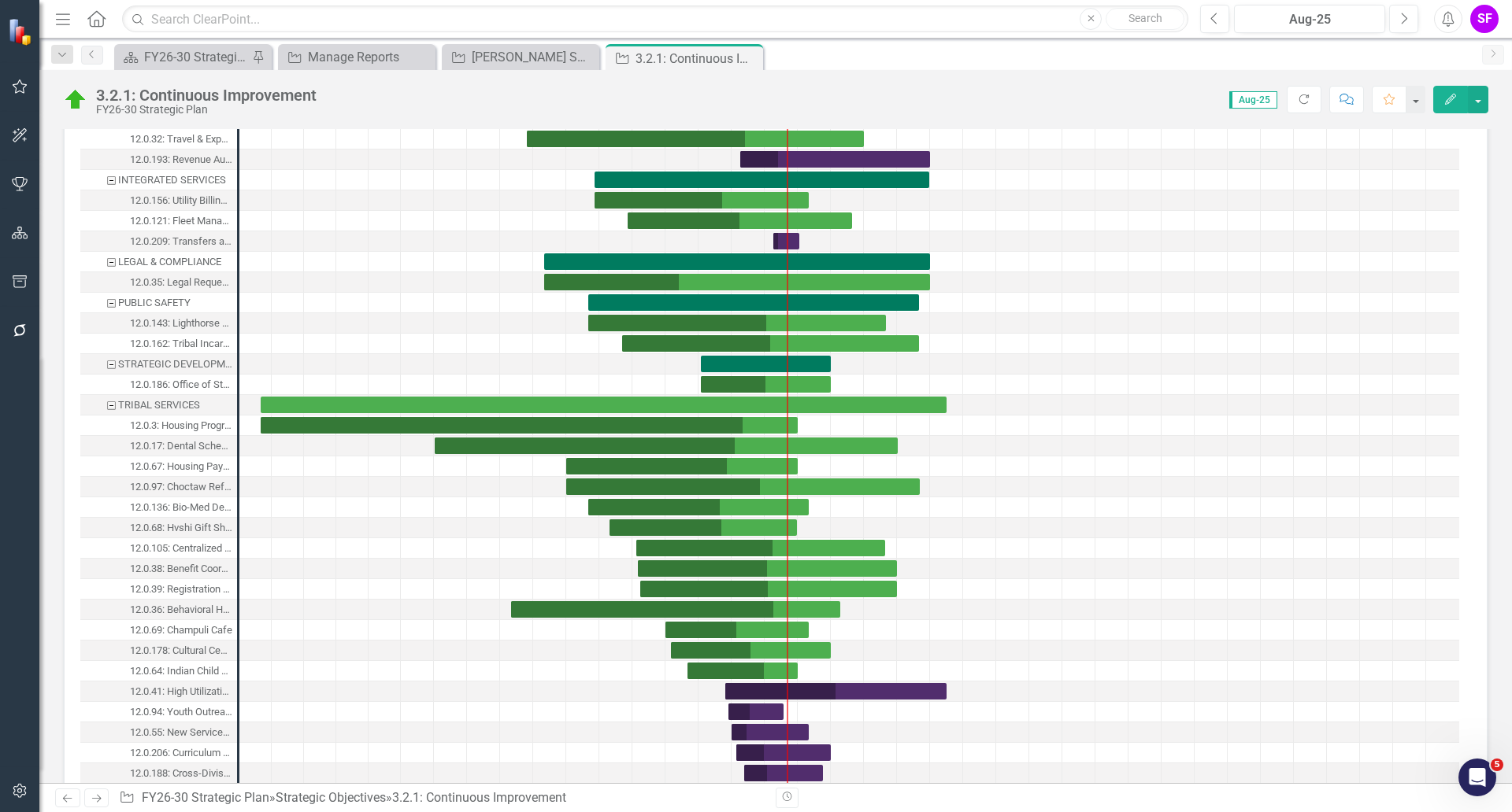
scroll to position [1673, 0]
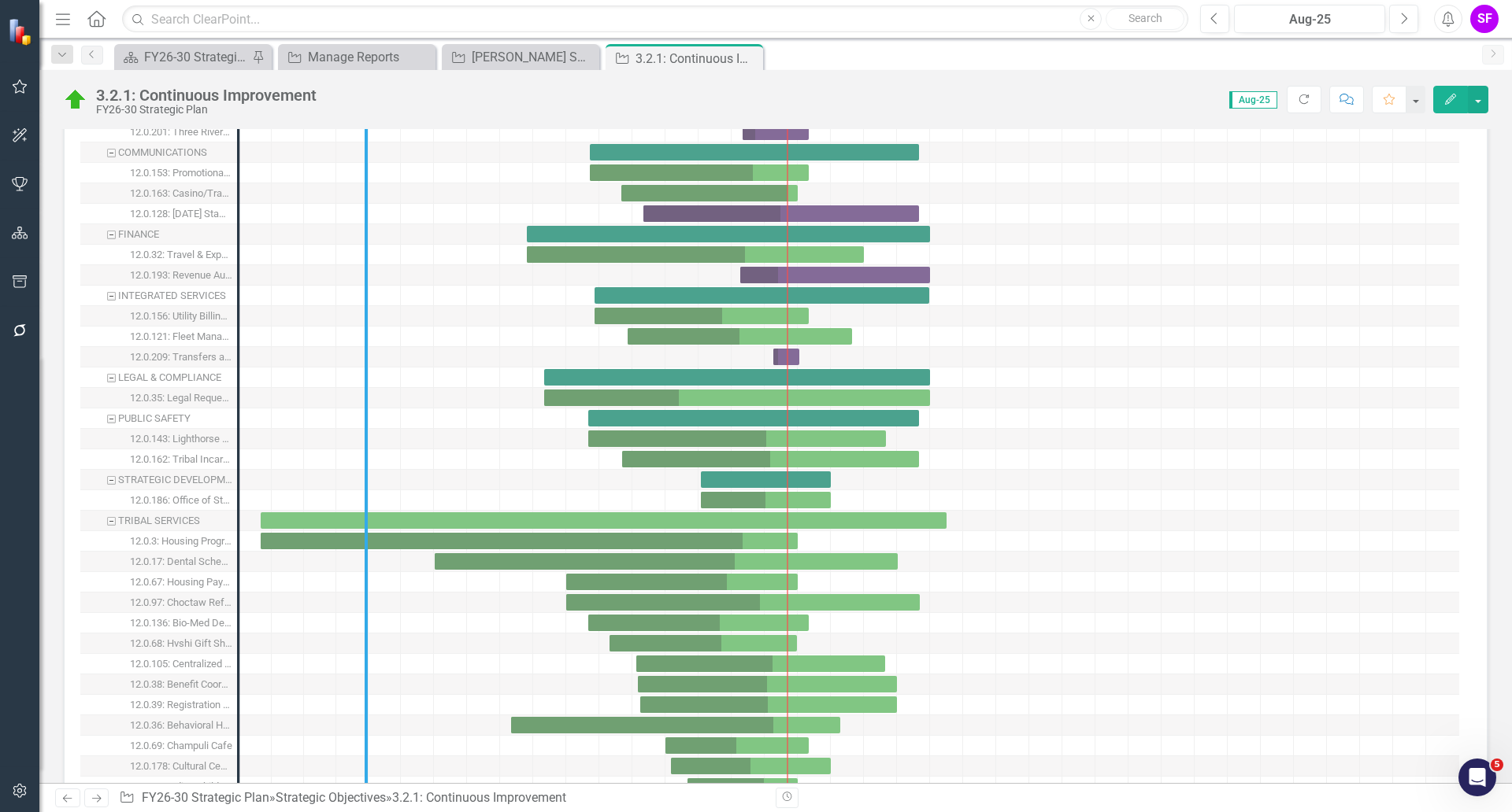
drag, startPoint x: 237, startPoint y: 366, endPoint x: 364, endPoint y: 367, distance: 127.0
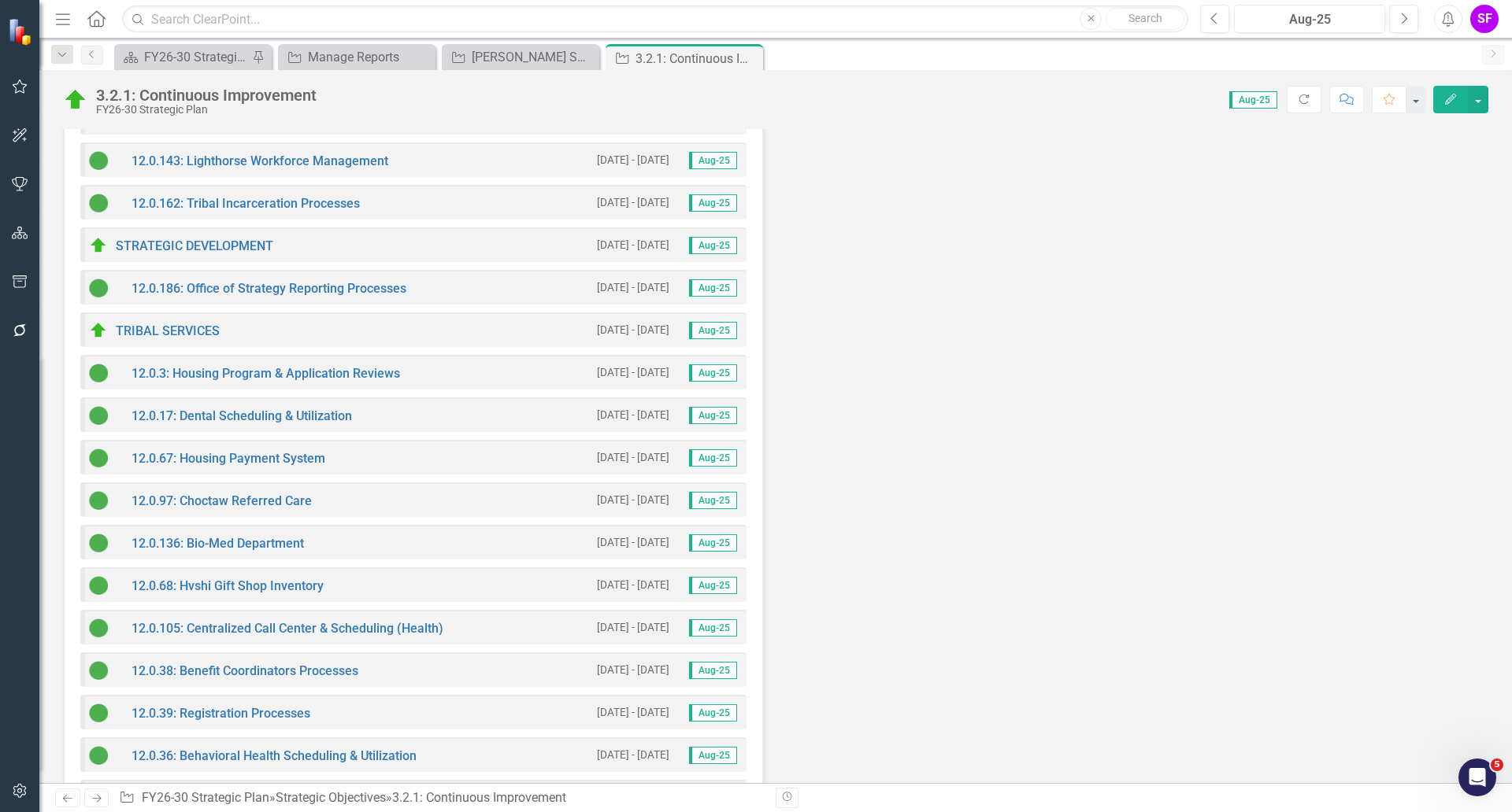
scroll to position [3739, 0]
click at [1207, 23] on button "Previous" at bounding box center [1214, 18] width 29 height 28
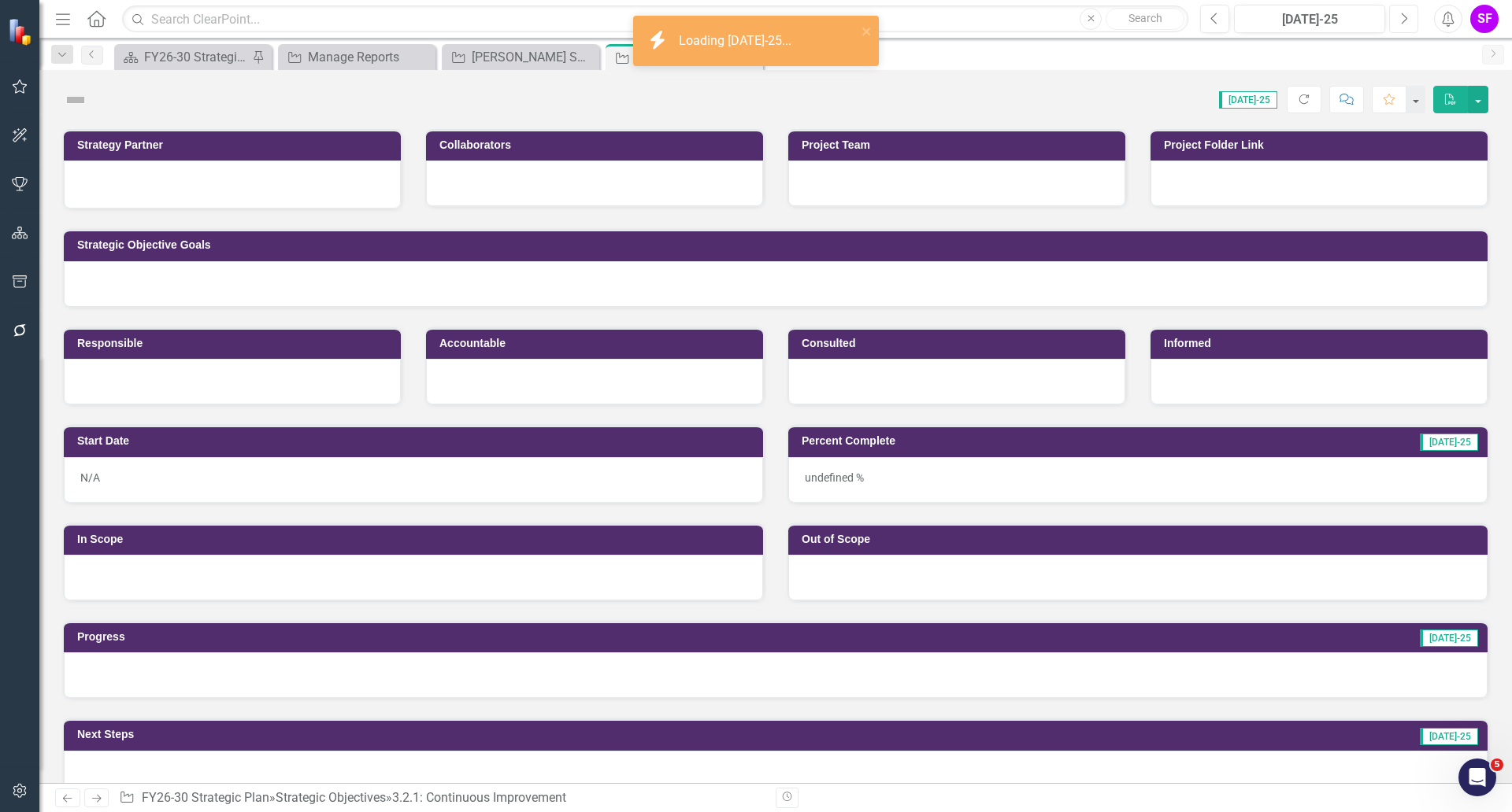
click at [1397, 19] on button "Next" at bounding box center [1402, 18] width 29 height 28
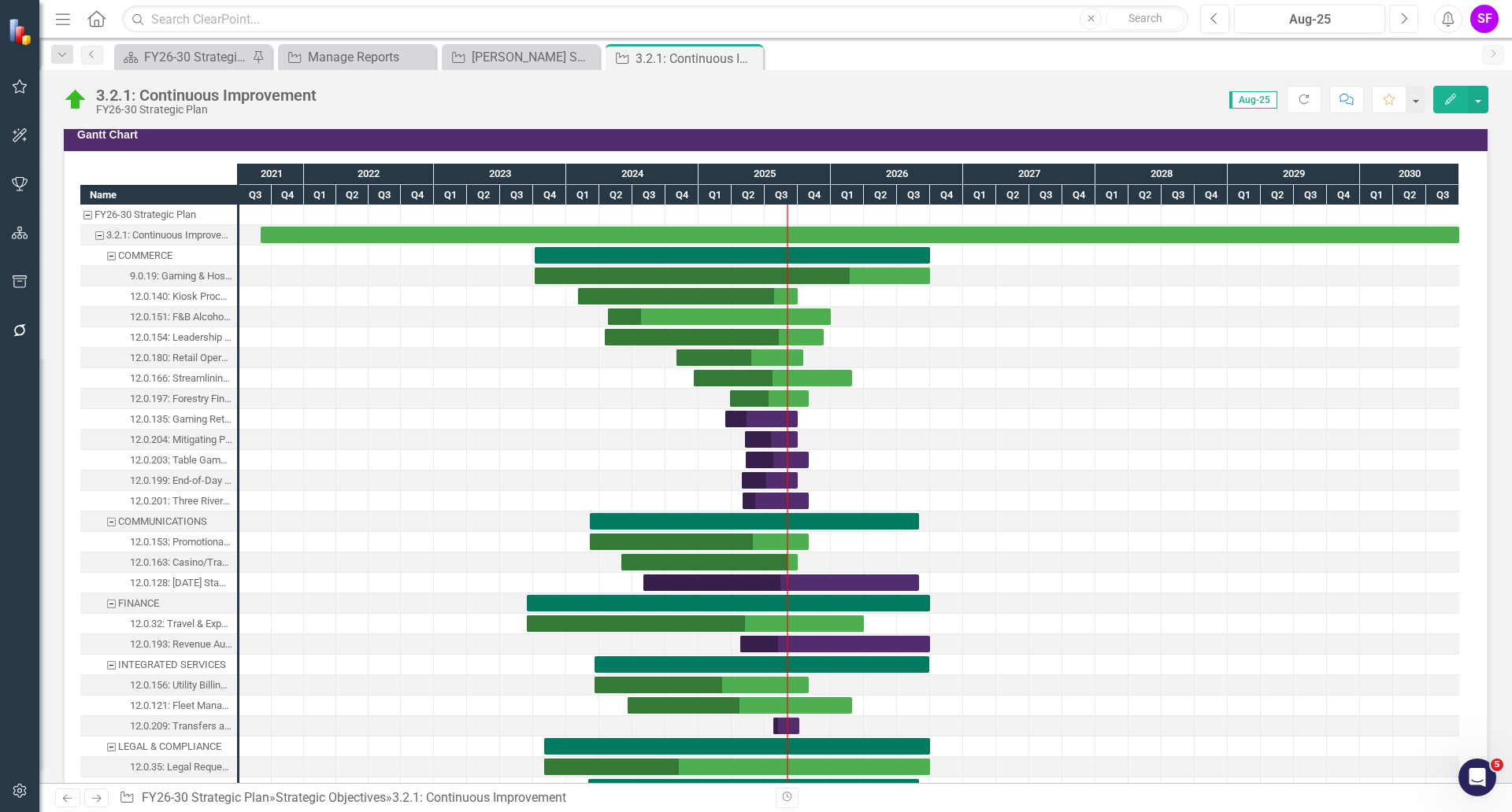
scroll to position [1574, 0]
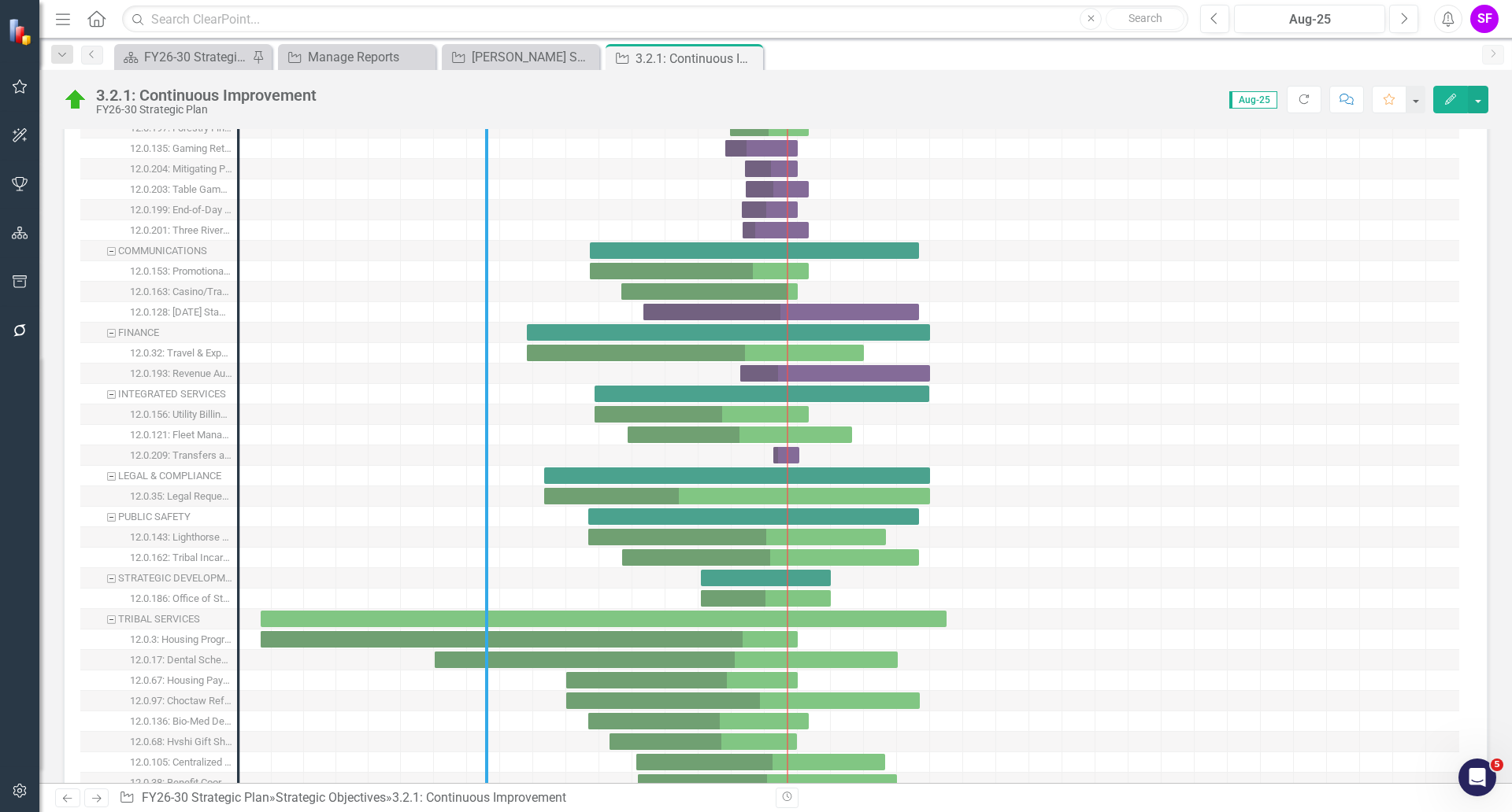
drag, startPoint x: 239, startPoint y: 344, endPoint x: 487, endPoint y: 354, distance: 248.2
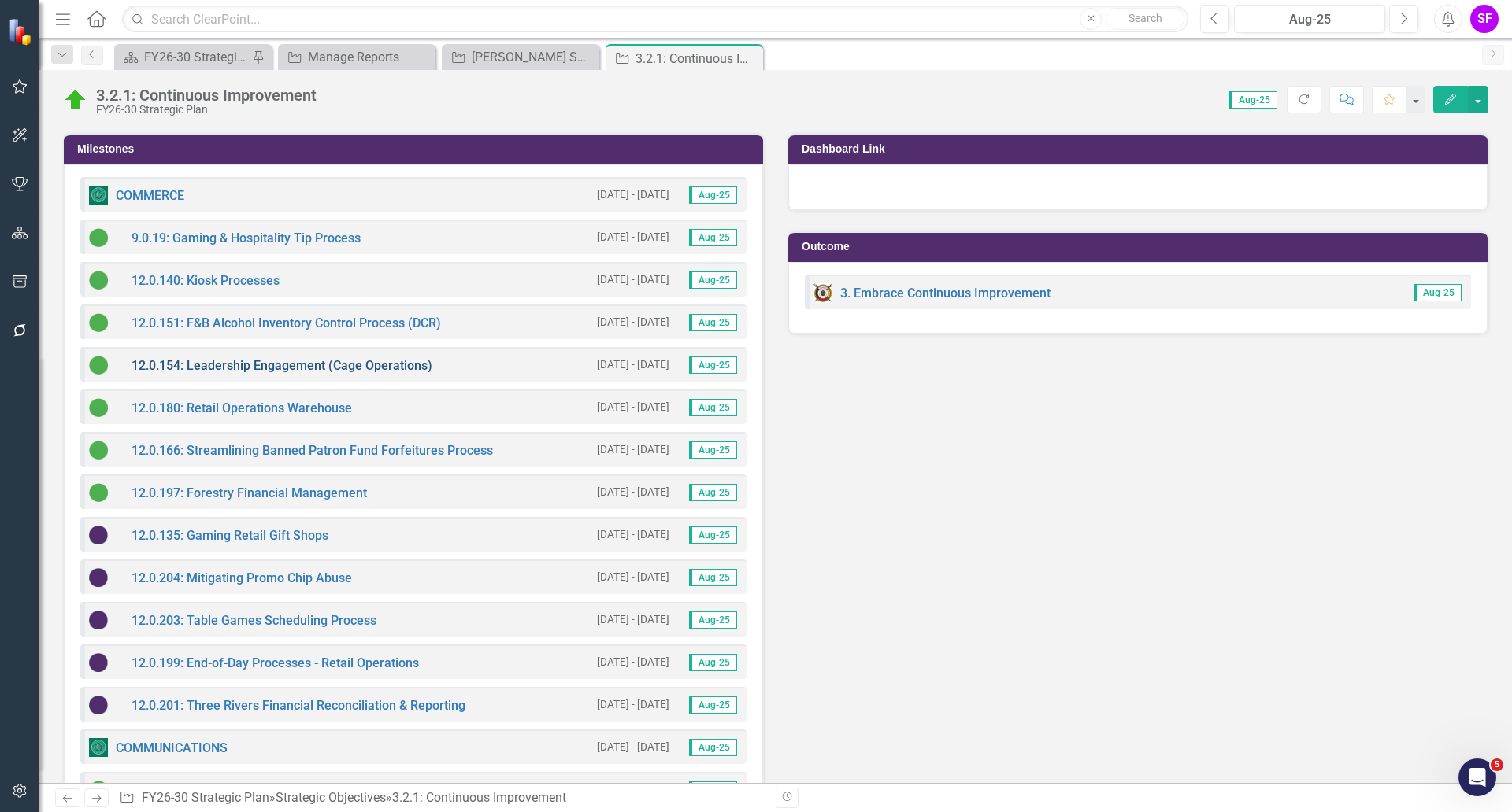
scroll to position [2461, 0]
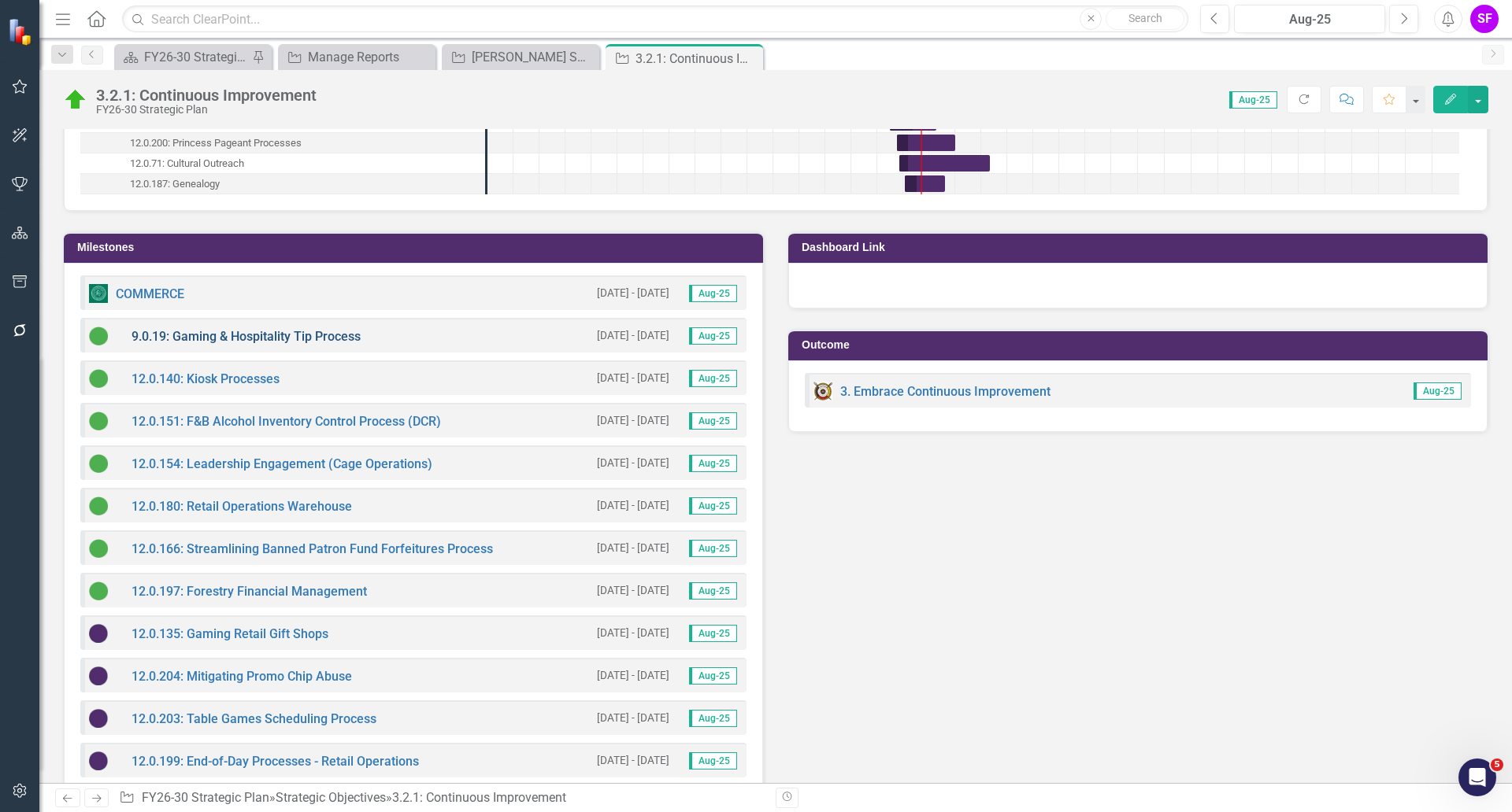
click at [298, 339] on link "9.0.19: Gaming & Hospitality Tip Process" at bounding box center [246, 336] width 230 height 15
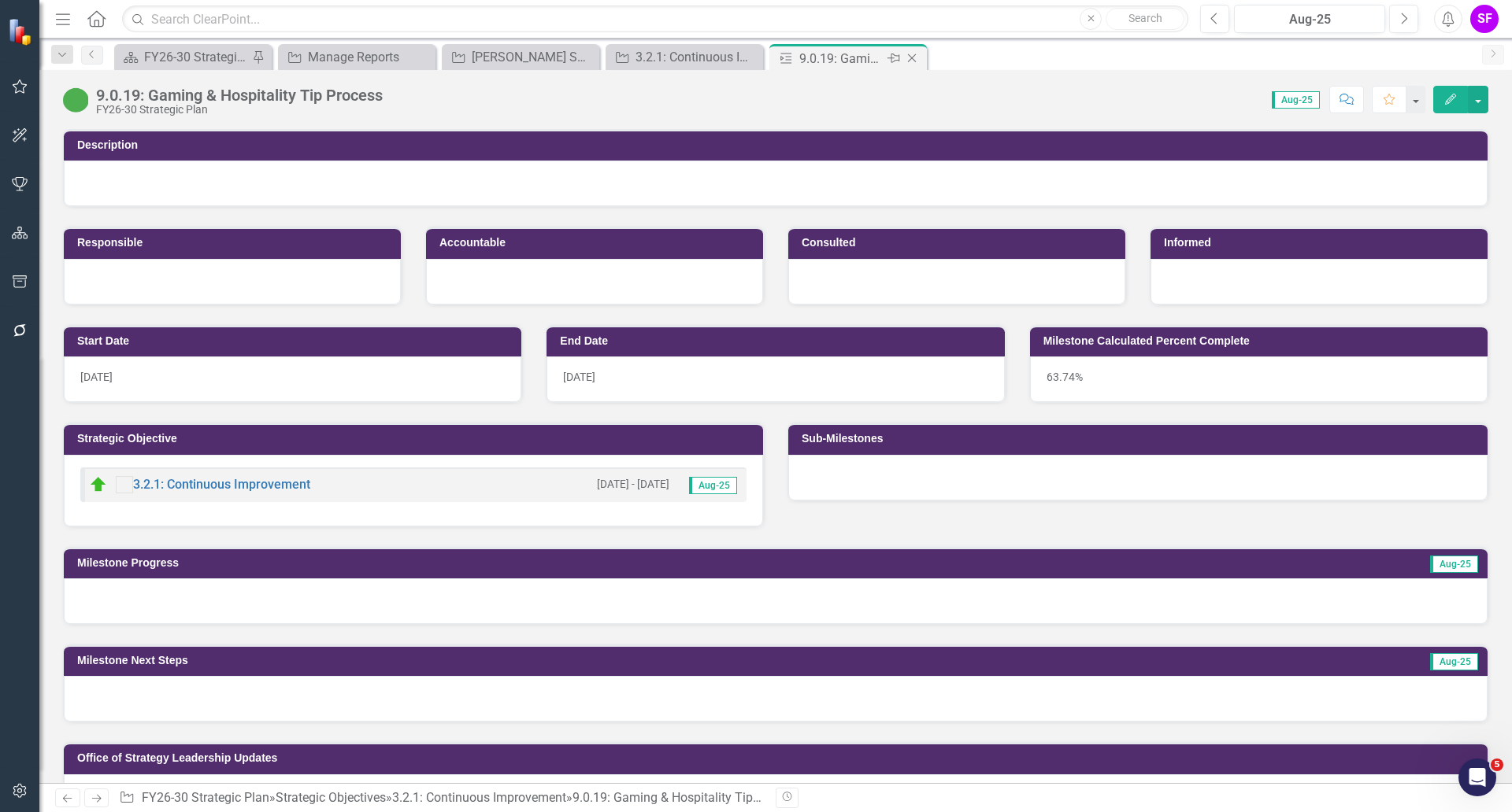
click at [914, 59] on icon "Close" at bounding box center [912, 58] width 16 height 12
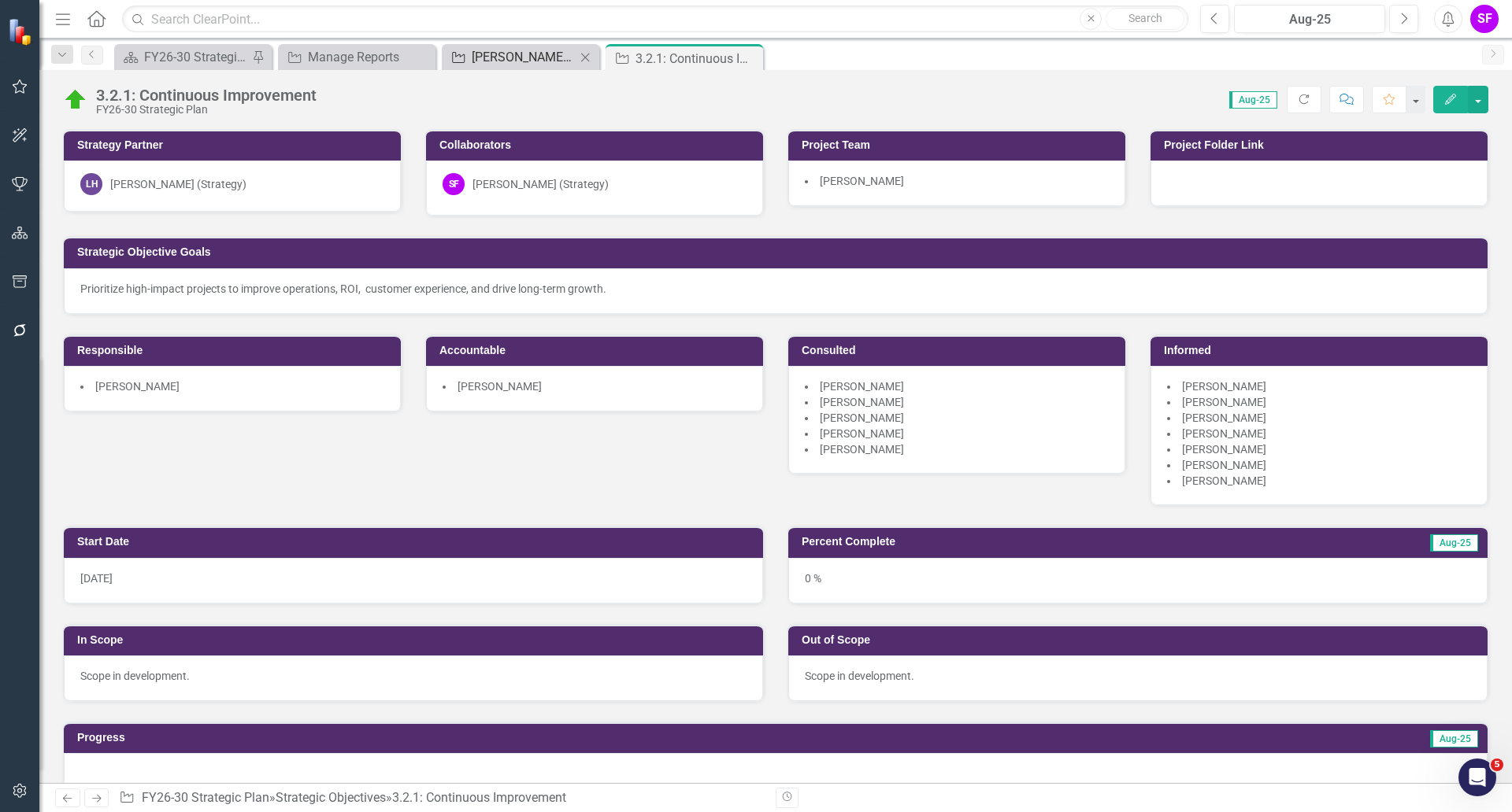
click at [541, 59] on div "[PERSON_NAME] SOs & CIs" at bounding box center [523, 57] width 104 height 19
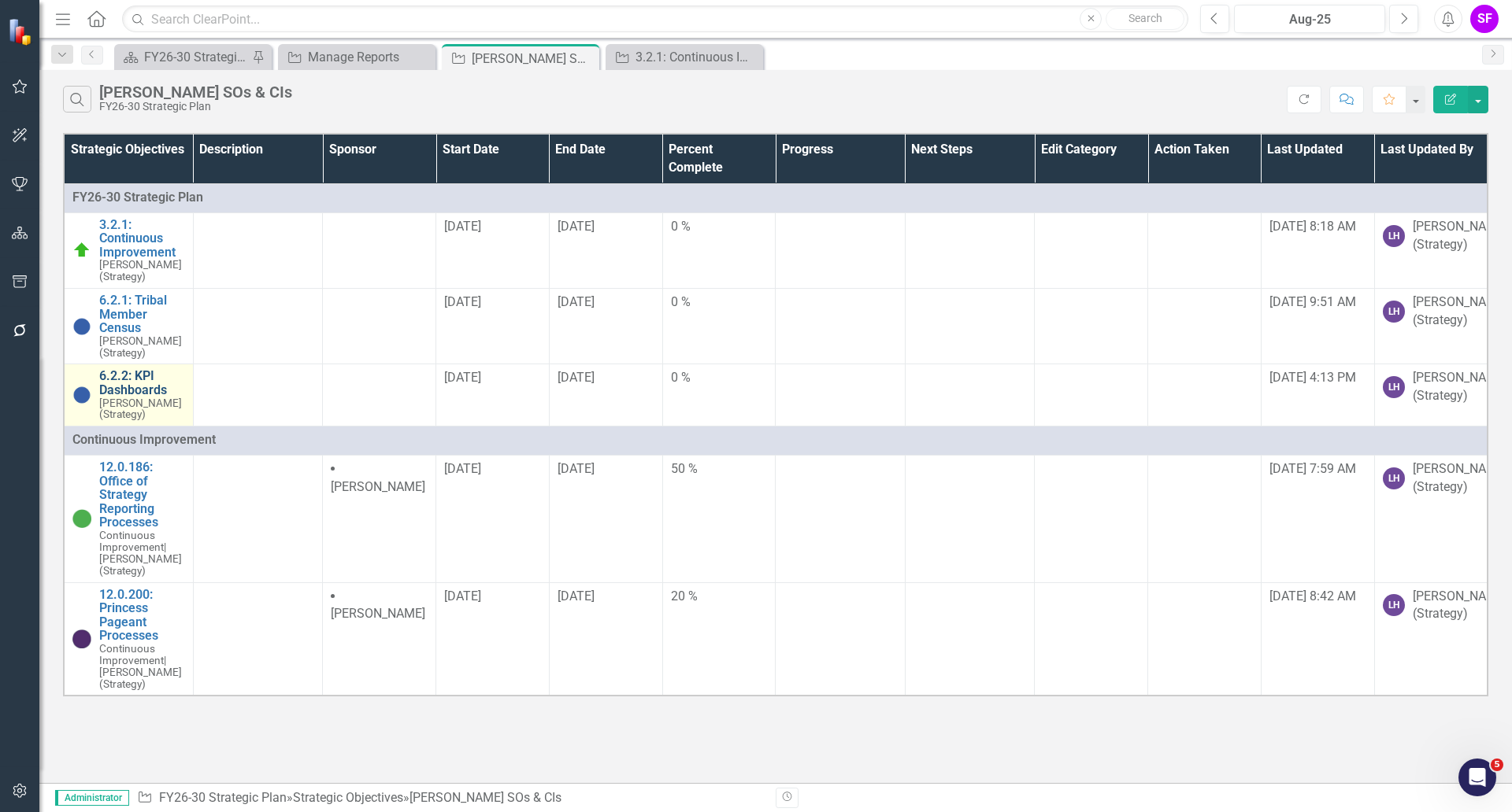
click at [147, 397] on link "6.2.2: KPI Dashboards" at bounding box center [142, 383] width 86 height 27
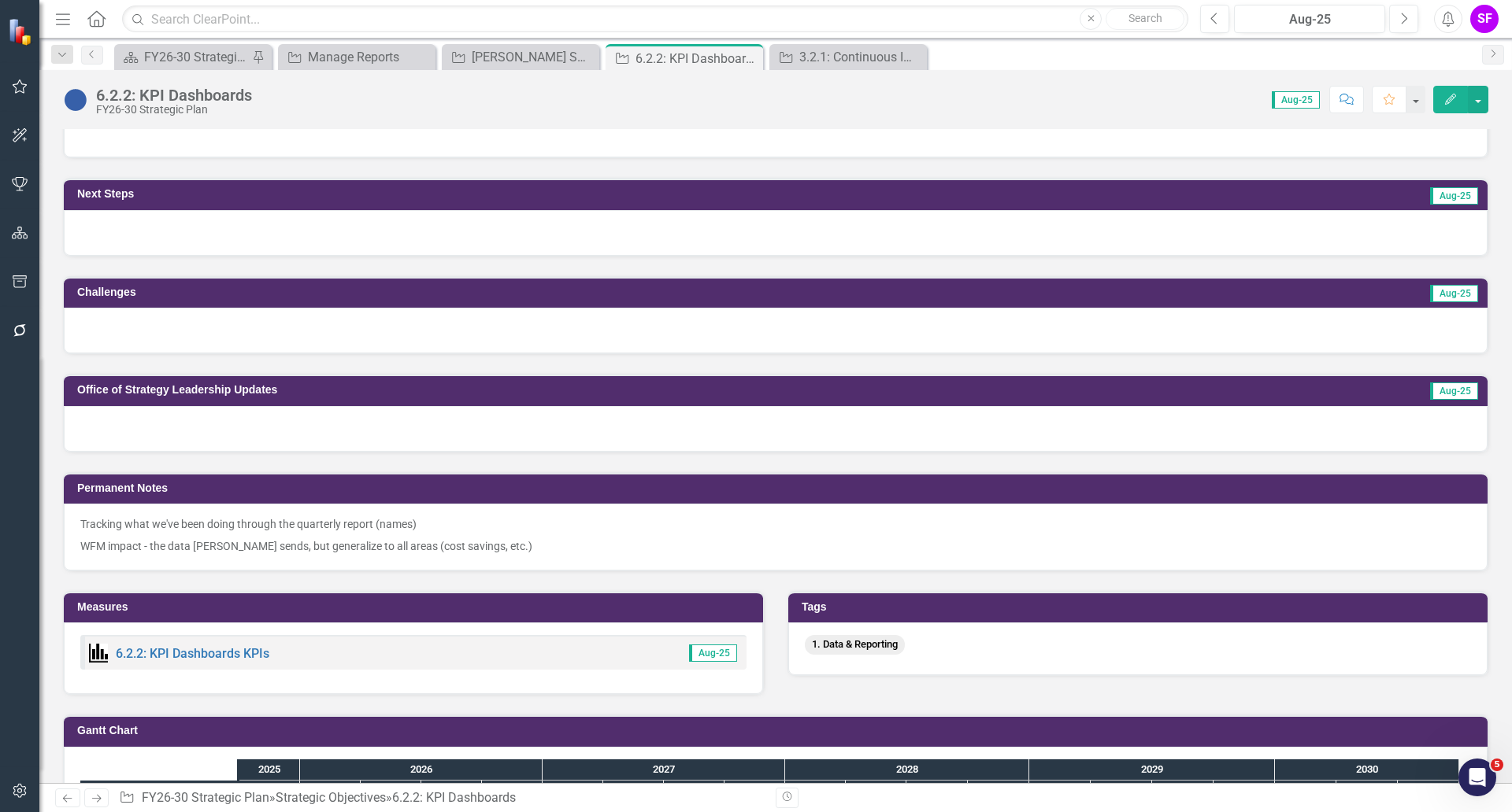
scroll to position [688, 0]
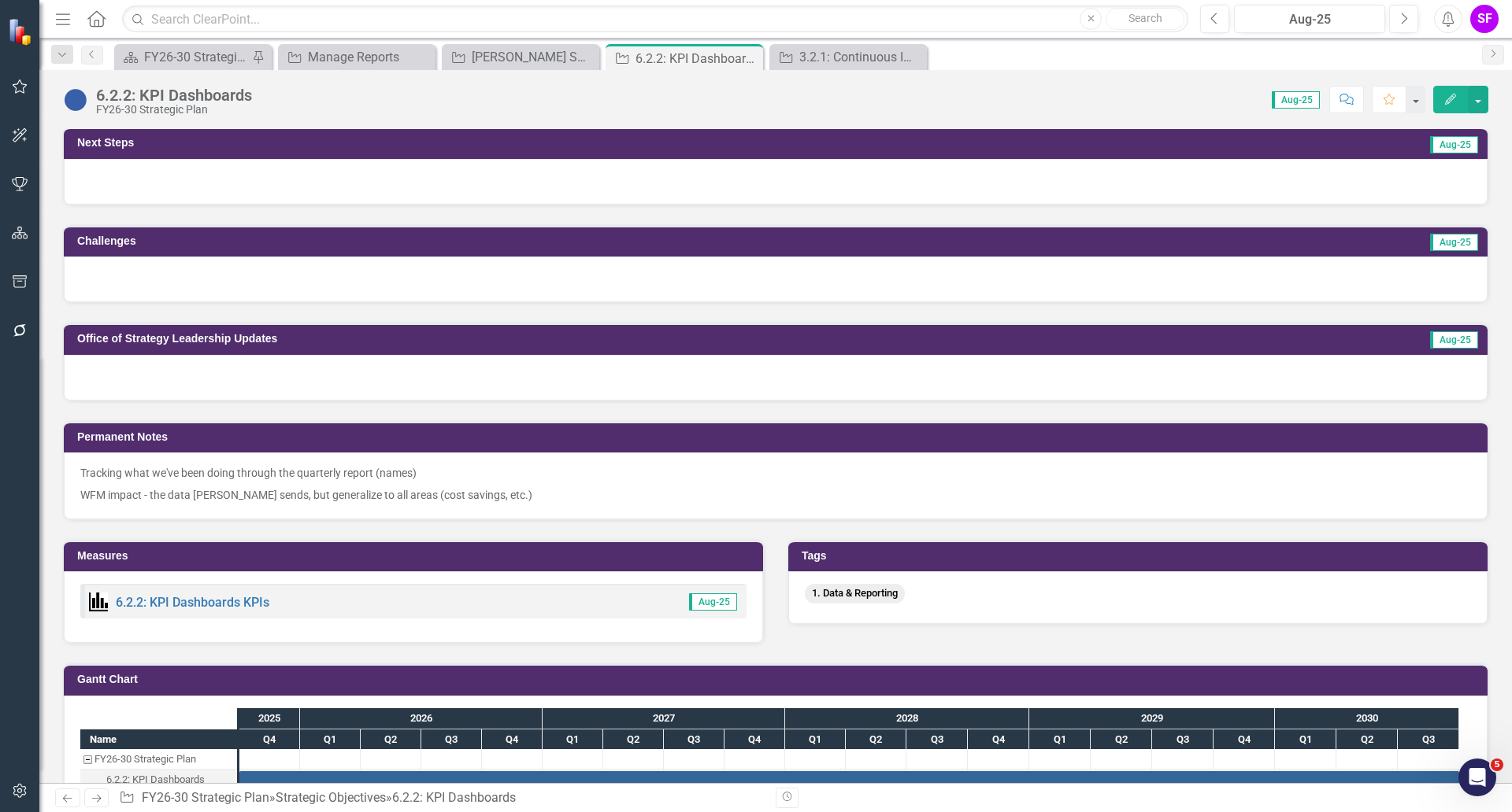
click at [468, 477] on p "Tracking what we've been doing through the quarterly report (names)" at bounding box center [775, 475] width 1390 height 19
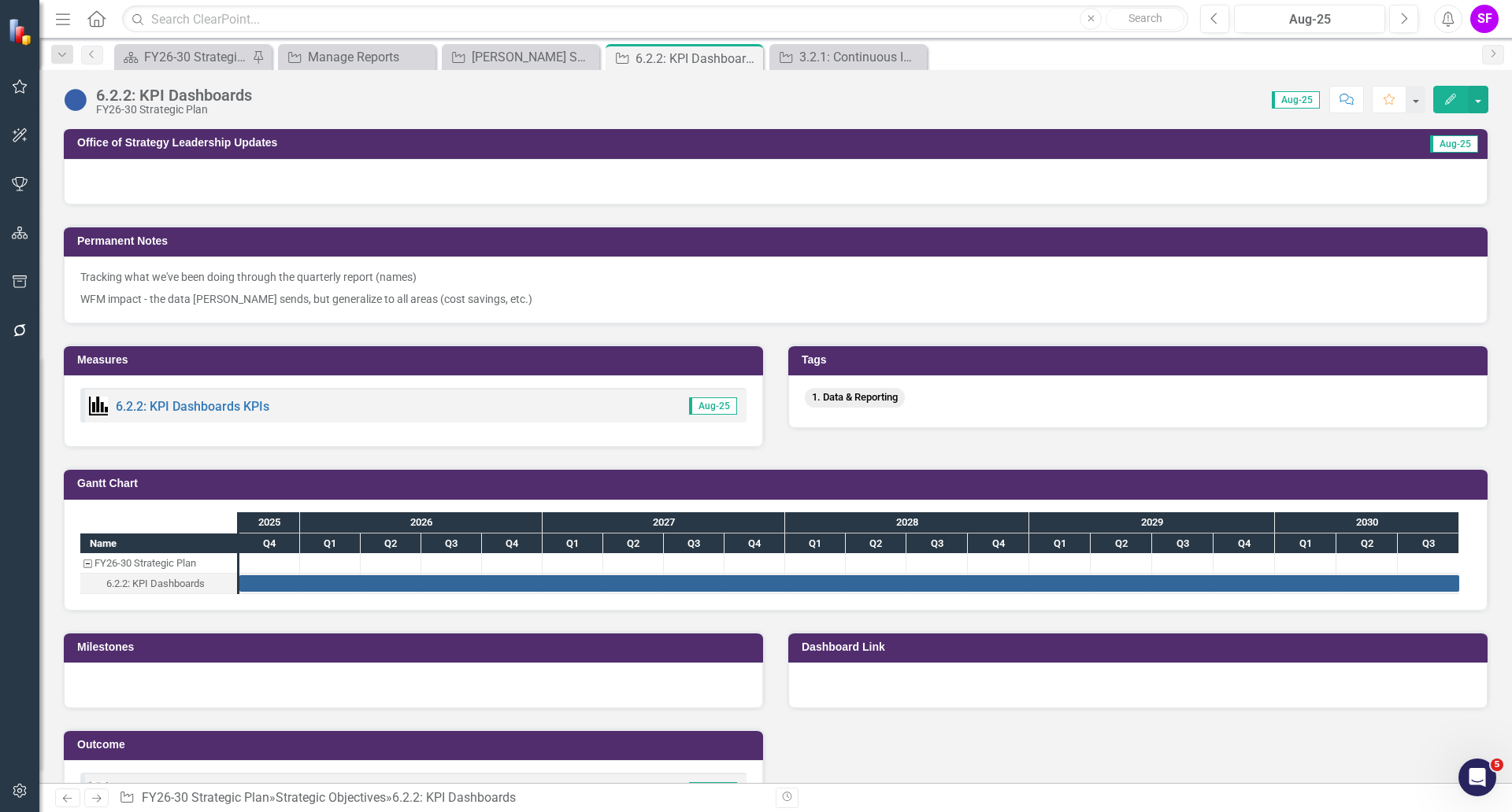
scroll to position [886, 0]
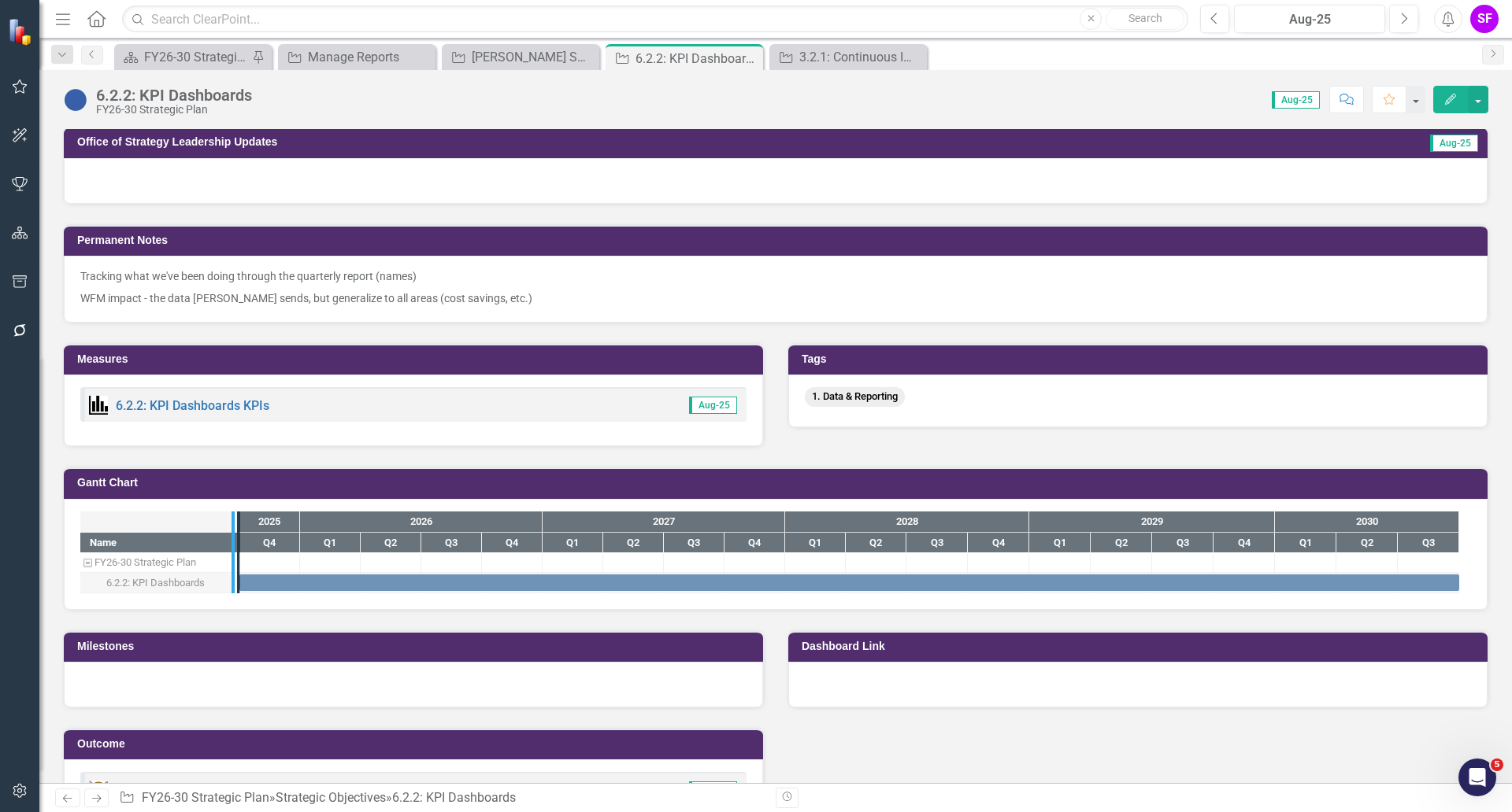
click at [237, 568] on div at bounding box center [237, 552] width 16 height 81
drag, startPoint x: 230, startPoint y: 567, endPoint x: 260, endPoint y: 574, distance: 30.8
drag, startPoint x: 263, startPoint y: 567, endPoint x: 245, endPoint y: 565, distance: 18.1
drag, startPoint x: 245, startPoint y: 563, endPoint x: 234, endPoint y: 563, distance: 11.0
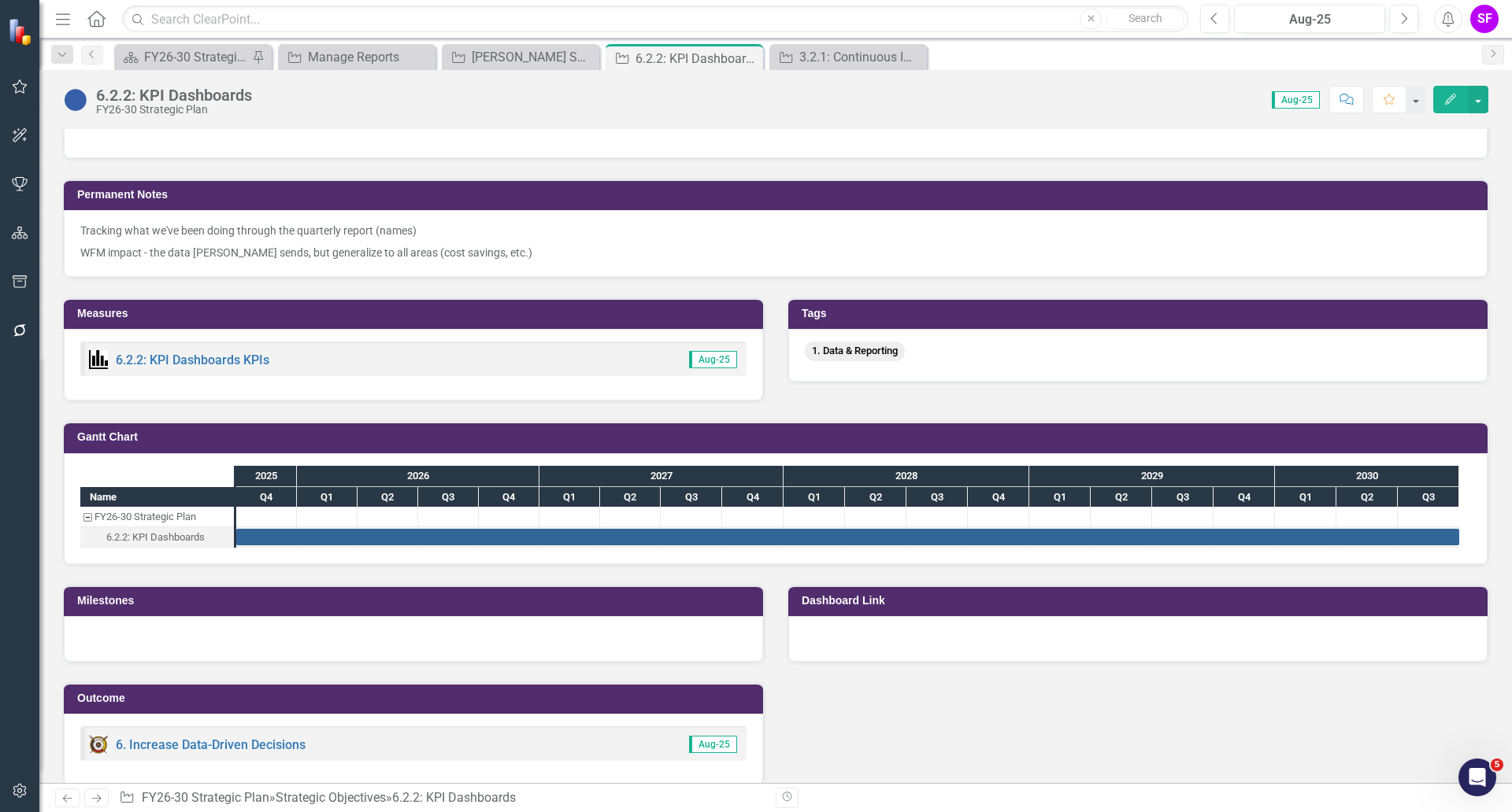
scroll to position [1049, 0]
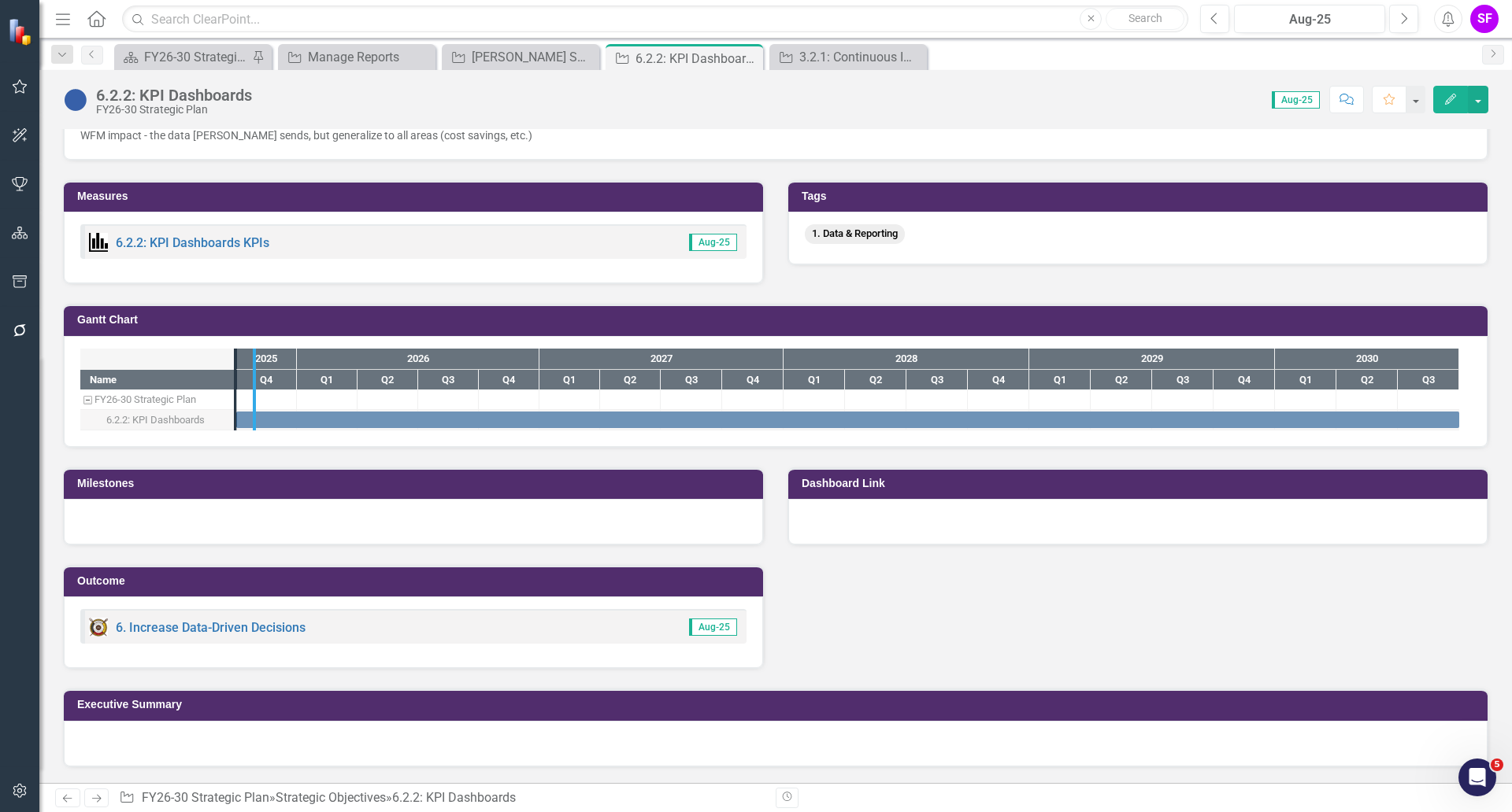
drag, startPoint x: 234, startPoint y: 395, endPoint x: 252, endPoint y: 400, distance: 18.7
drag, startPoint x: 250, startPoint y: 395, endPoint x: 230, endPoint y: 400, distance: 20.6
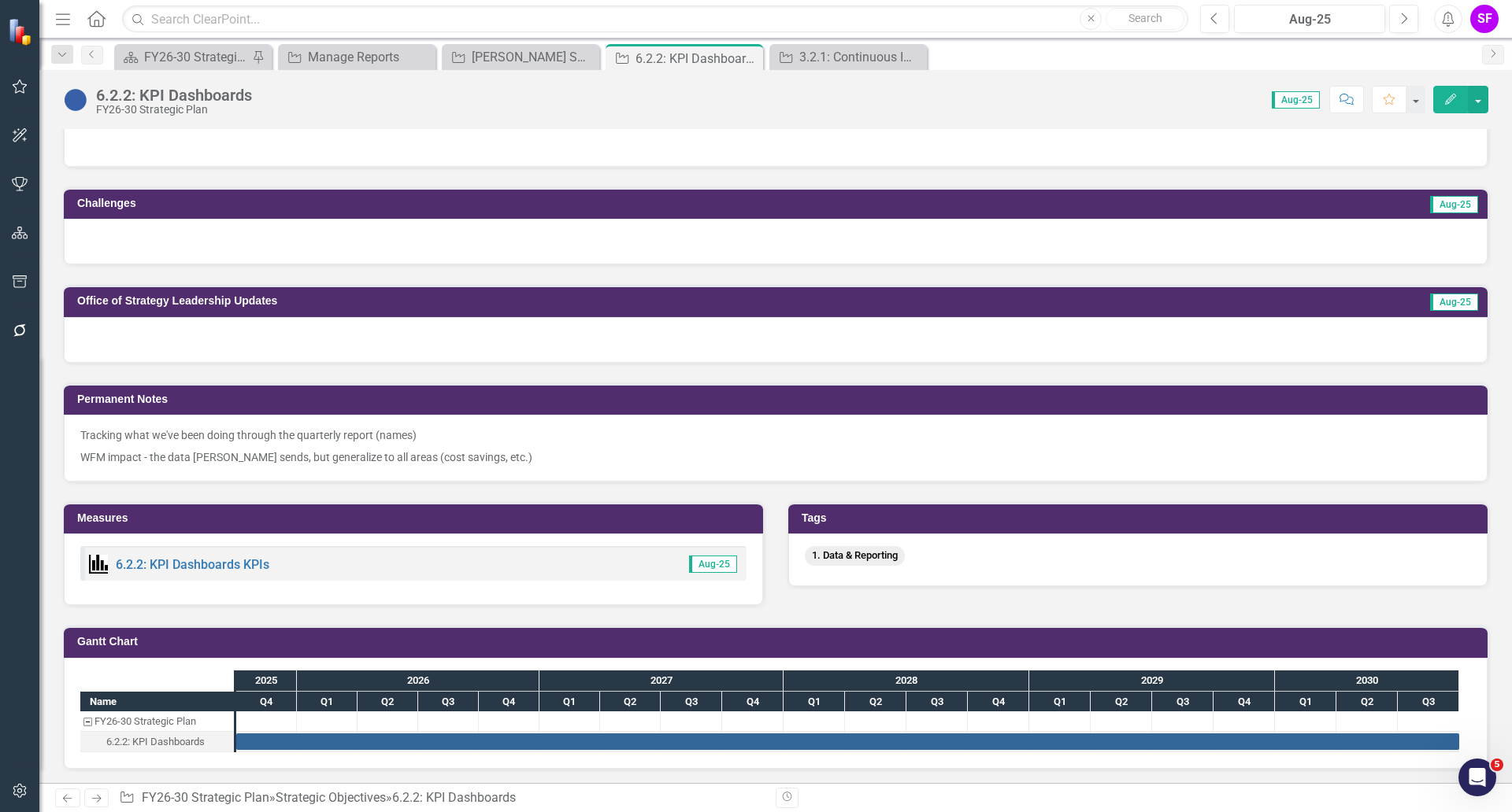
scroll to position [984, 0]
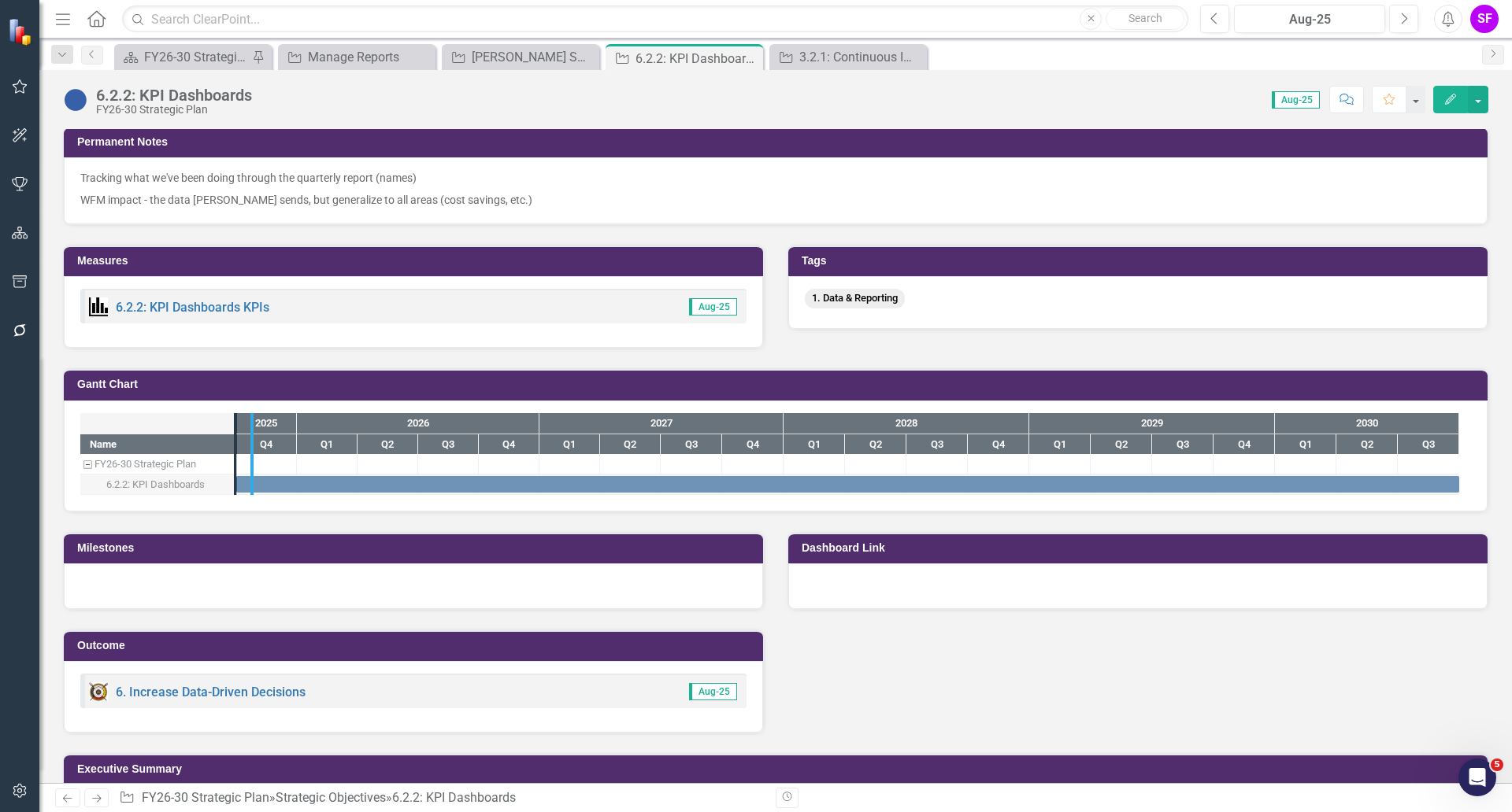
drag, startPoint x: 236, startPoint y: 468, endPoint x: 253, endPoint y: 462, distance: 18.0
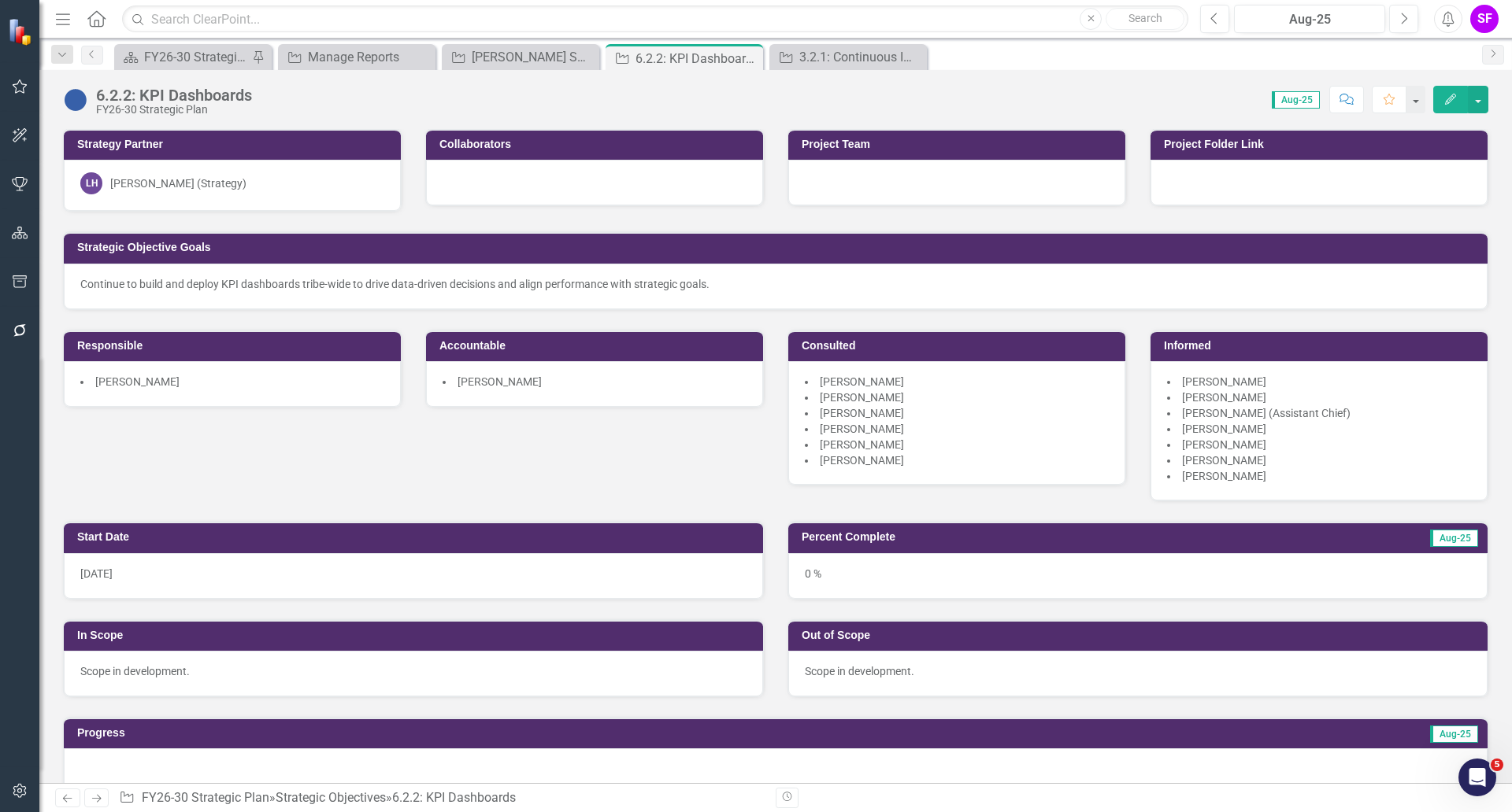
scroll to position [0, 0]
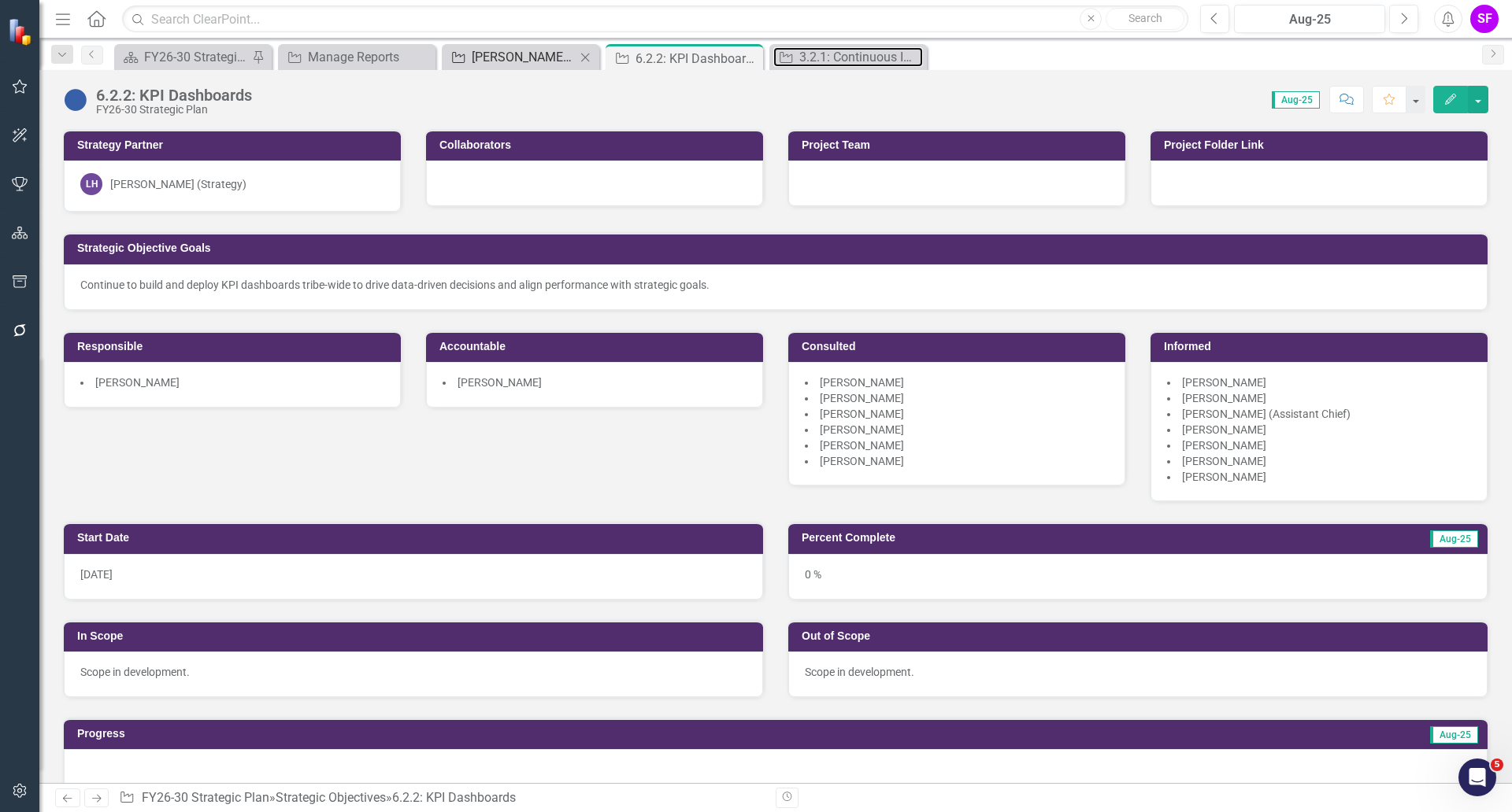
drag, startPoint x: 864, startPoint y: 60, endPoint x: 530, endPoint y: 59, distance: 334.0
click at [864, 60] on div "3.2.1: Continuous Improvement" at bounding box center [860, 57] width 124 height 19
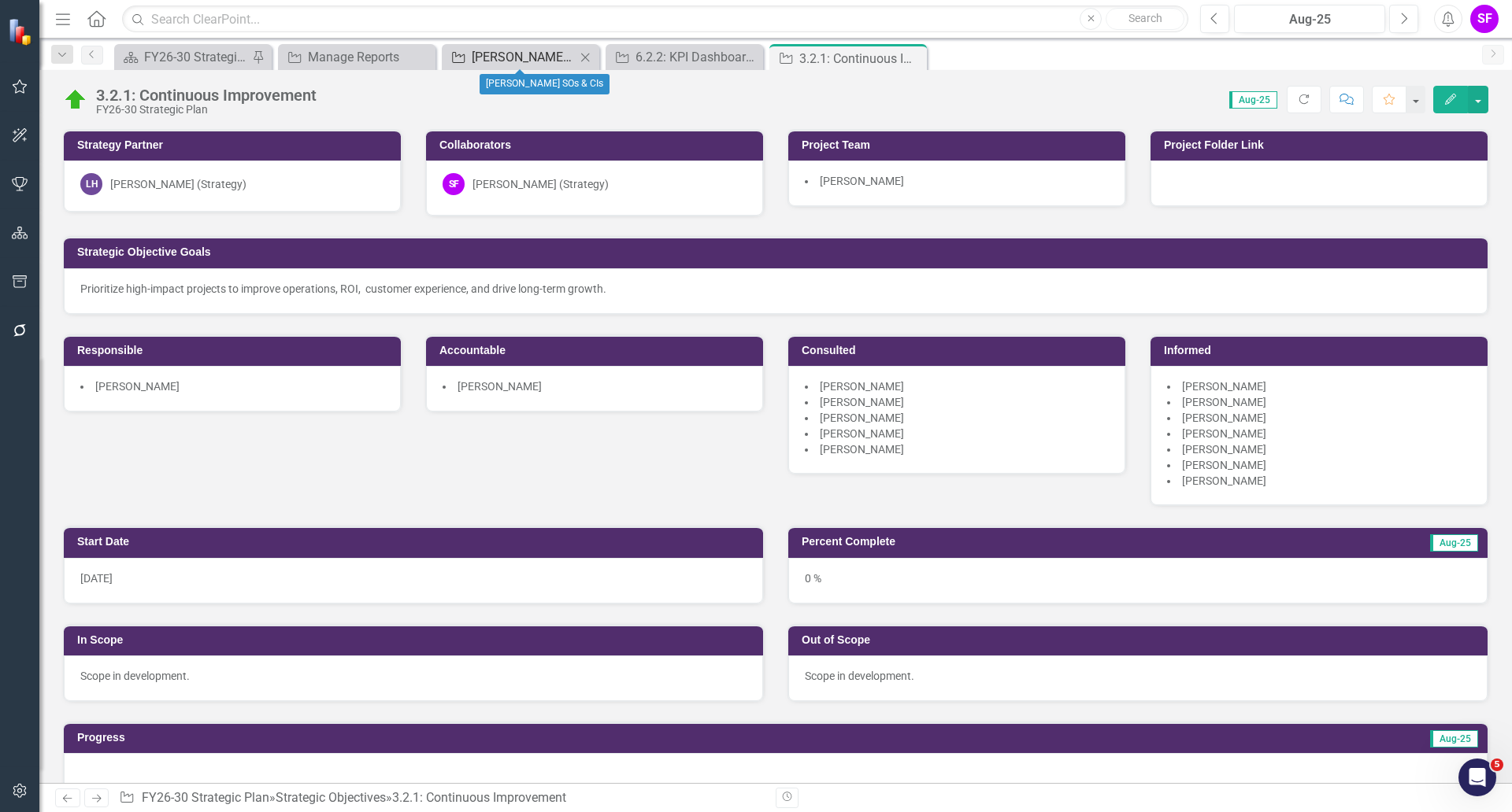
click at [525, 54] on div "[PERSON_NAME] SOs & CIs" at bounding box center [523, 57] width 104 height 19
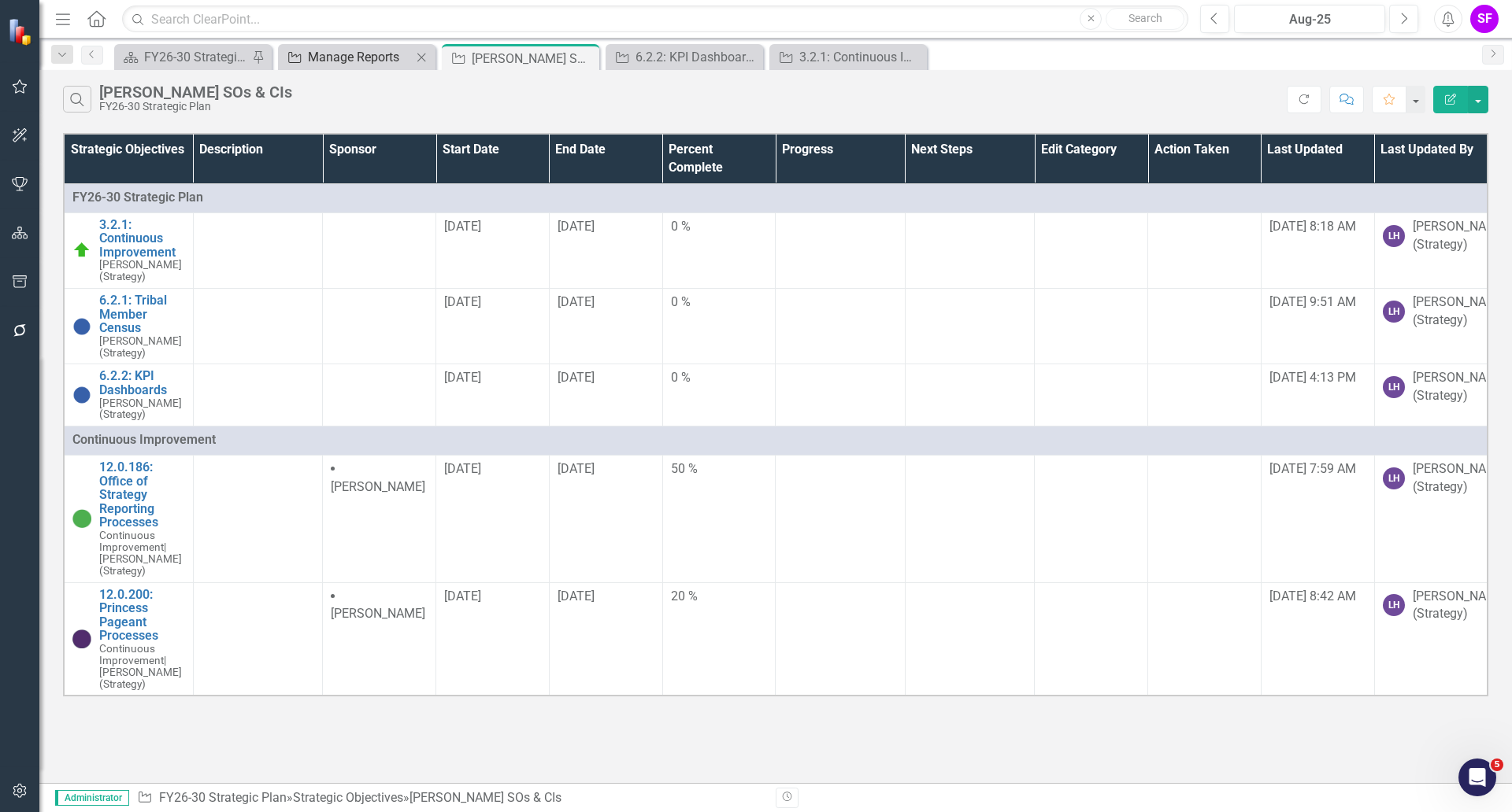
click at [310, 56] on div "Manage Reports" at bounding box center [359, 57] width 104 height 19
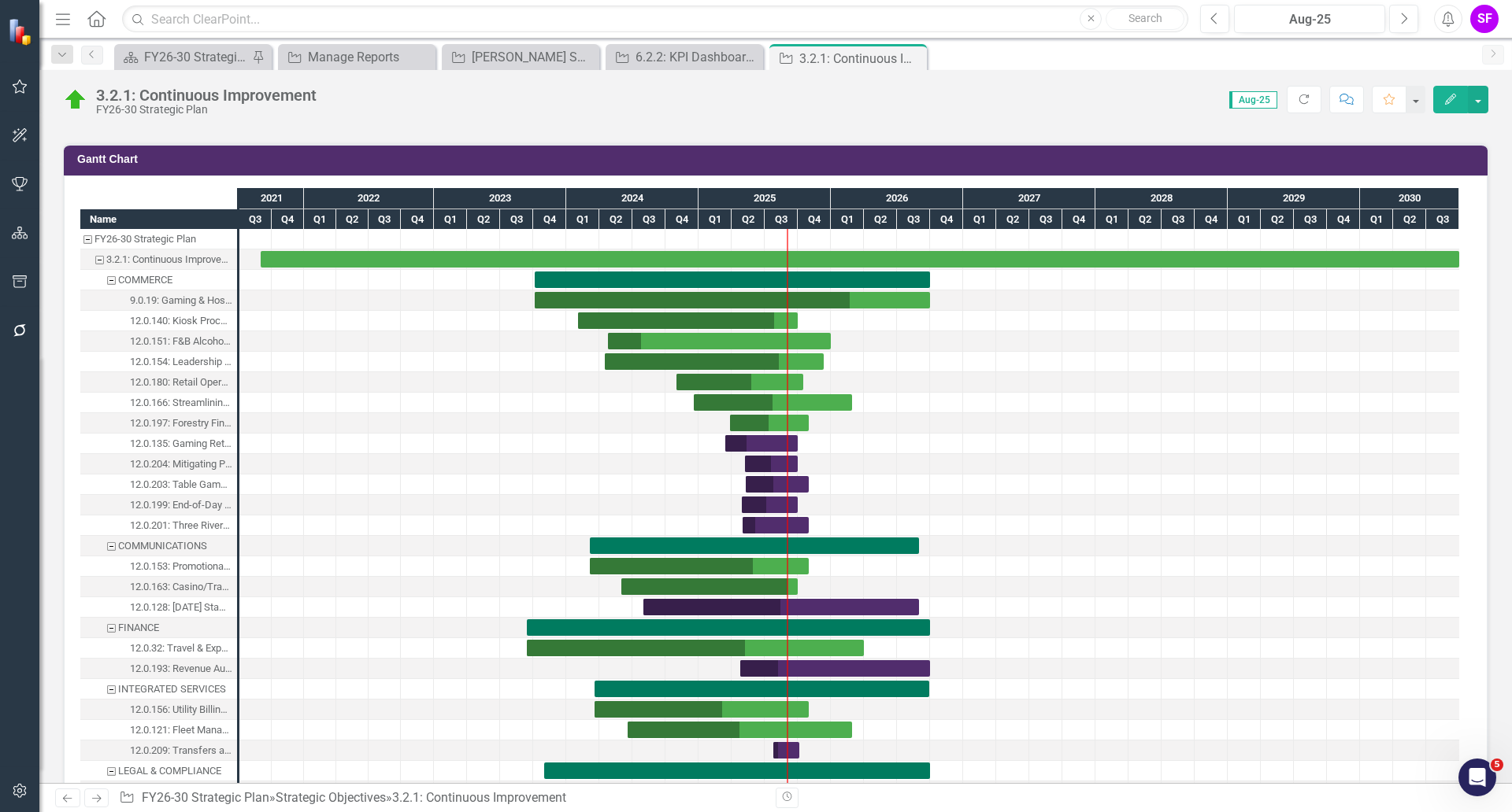
scroll to position [1574, 0]
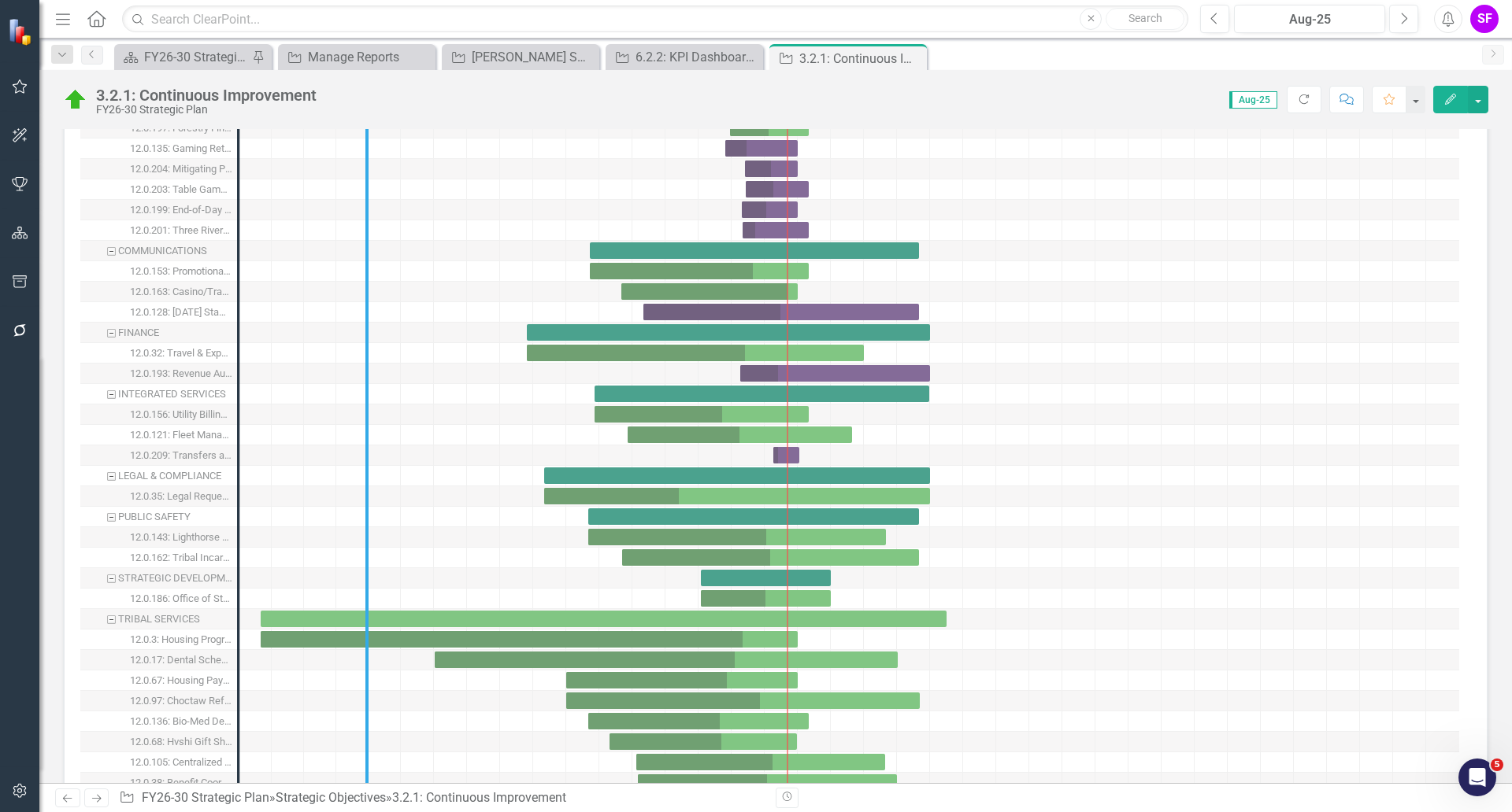
drag, startPoint x: 237, startPoint y: 250, endPoint x: 370, endPoint y: 247, distance: 133.0
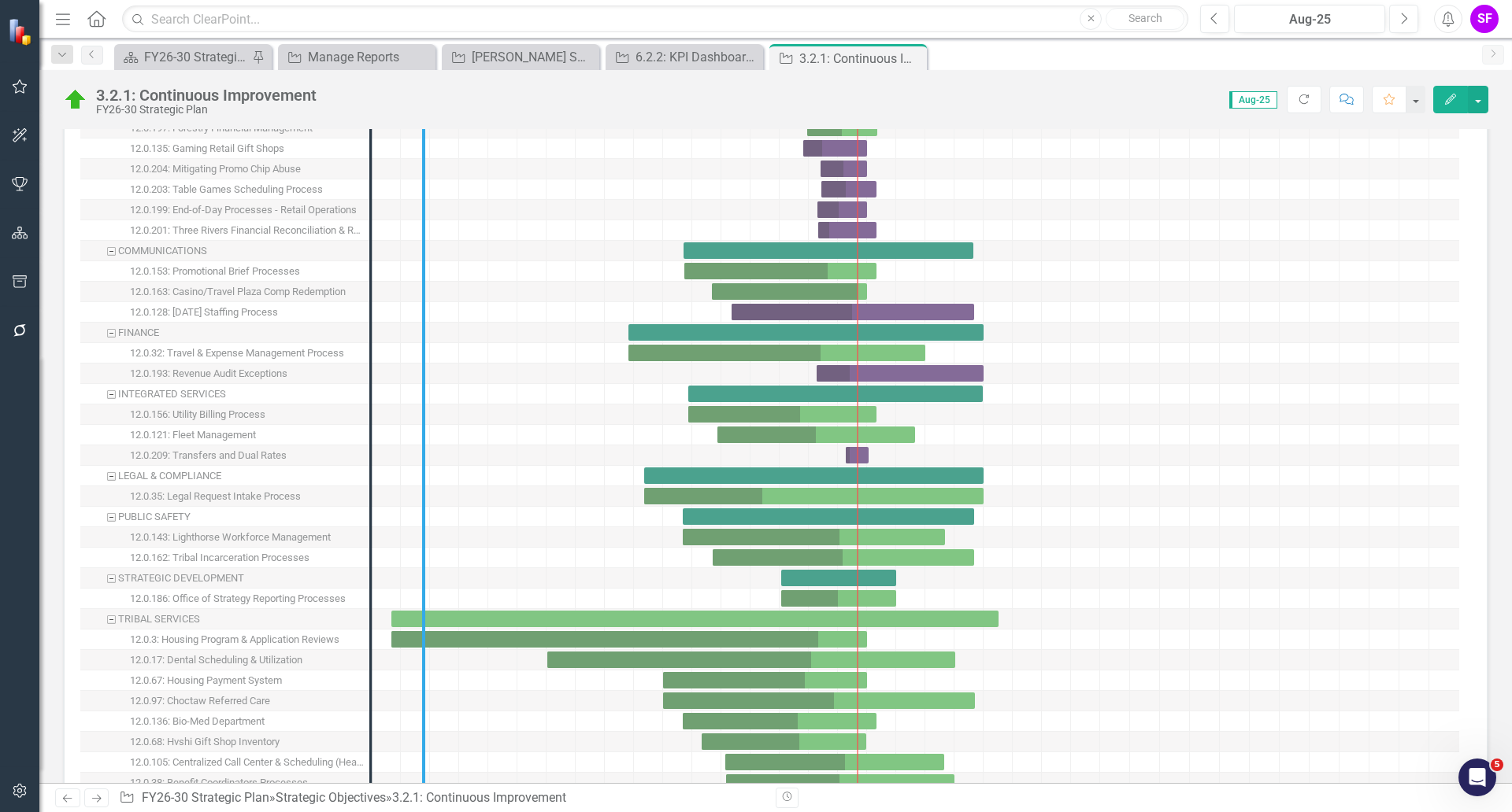
drag, startPoint x: 371, startPoint y: 222, endPoint x: 424, endPoint y: 222, distance: 53.0
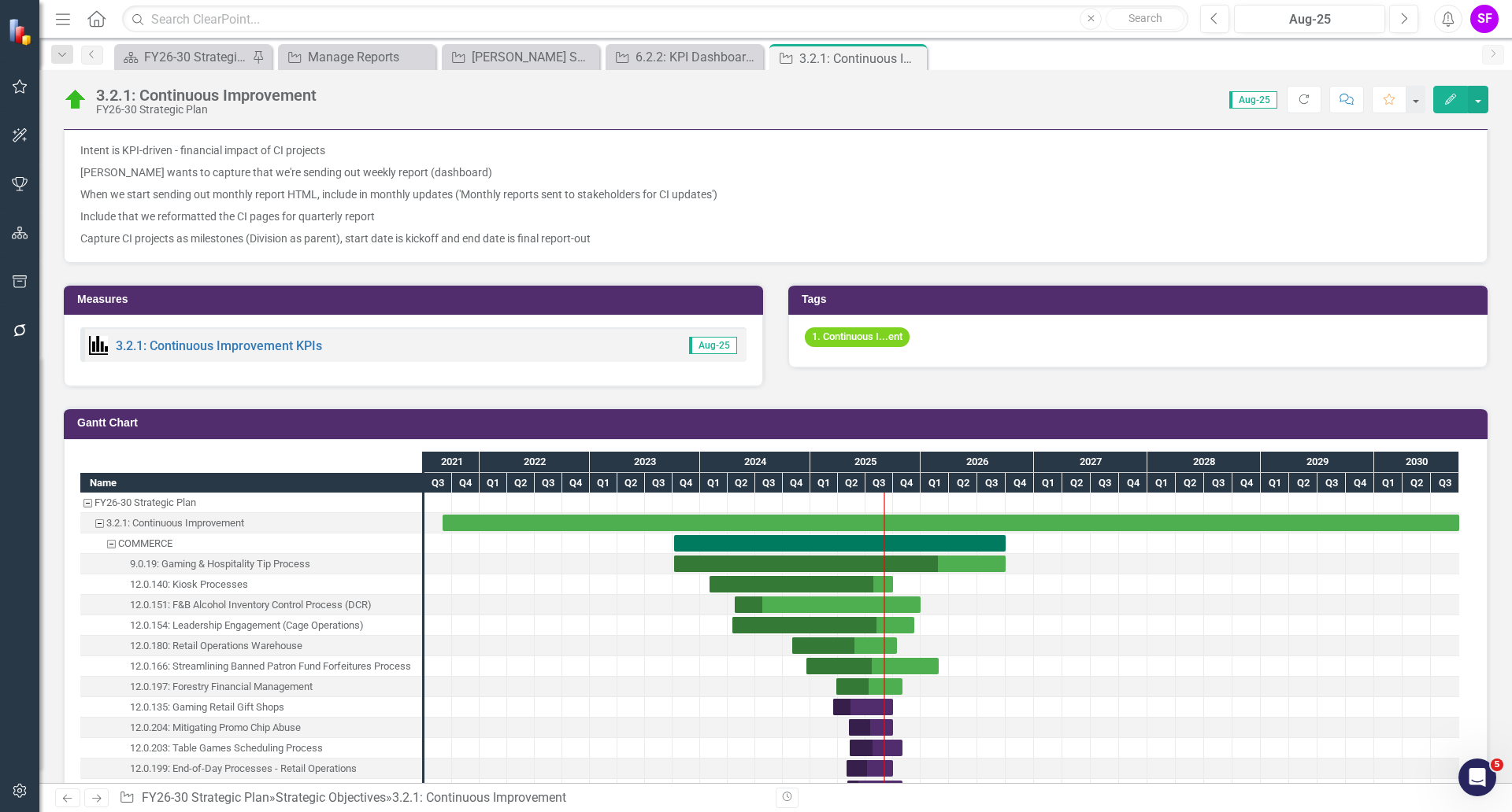
scroll to position [1181, 0]
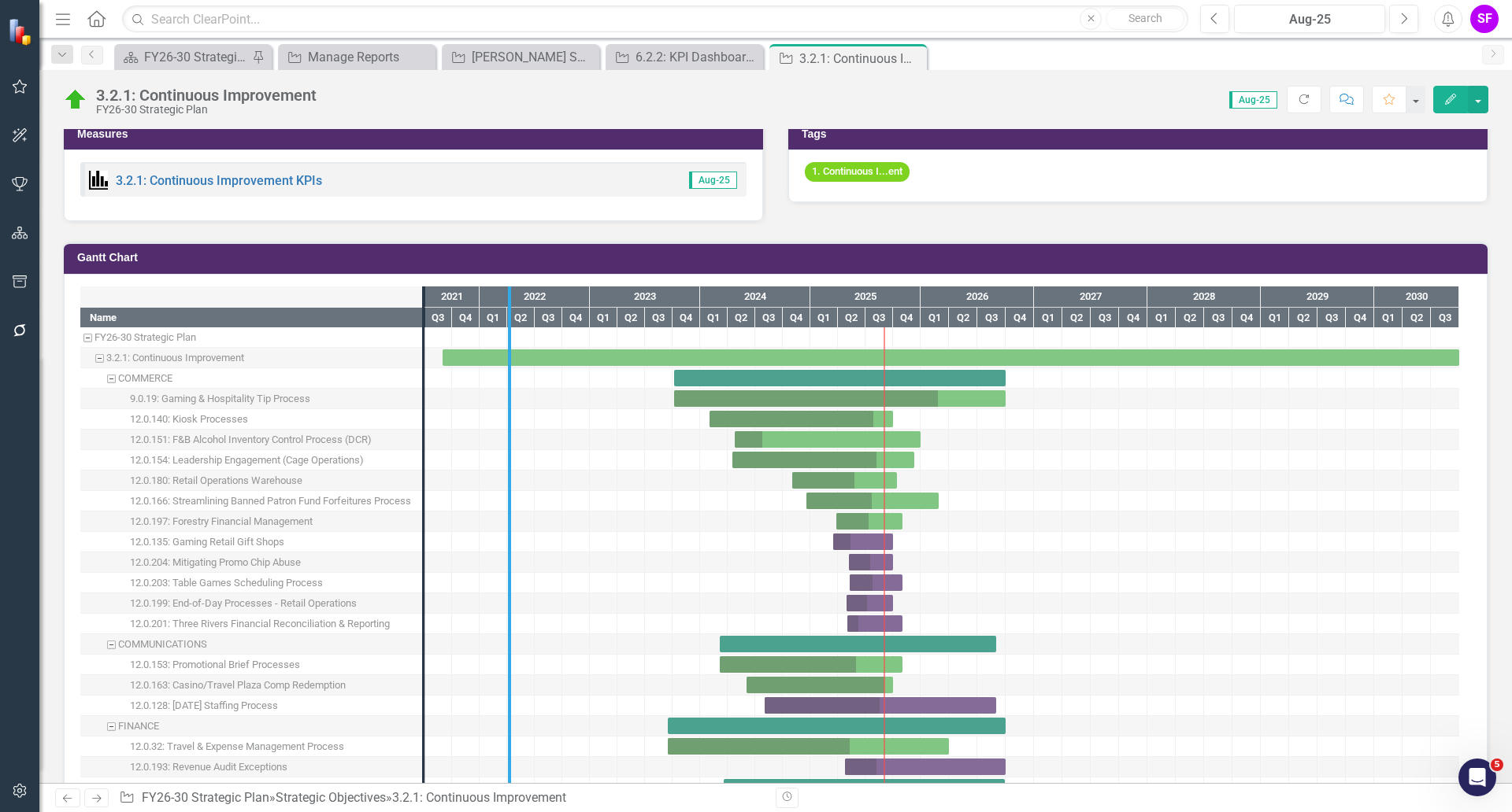
drag, startPoint x: 422, startPoint y: 478, endPoint x: 508, endPoint y: 478, distance: 86.0
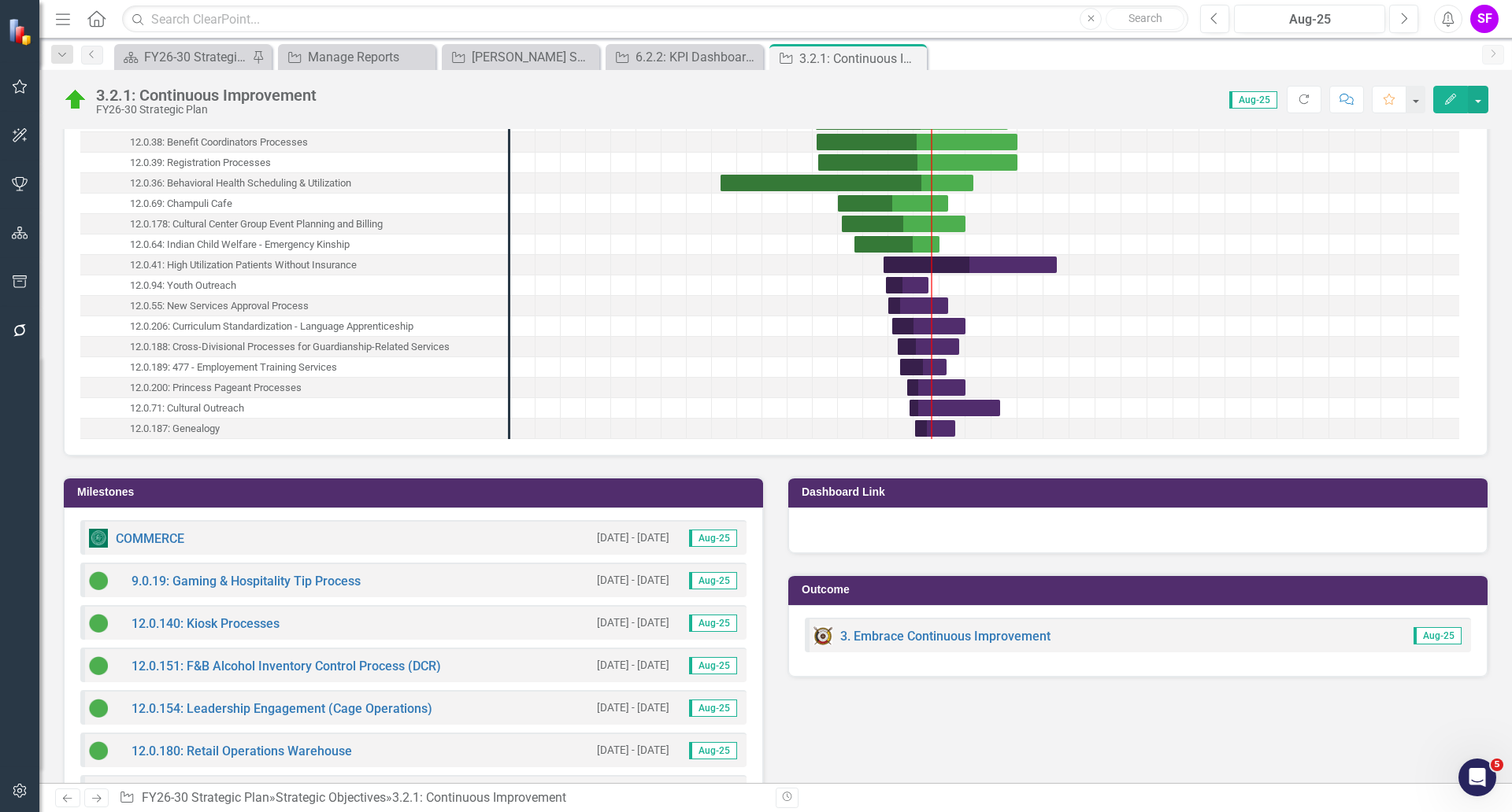
scroll to position [2263, 0]
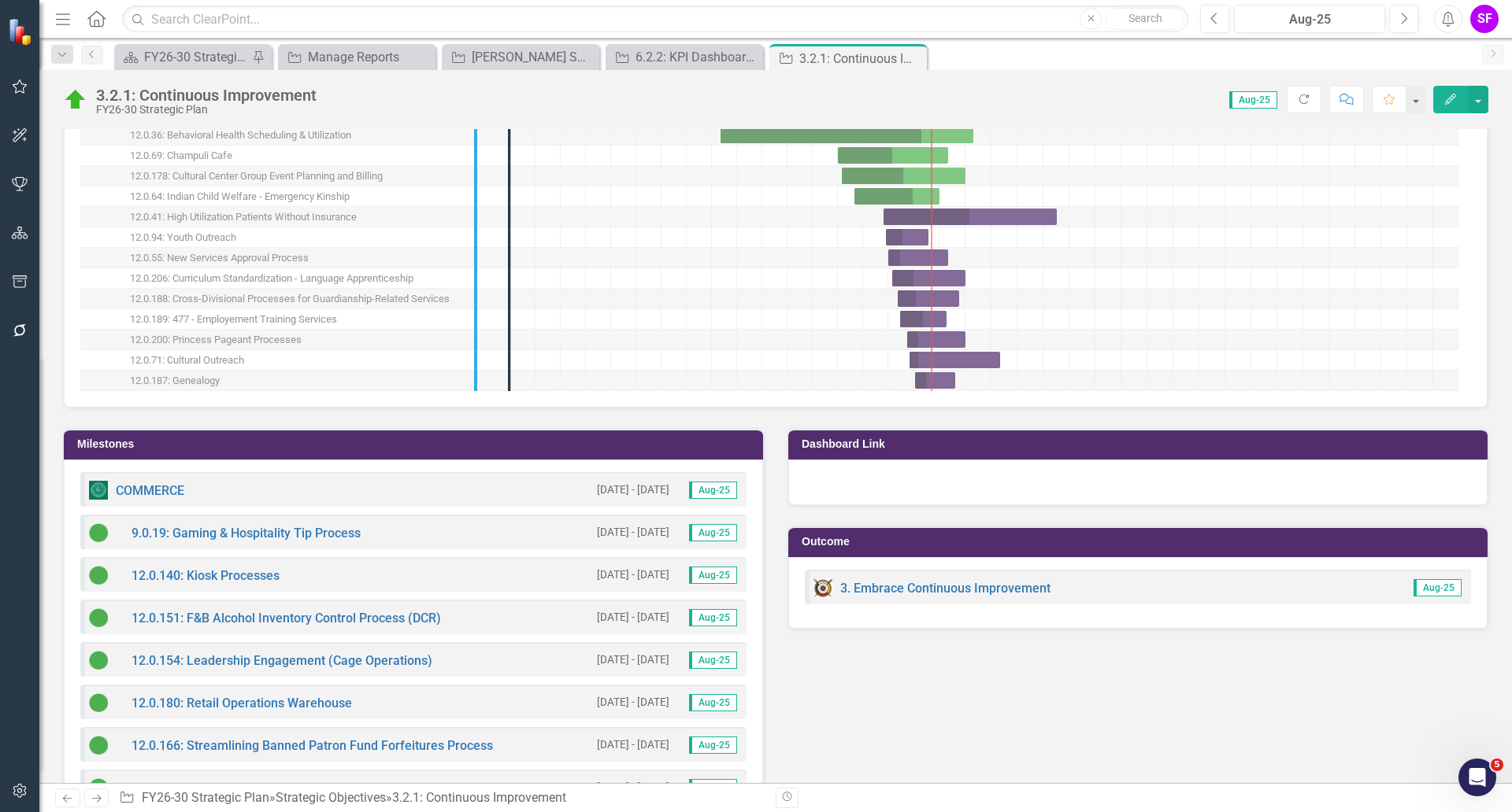
drag, startPoint x: 509, startPoint y: 249, endPoint x: 476, endPoint y: 251, distance: 33.1
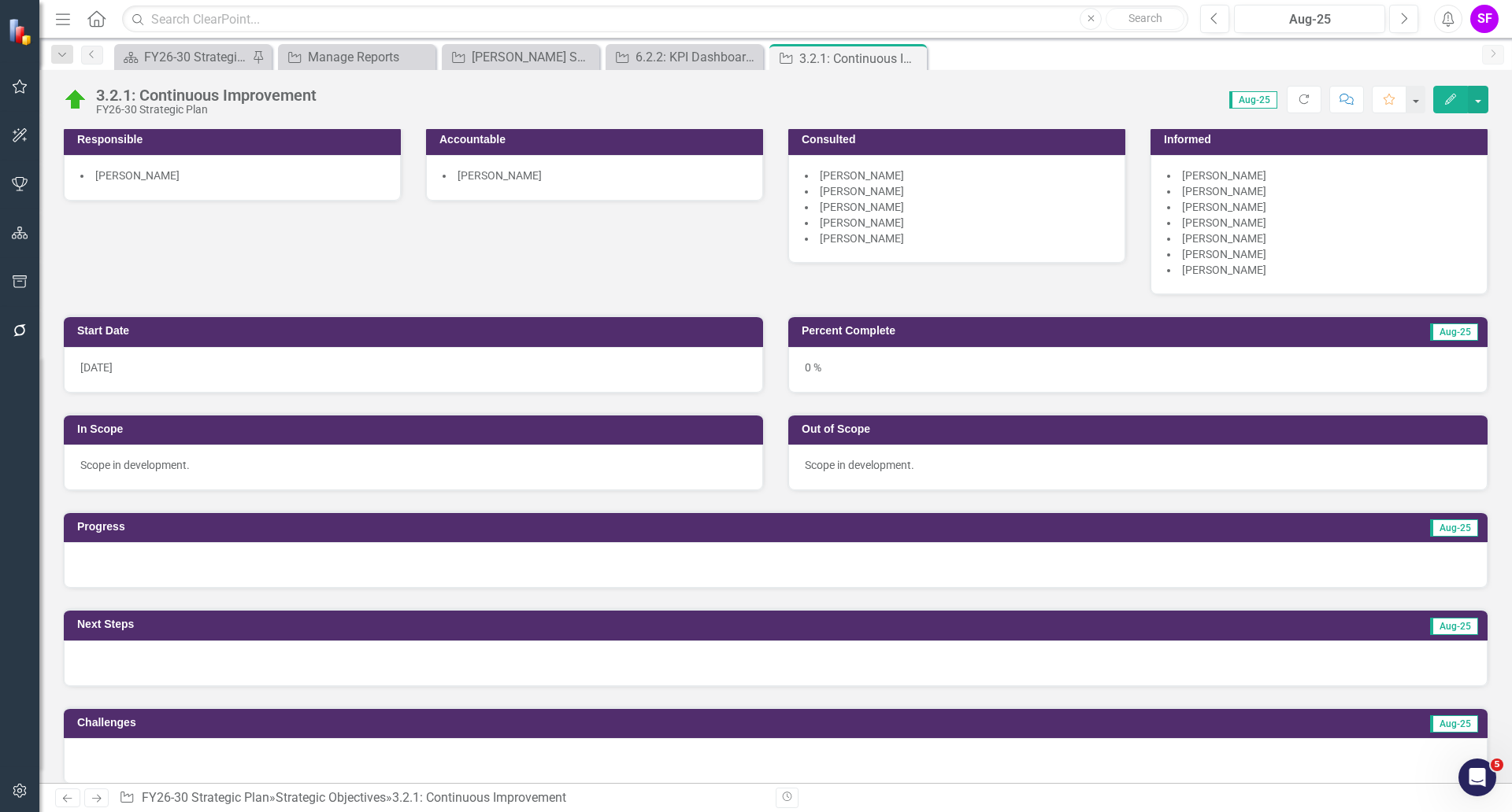
scroll to position [0, 0]
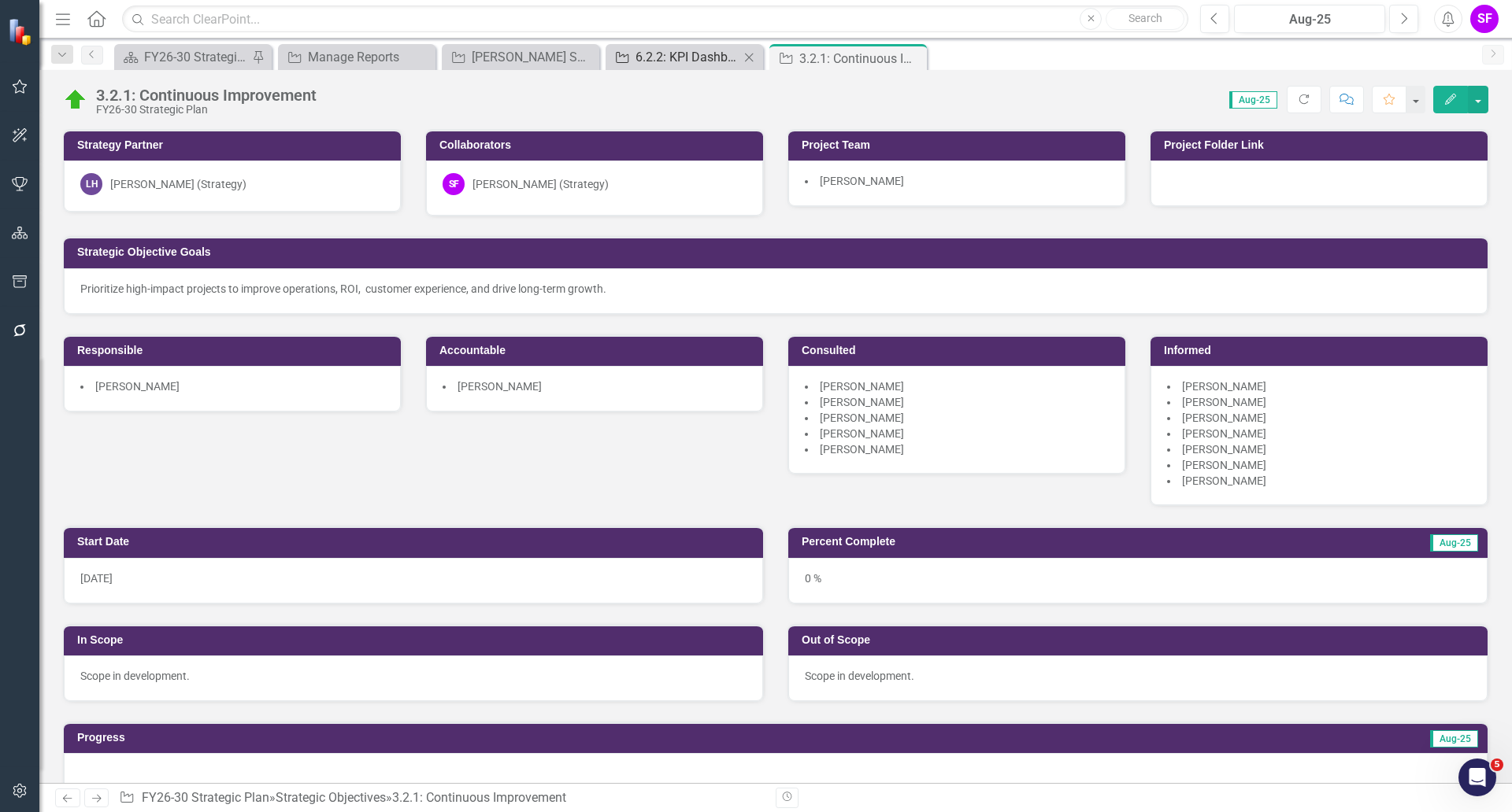
click at [685, 61] on div "6.2.2: KPI Dashboards" at bounding box center [687, 57] width 104 height 19
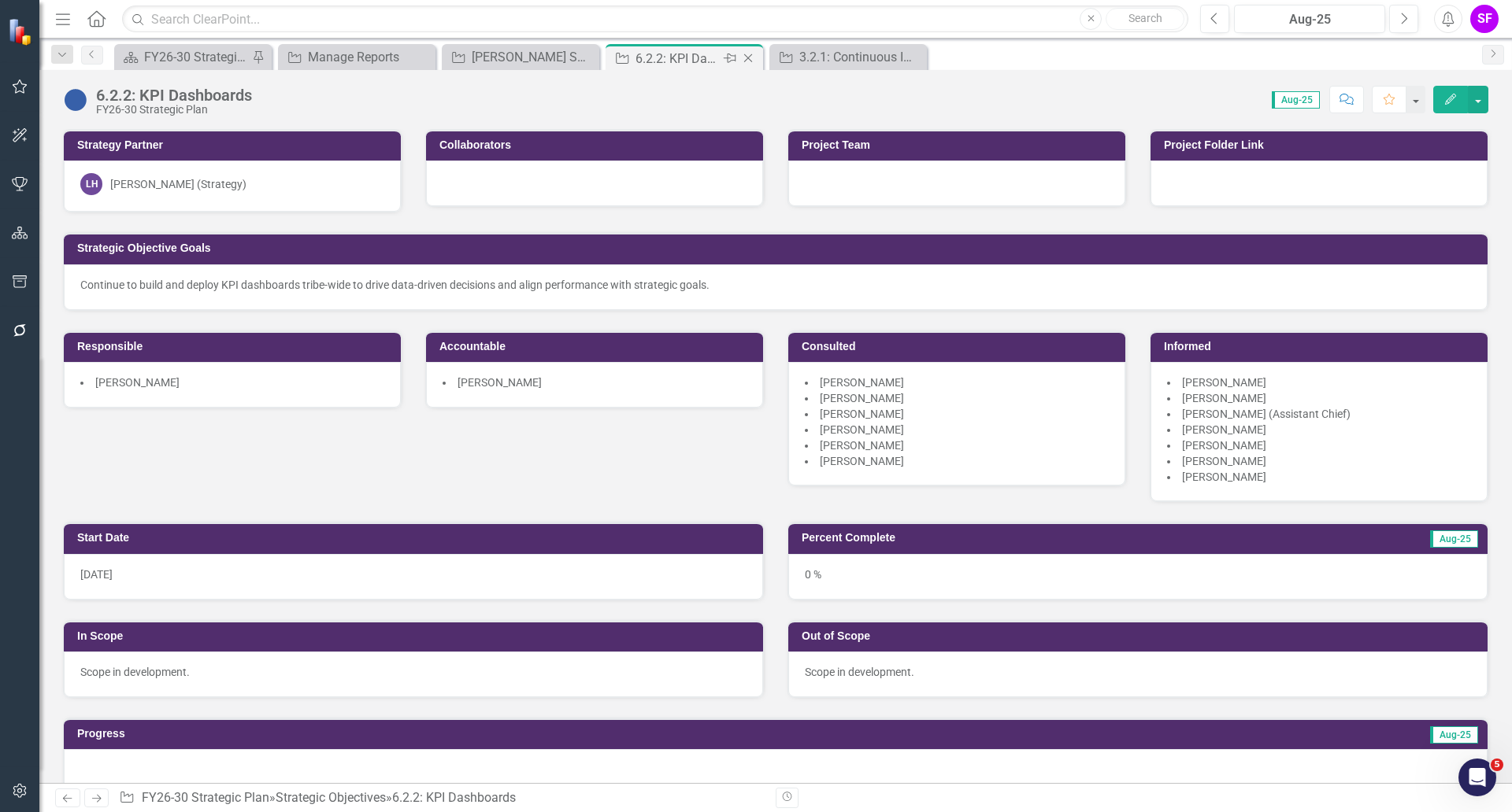
click at [746, 60] on icon "Close" at bounding box center [748, 58] width 16 height 12
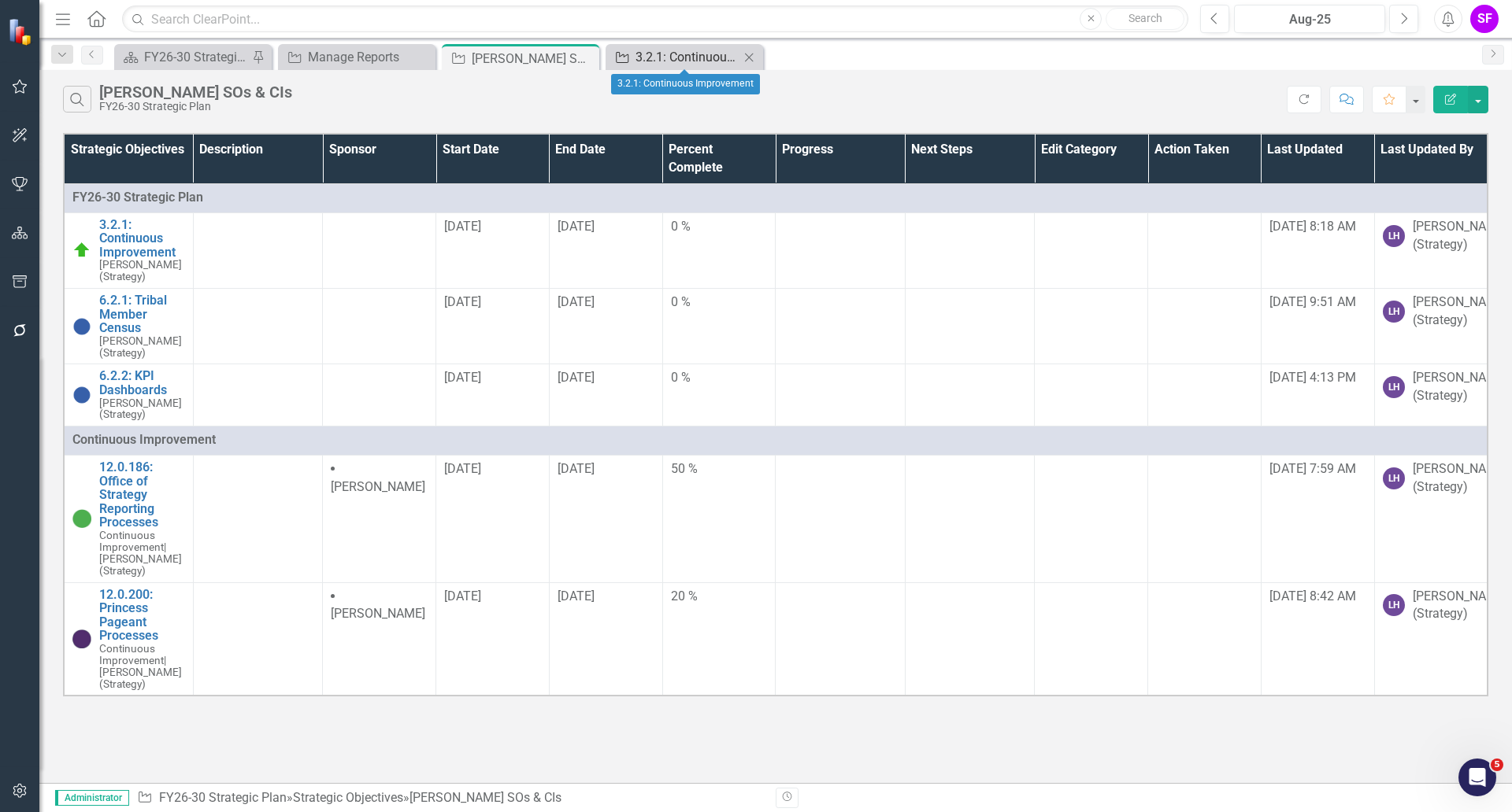
click at [709, 53] on div "3.2.1: Continuous Improvement" at bounding box center [687, 57] width 104 height 19
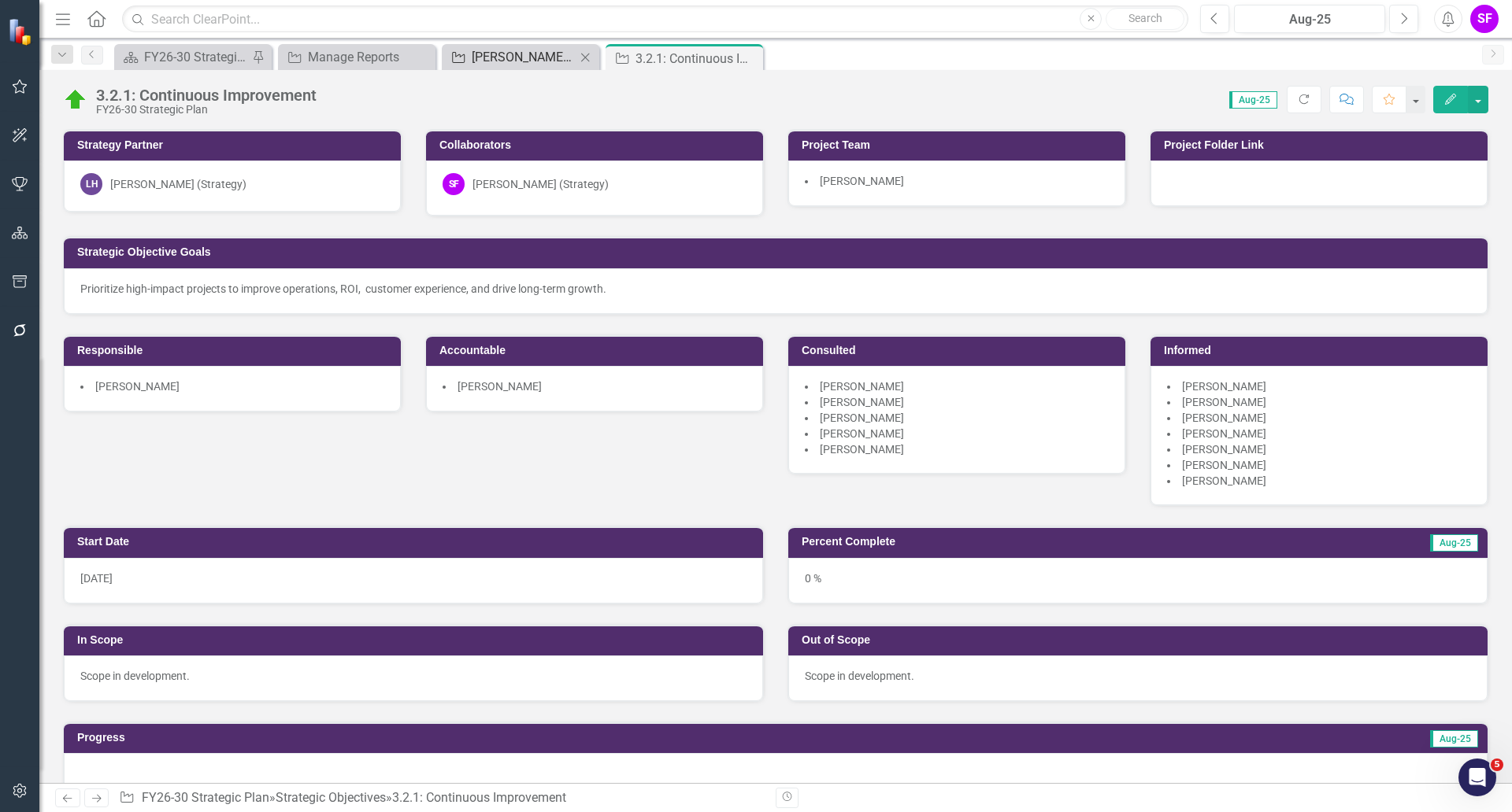
click at [505, 58] on div "[PERSON_NAME] SOs & CIs" at bounding box center [523, 57] width 104 height 19
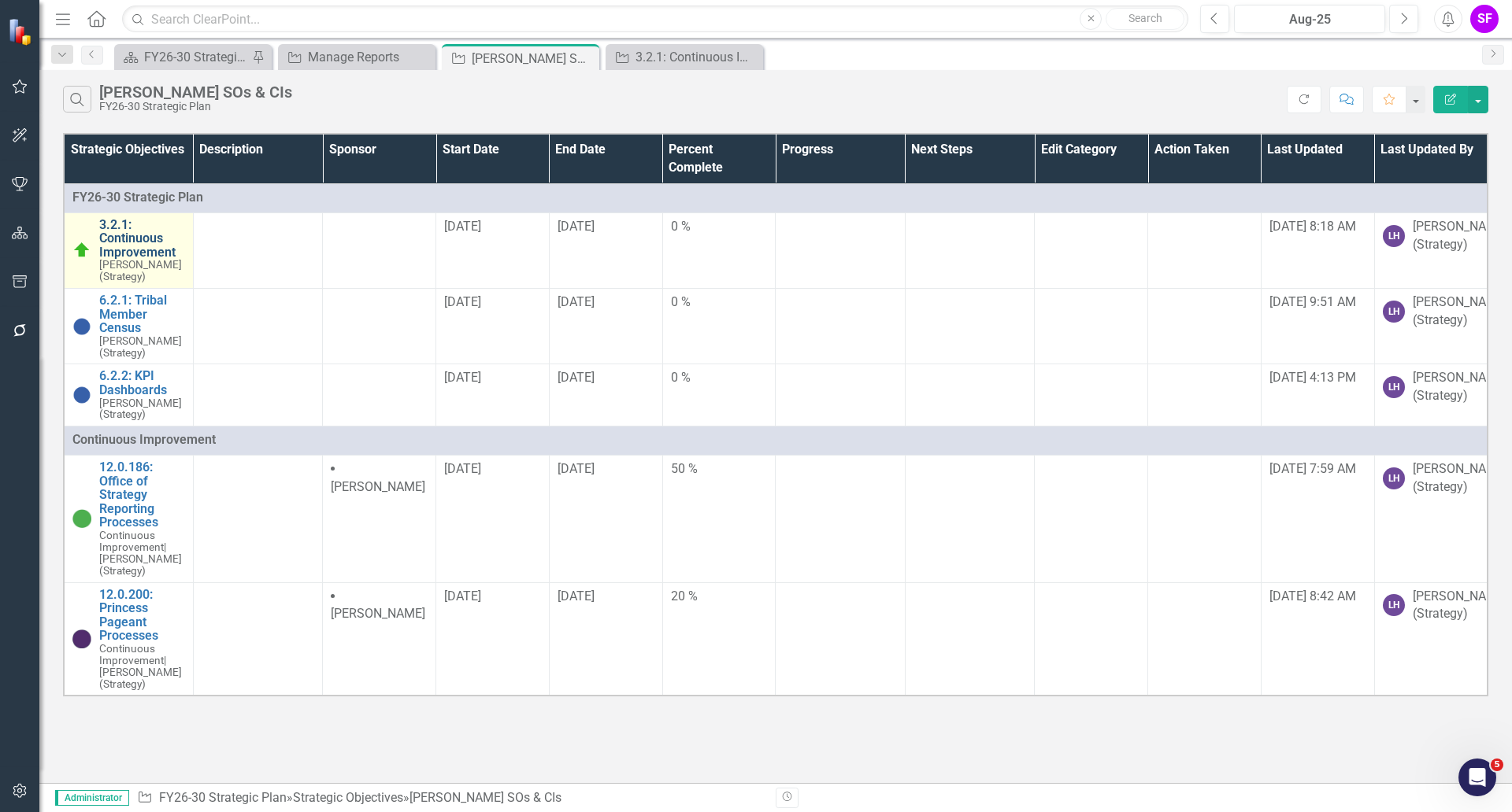
click at [144, 254] on link "3.2.1: Continuous Improvement" at bounding box center [142, 239] width 86 height 42
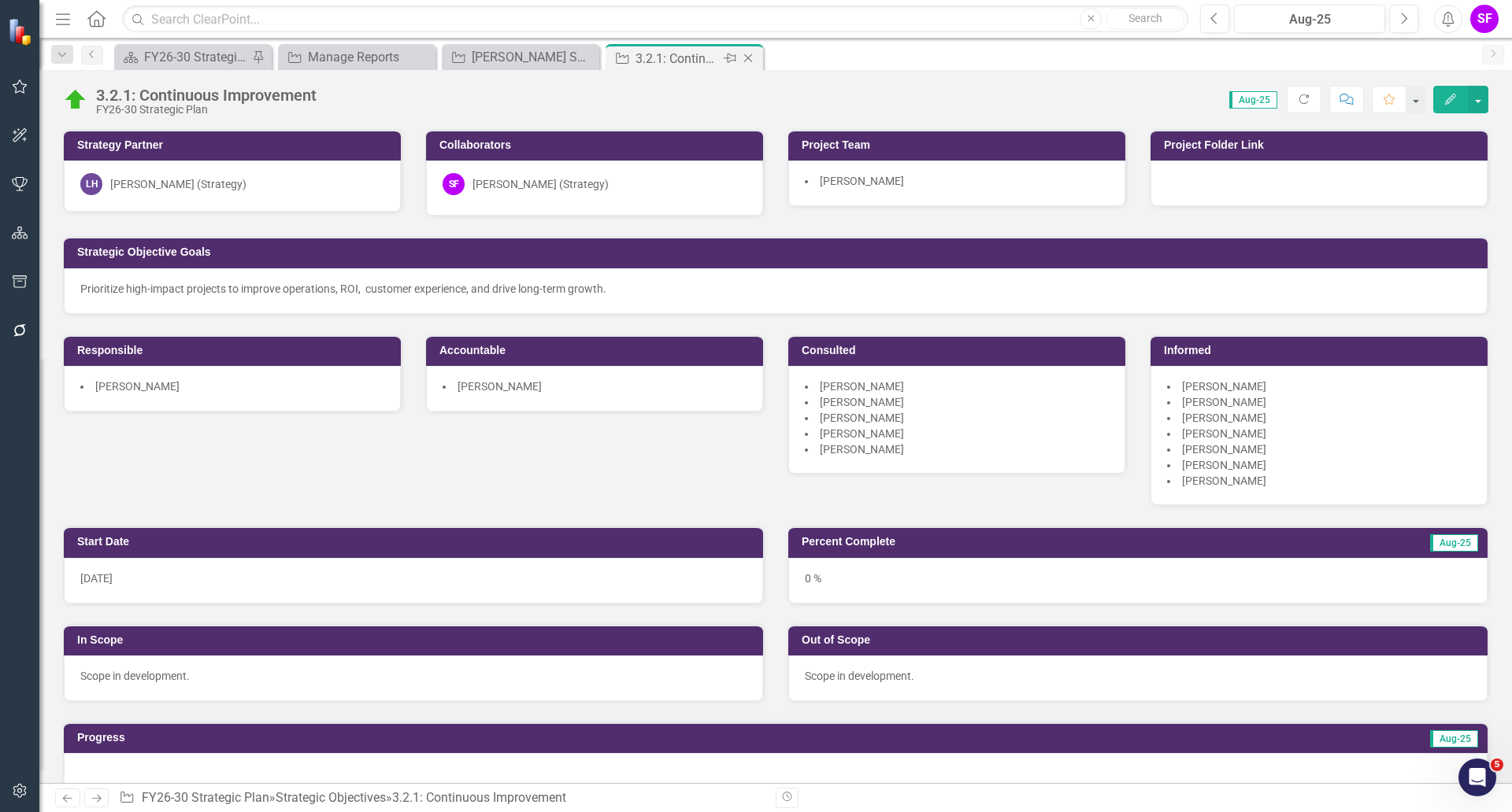
click at [750, 59] on icon "Close" at bounding box center [748, 58] width 16 height 12
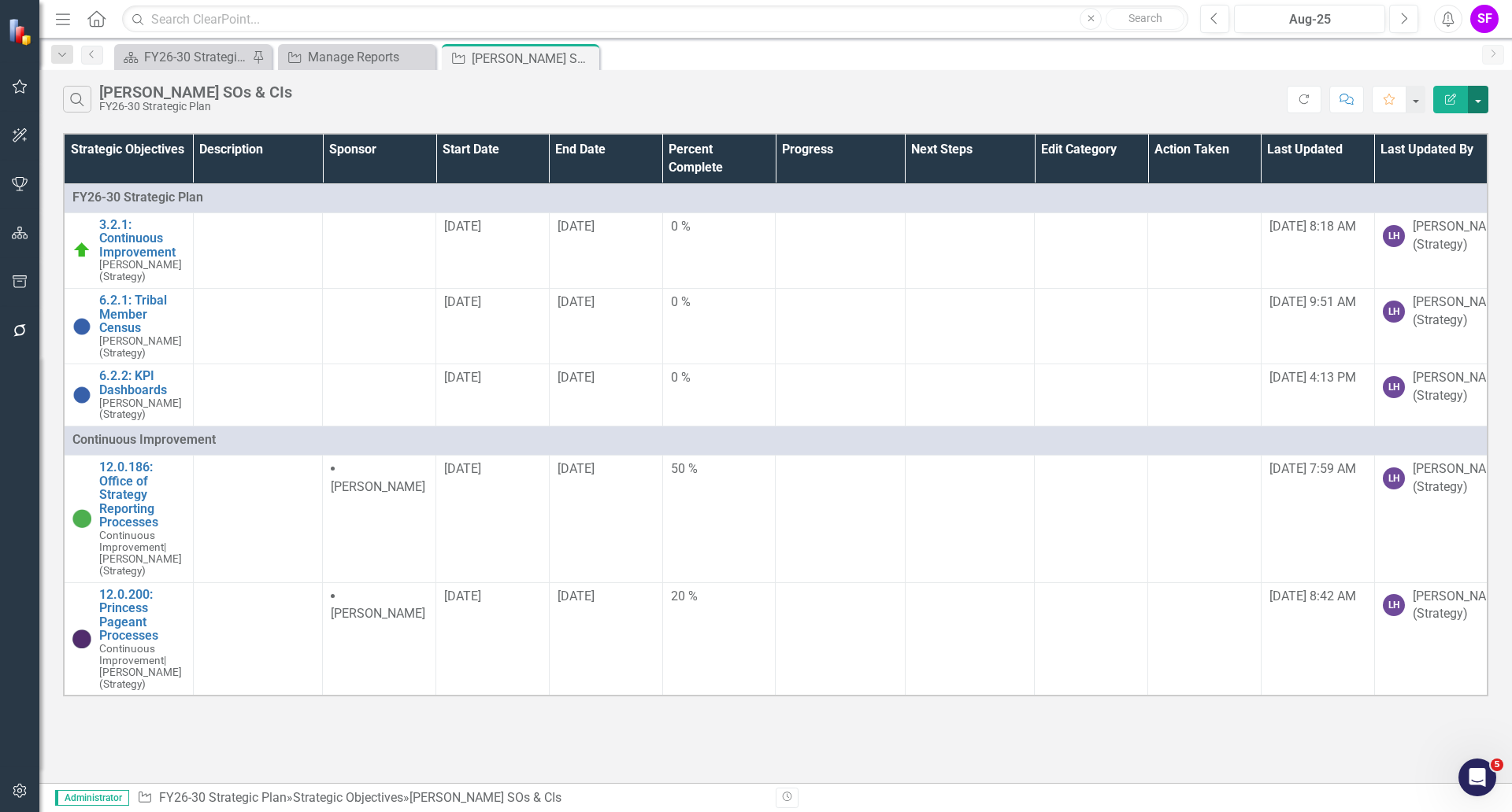
click at [1474, 100] on button "button" at bounding box center [1477, 99] width 20 height 27
click at [1464, 122] on link "Edit Report Edit Report" at bounding box center [1425, 128] width 124 height 29
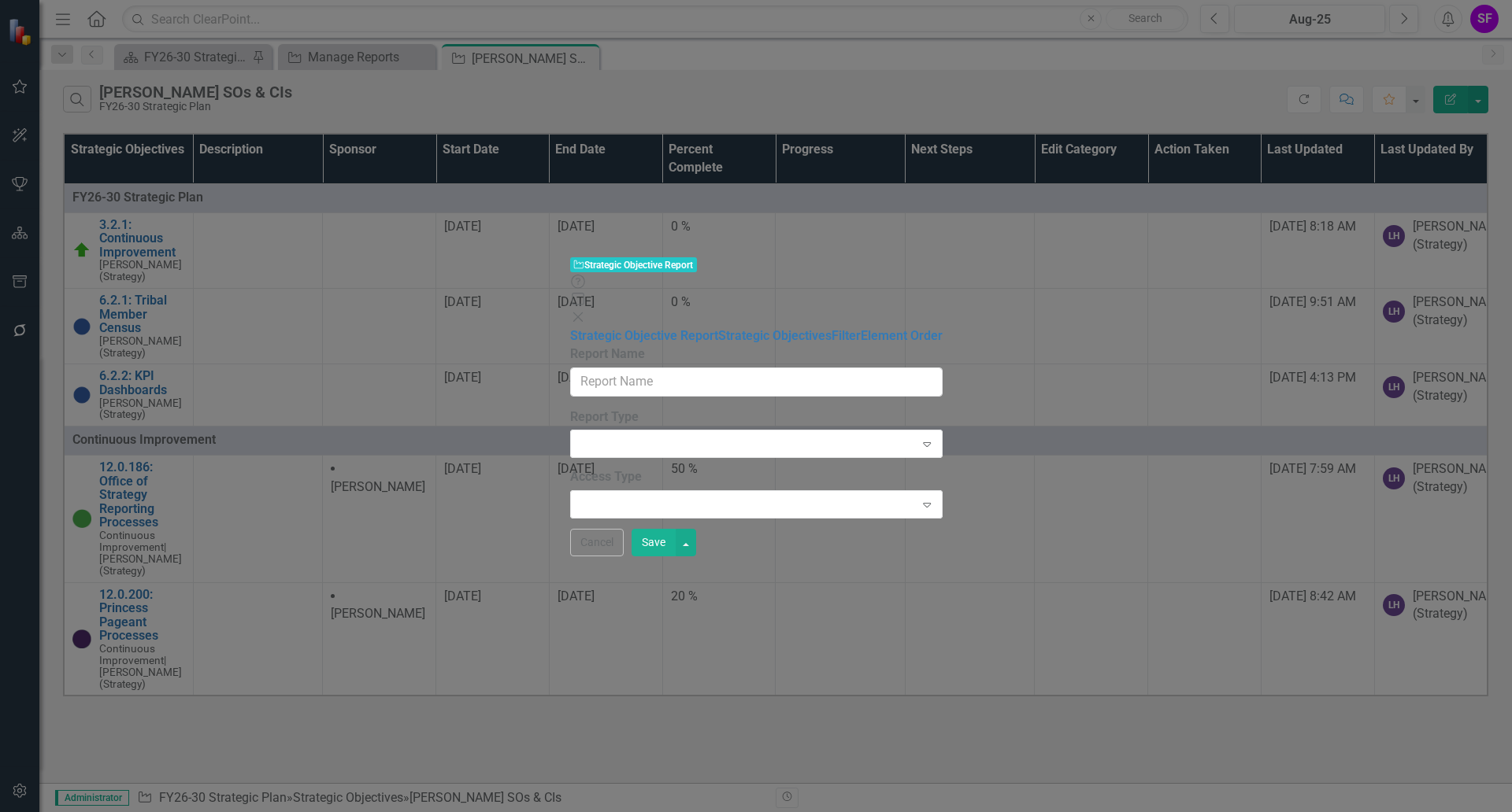
type input "[PERSON_NAME] SOs & CIs"
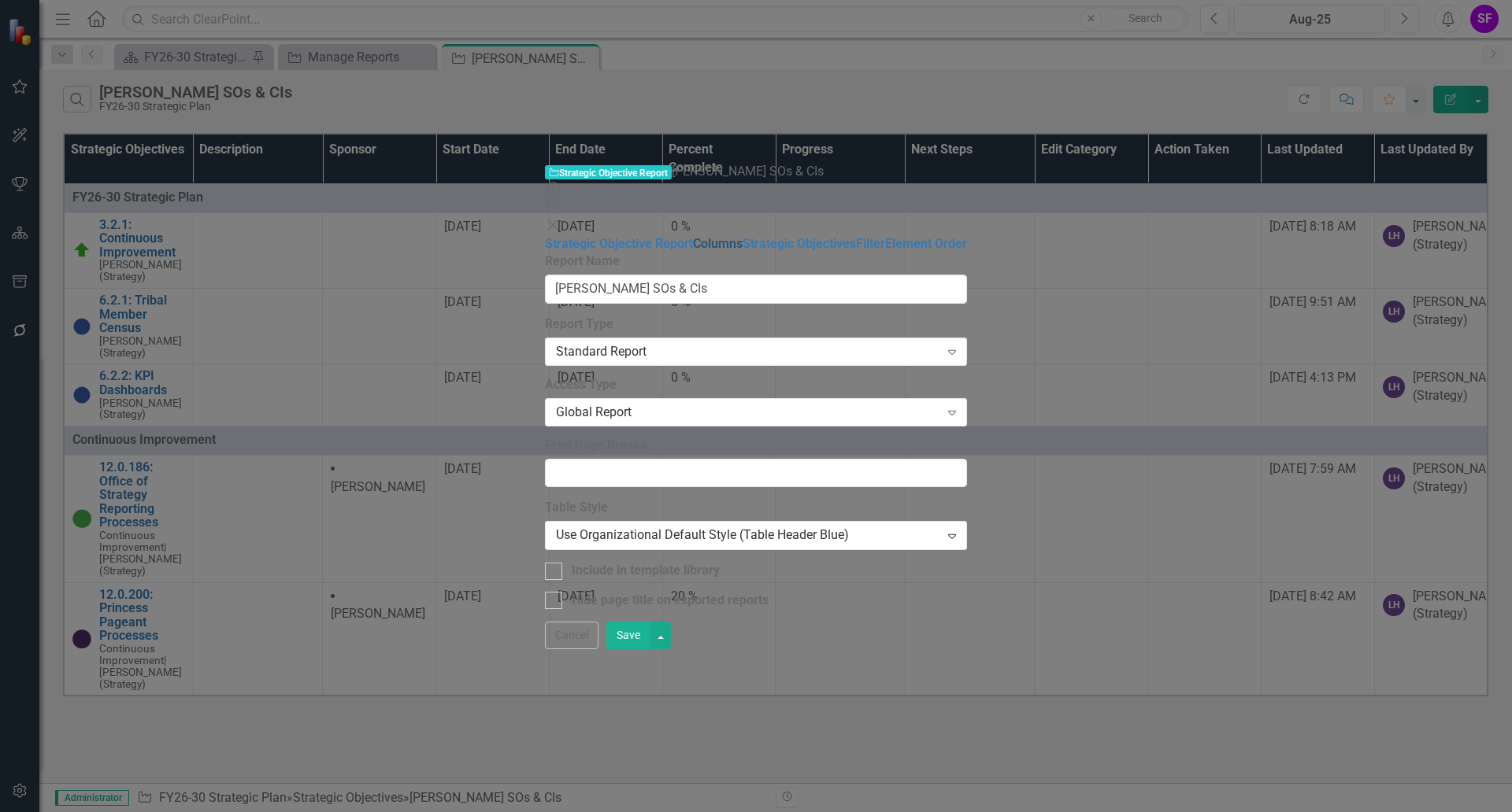
click at [693, 237] on link "Columns" at bounding box center [717, 244] width 50 height 15
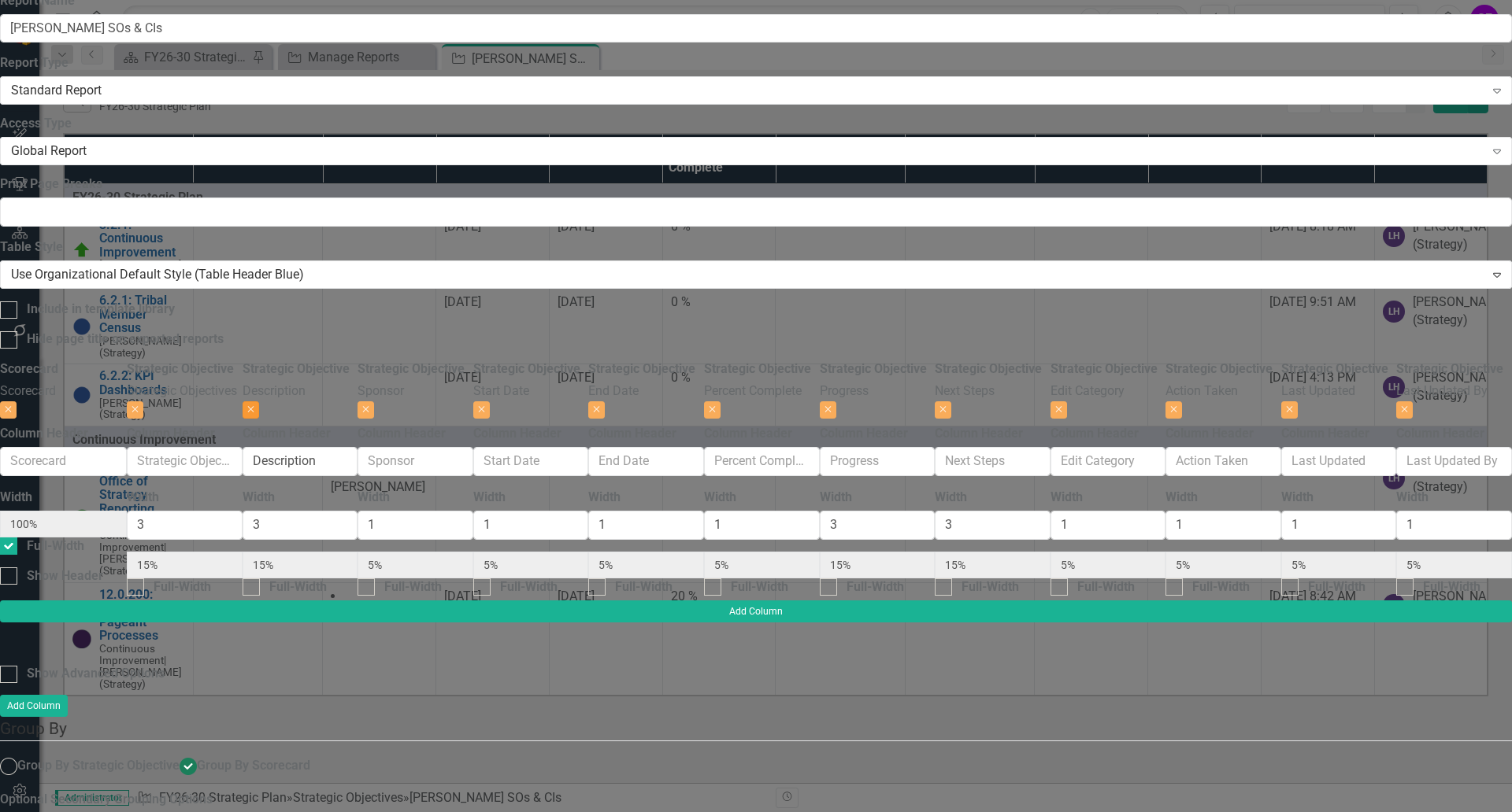
click at [259, 401] on button "Close" at bounding box center [251, 410] width 17 height 18
type input "18%"
type input "6%"
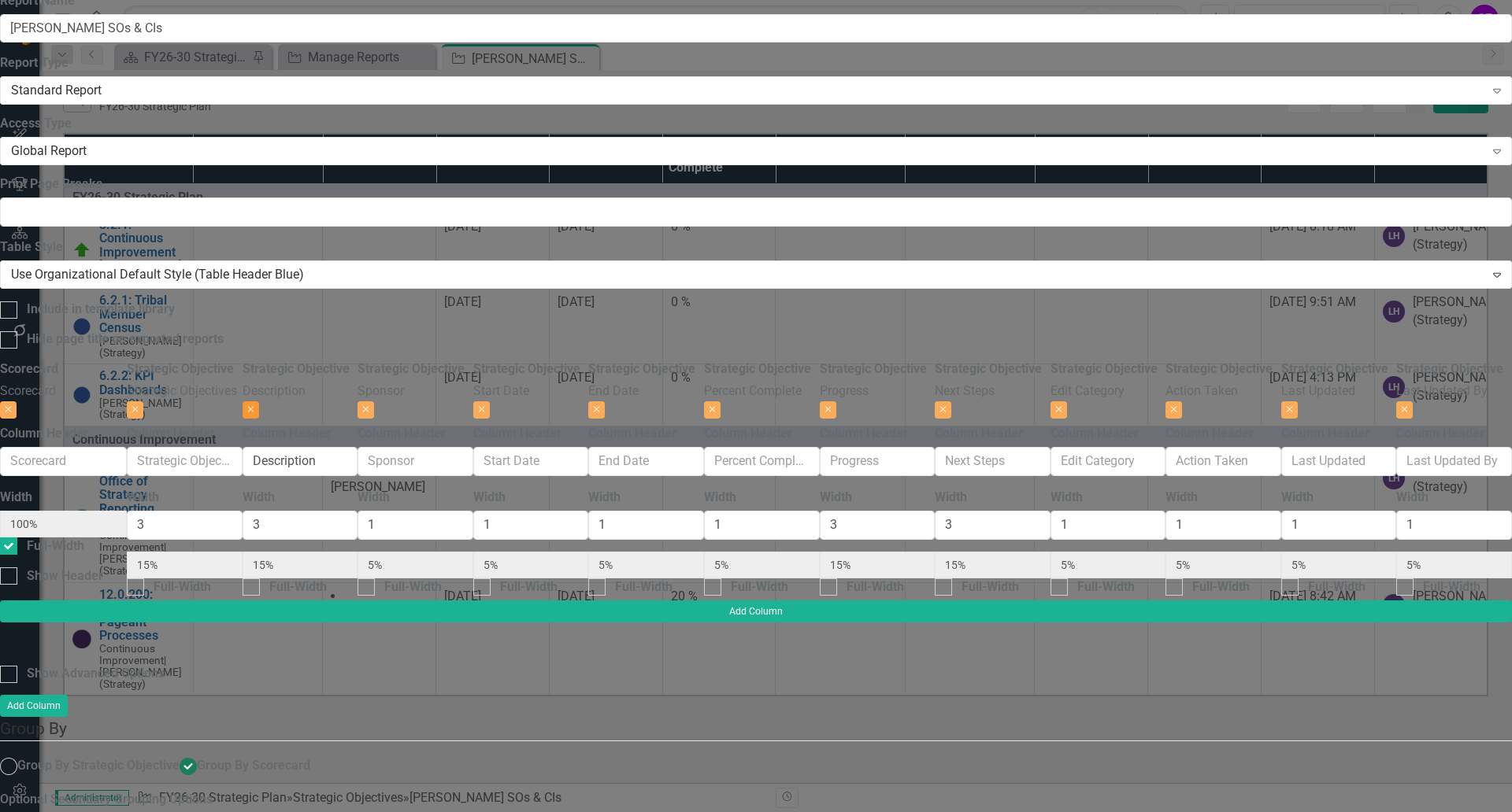
type input "6%"
type input "18%"
type input "6%"
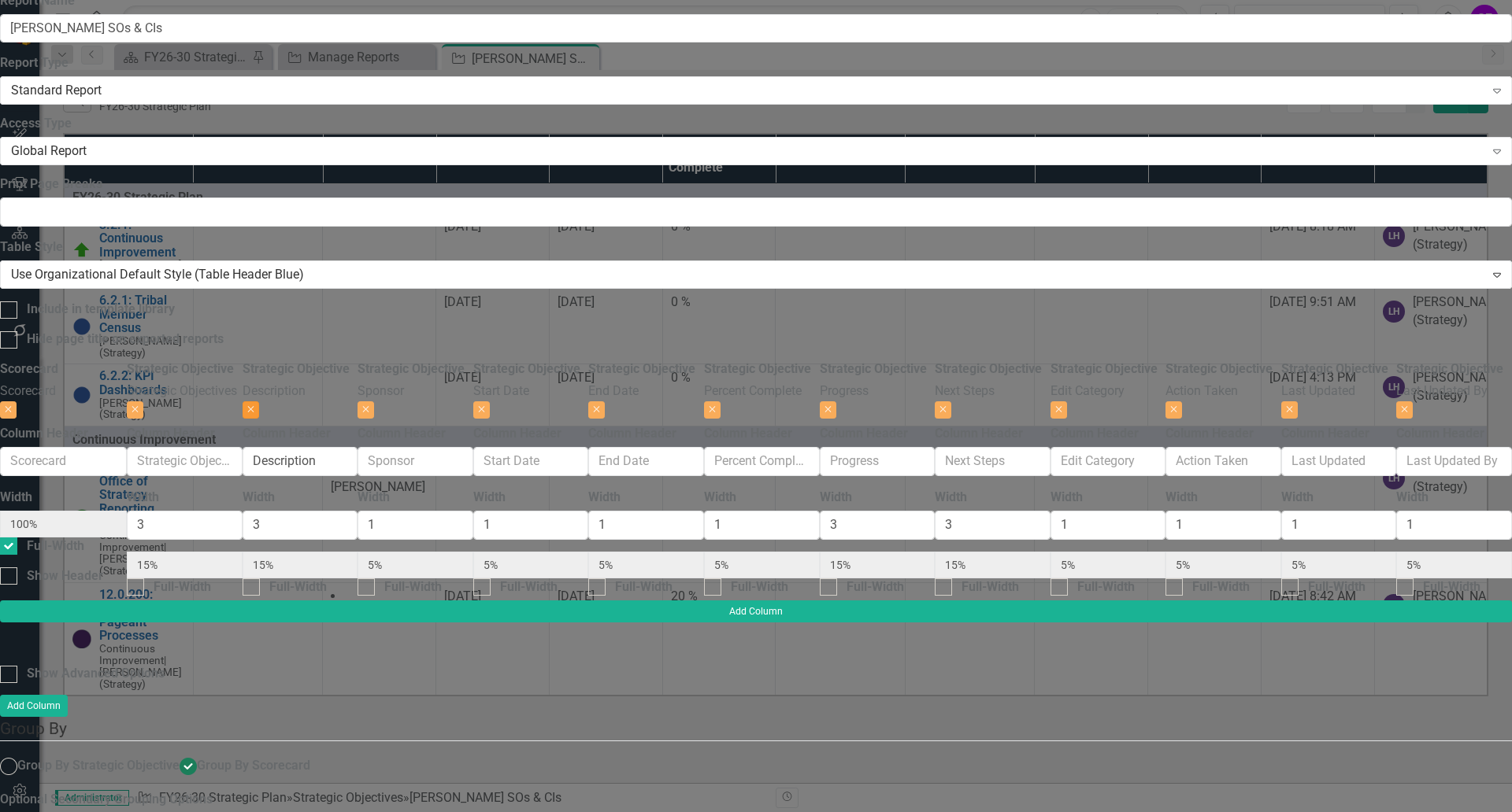
type input "6%"
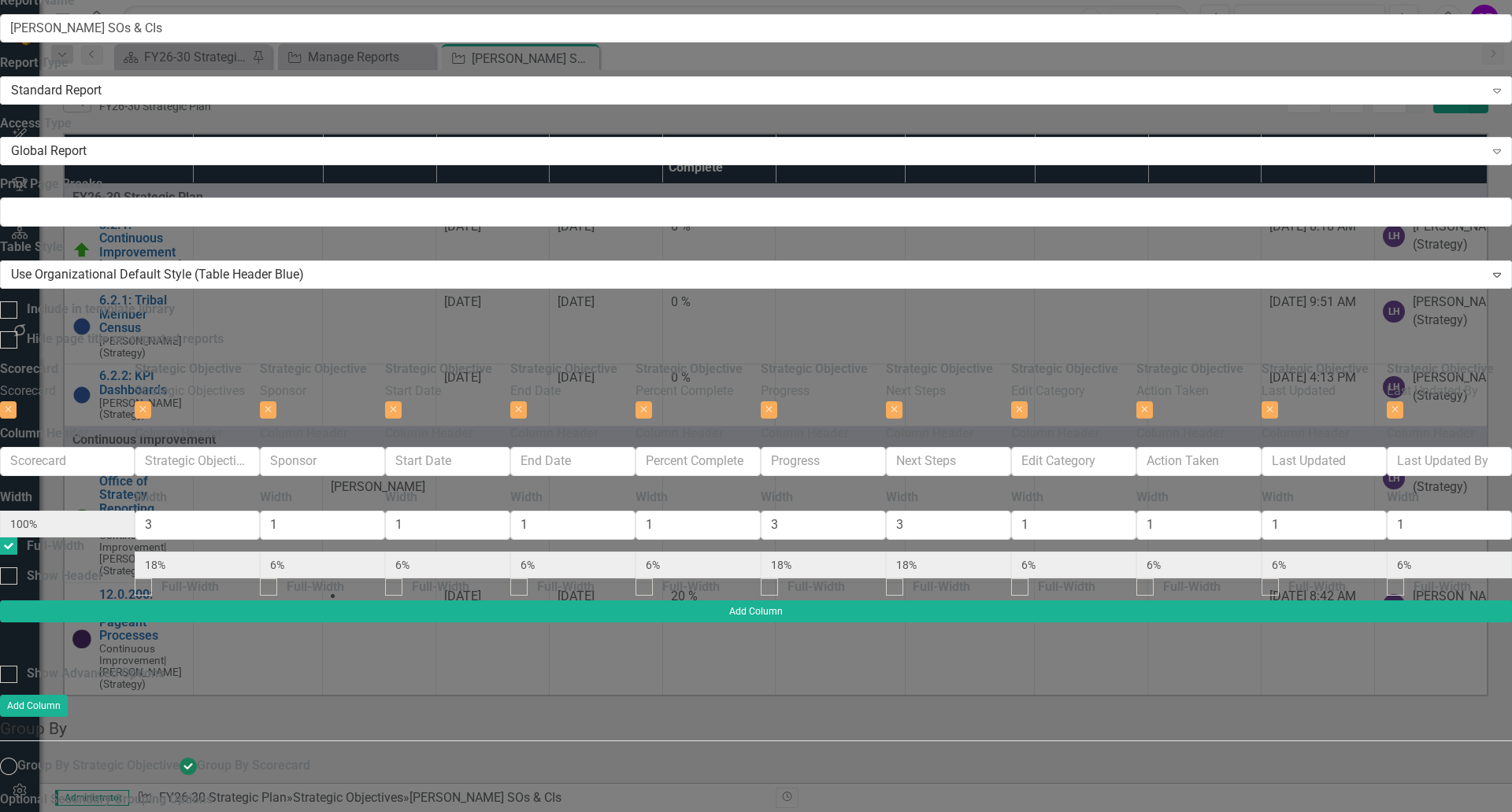
radio input "false"
radio input "true"
